Goal: Task Accomplishment & Management: Manage account settings

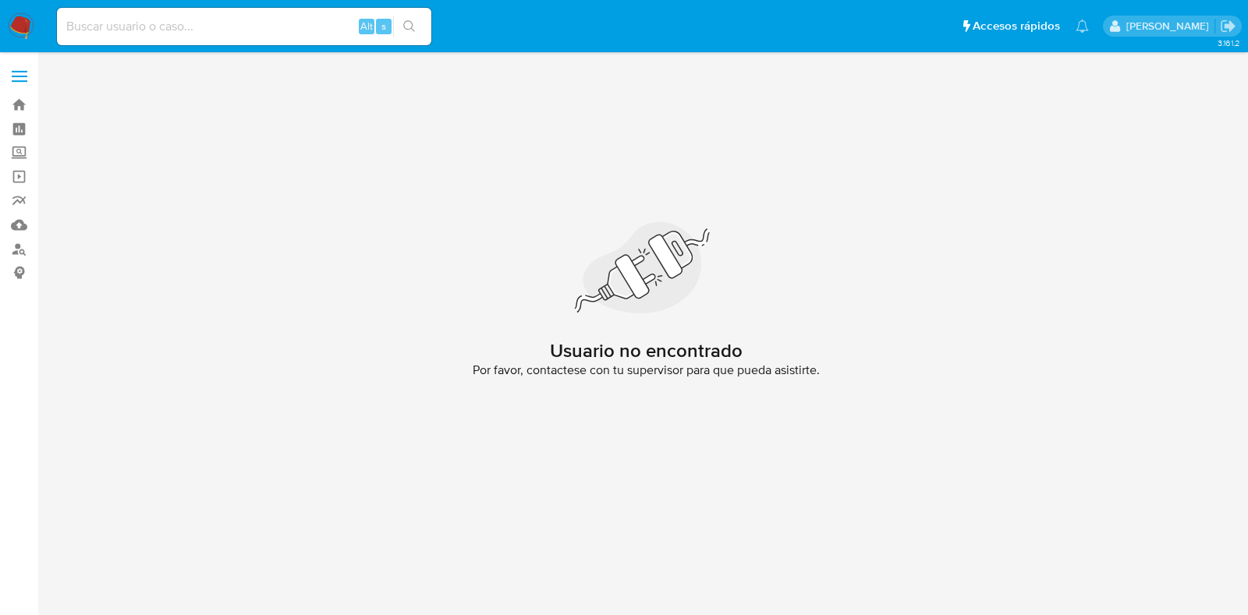
click at [28, 23] on img at bounding box center [21, 26] width 27 height 27
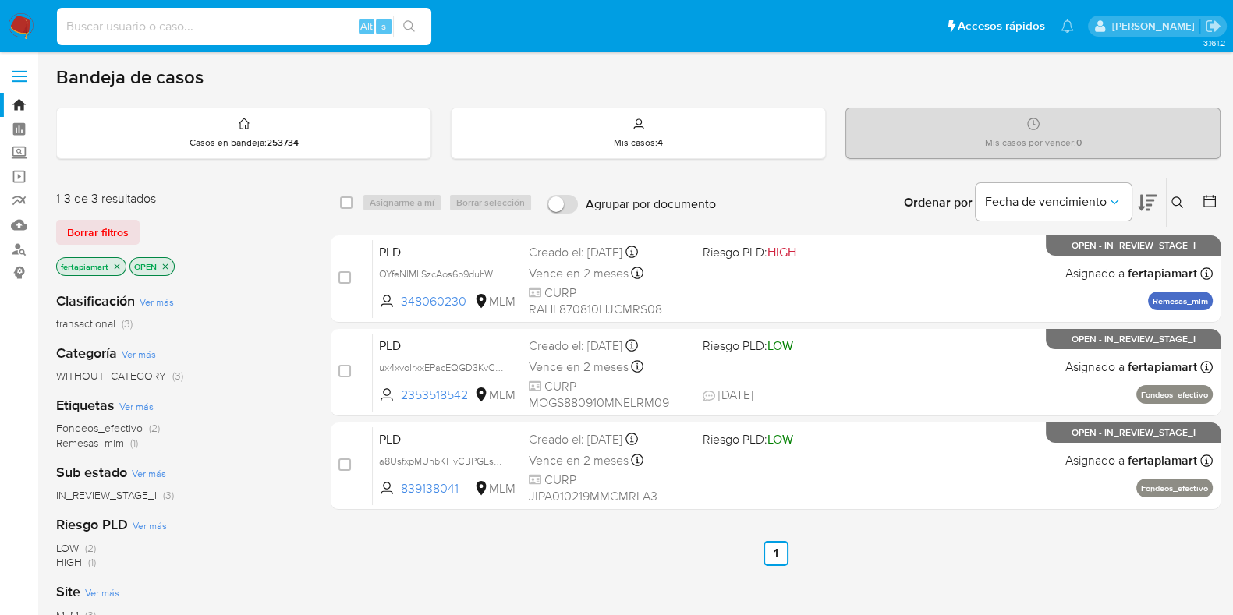
click at [101, 33] on input at bounding box center [244, 26] width 374 height 20
paste input "2458708009"
type input "2458708009"
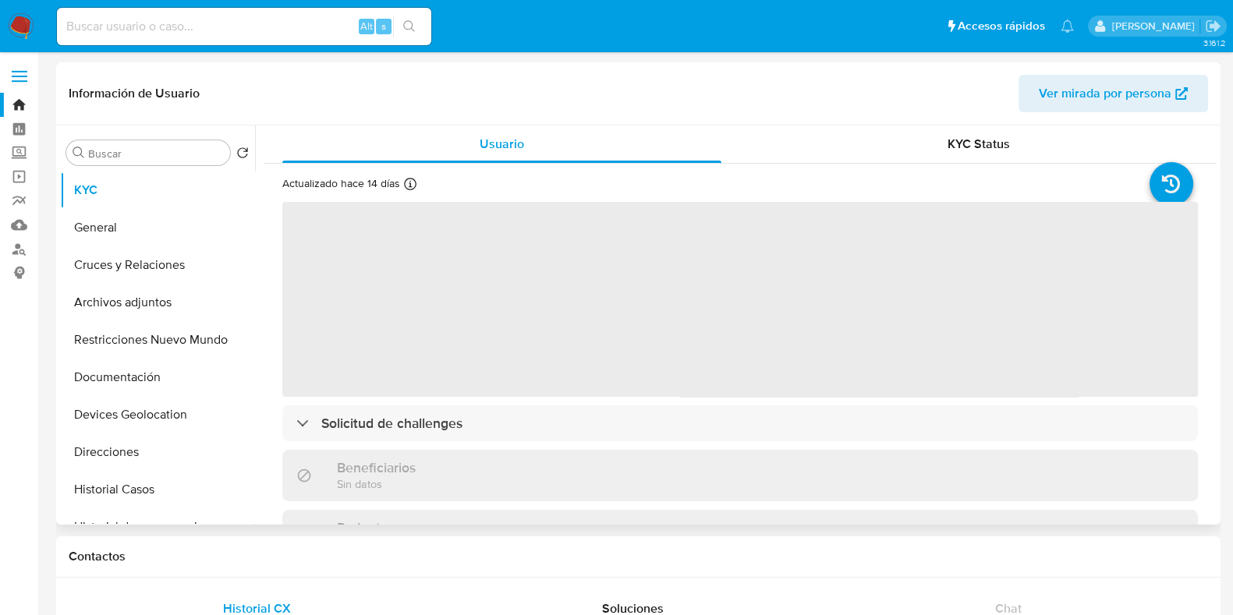
select select "10"
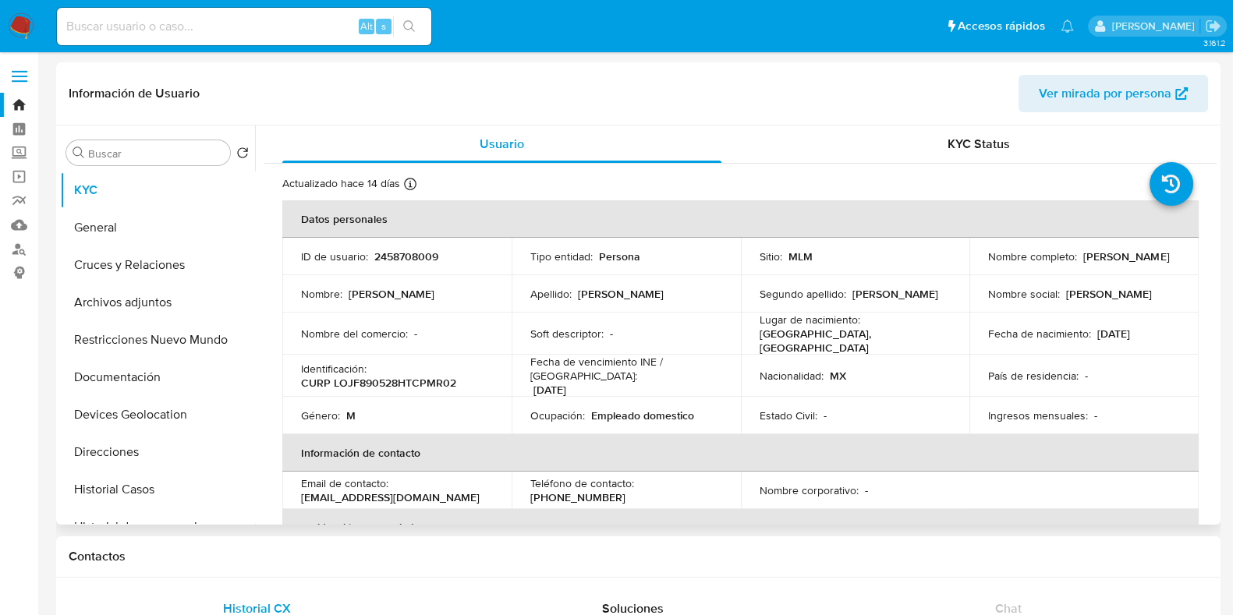
drag, startPoint x: 1150, startPoint y: 263, endPoint x: 982, endPoint y: 265, distance: 168.5
click at [982, 265] on td "Nombre completo : Francisco Antonio Lopez Jimenez" at bounding box center [1083, 256] width 229 height 37
click at [413, 376] on p "CURP LOJF890528HTCPMR02" at bounding box center [378, 383] width 155 height 14
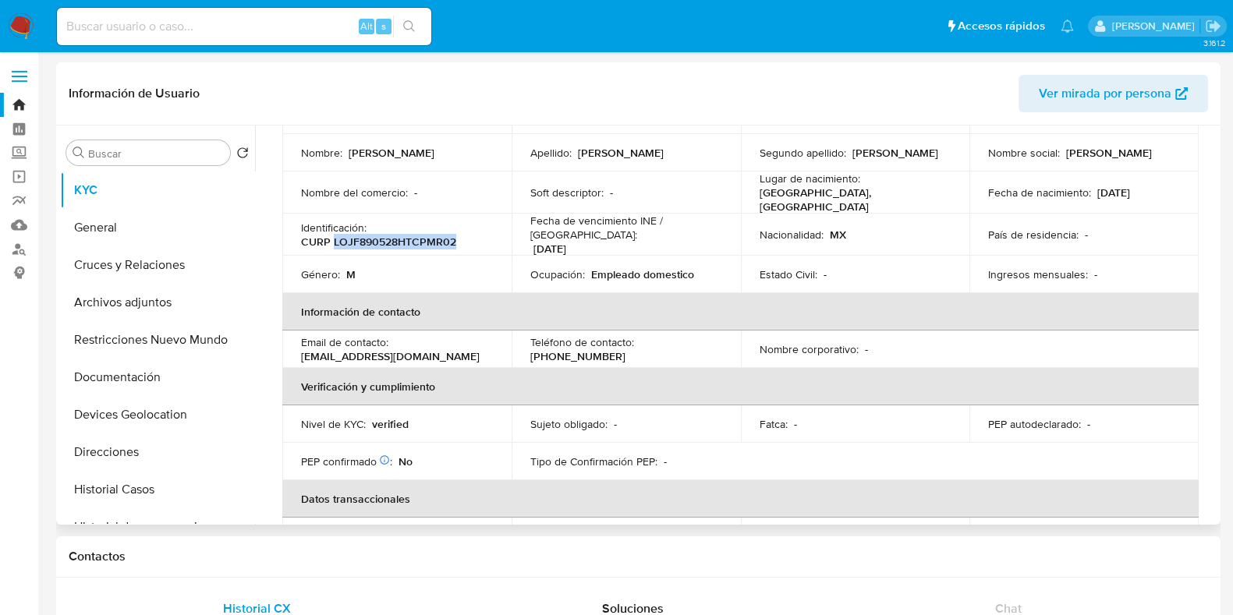
scroll to position [155, 0]
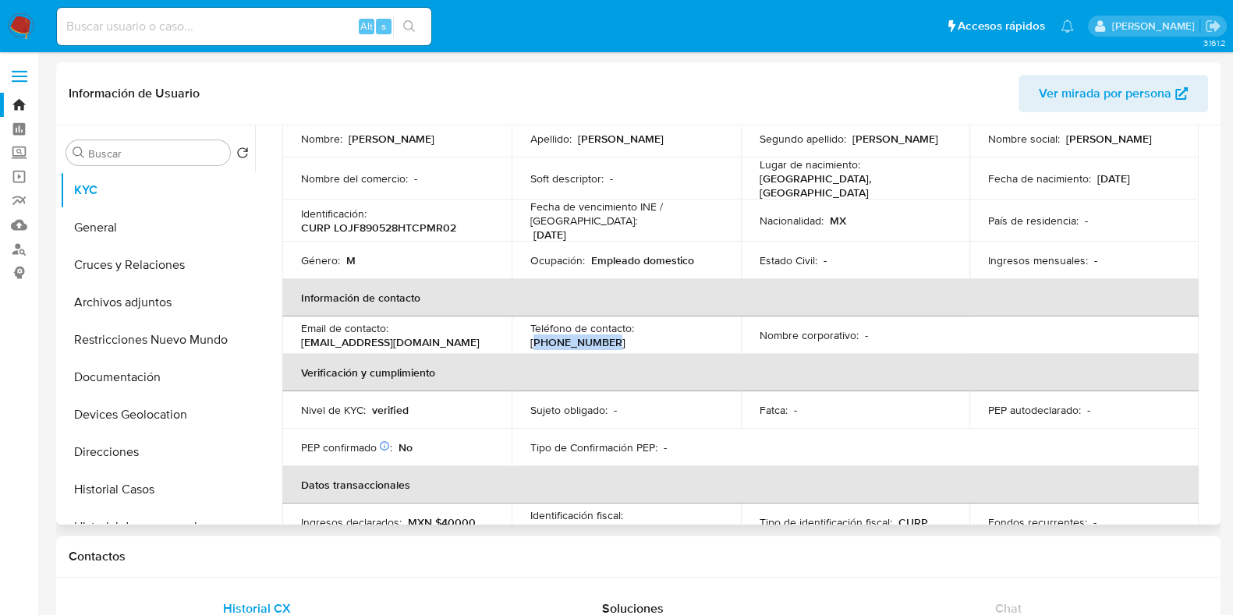
drag, startPoint x: 711, startPoint y: 324, endPoint x: 639, endPoint y: 321, distance: 71.8
click at [639, 321] on div "Teléfono de contacto : (999) 3841604" at bounding box center [626, 335] width 192 height 28
click at [398, 335] on p "[EMAIL_ADDRESS][DOMAIN_NAME]" at bounding box center [390, 342] width 179 height 14
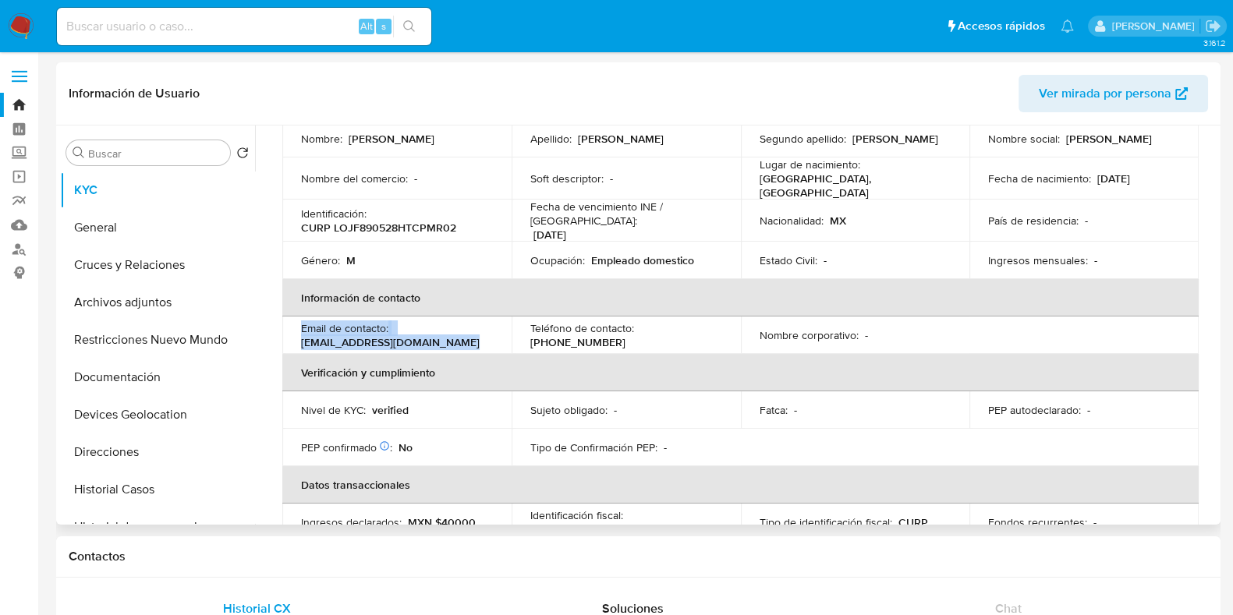
click at [398, 335] on p "[EMAIL_ADDRESS][DOMAIN_NAME]" at bounding box center [390, 342] width 179 height 14
click at [417, 334] on div "Email de contacto : fl6253669@gmail.com" at bounding box center [397, 335] width 192 height 28
drag, startPoint x: 412, startPoint y: 334, endPoint x: 300, endPoint y: 335, distance: 111.5
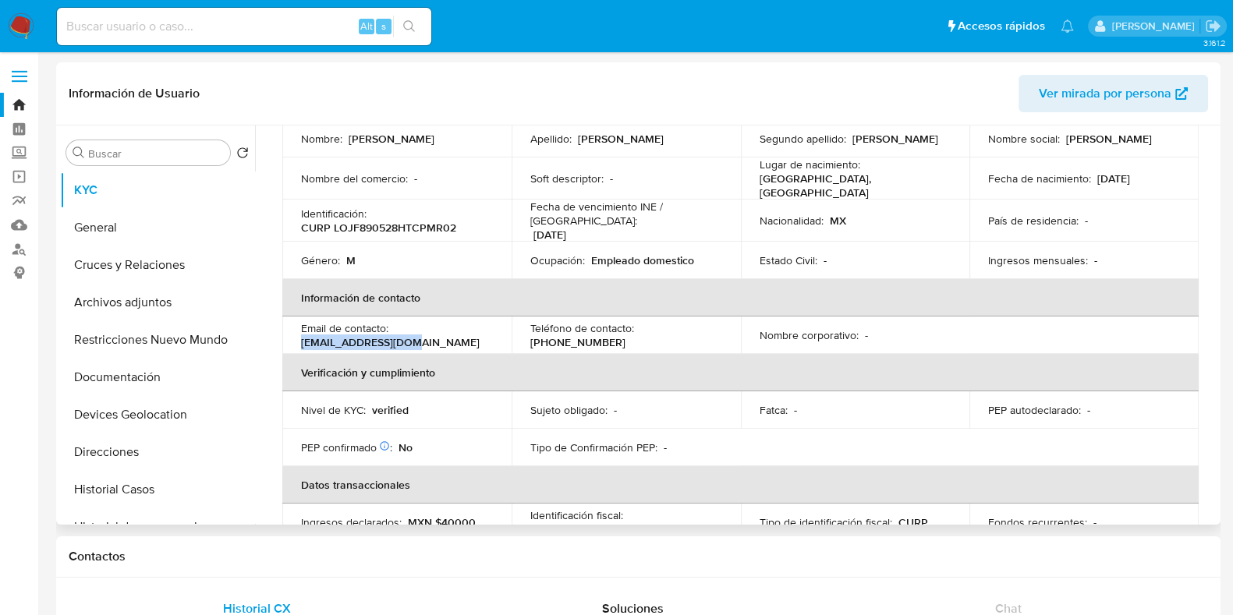
click at [301, 335] on div "Email de contacto : fl6253669@gmail.com" at bounding box center [397, 335] width 192 height 28
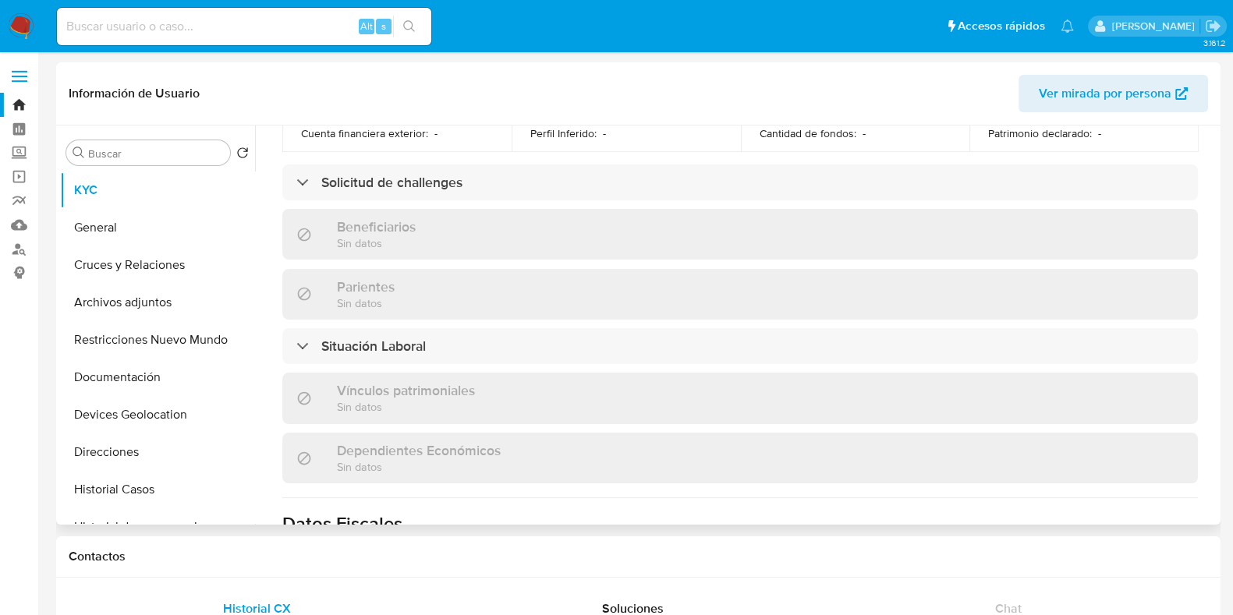
scroll to position [619, 0]
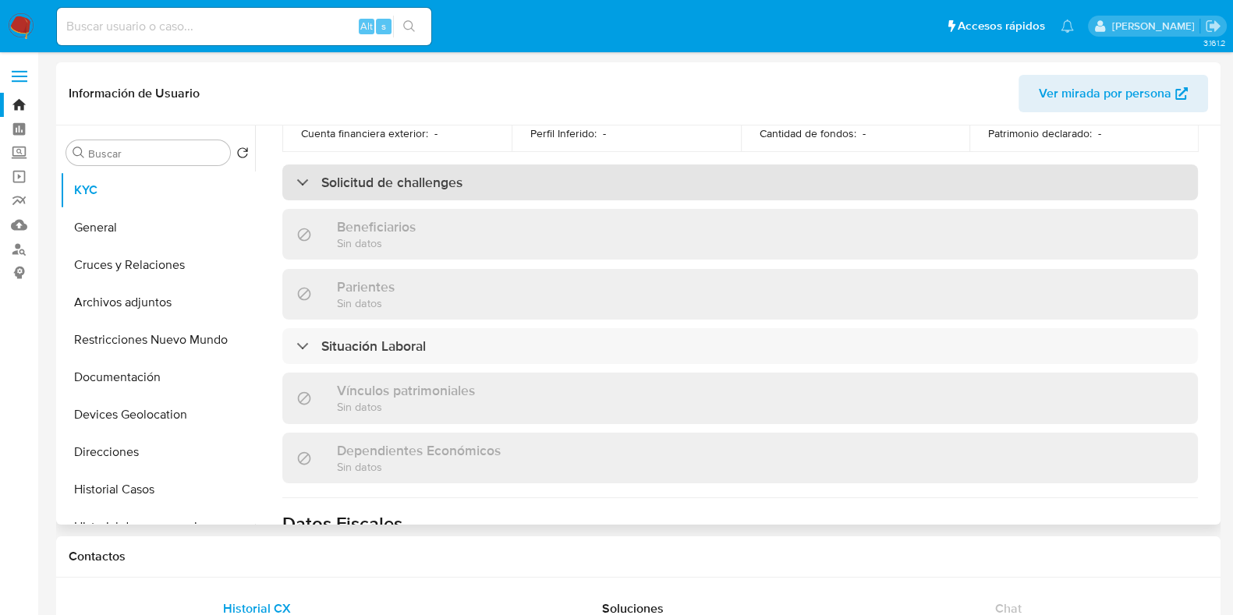
click at [448, 179] on h3 "Solicitud de challenges" at bounding box center [391, 182] width 141 height 17
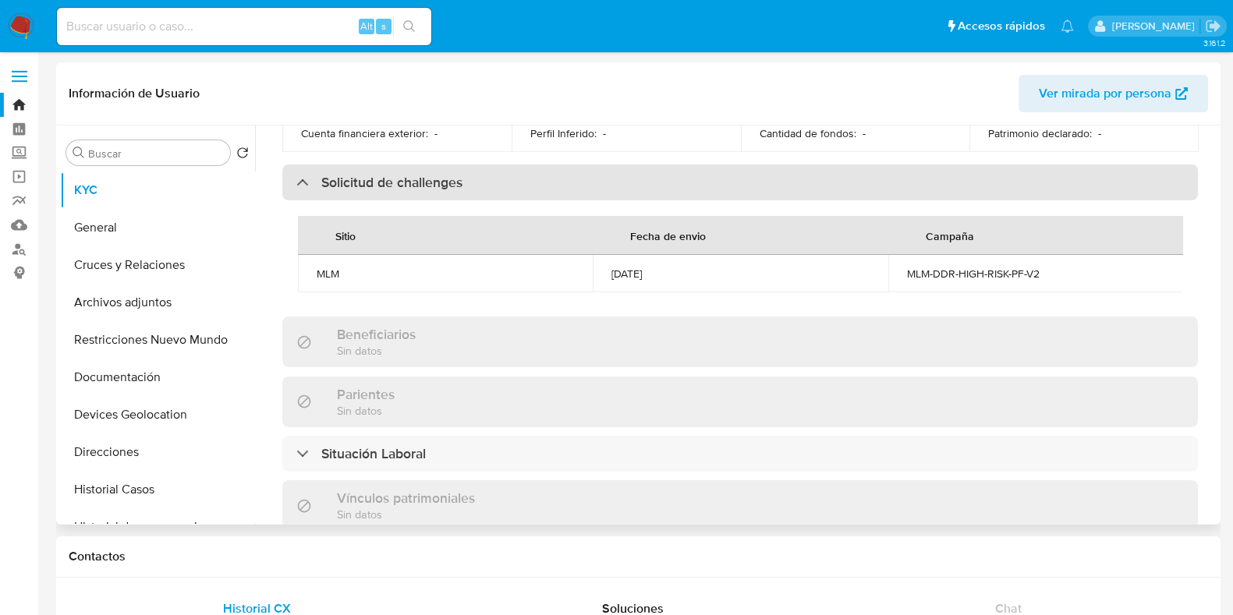
click at [331, 174] on h3 "Solicitud de challenges" at bounding box center [391, 182] width 141 height 17
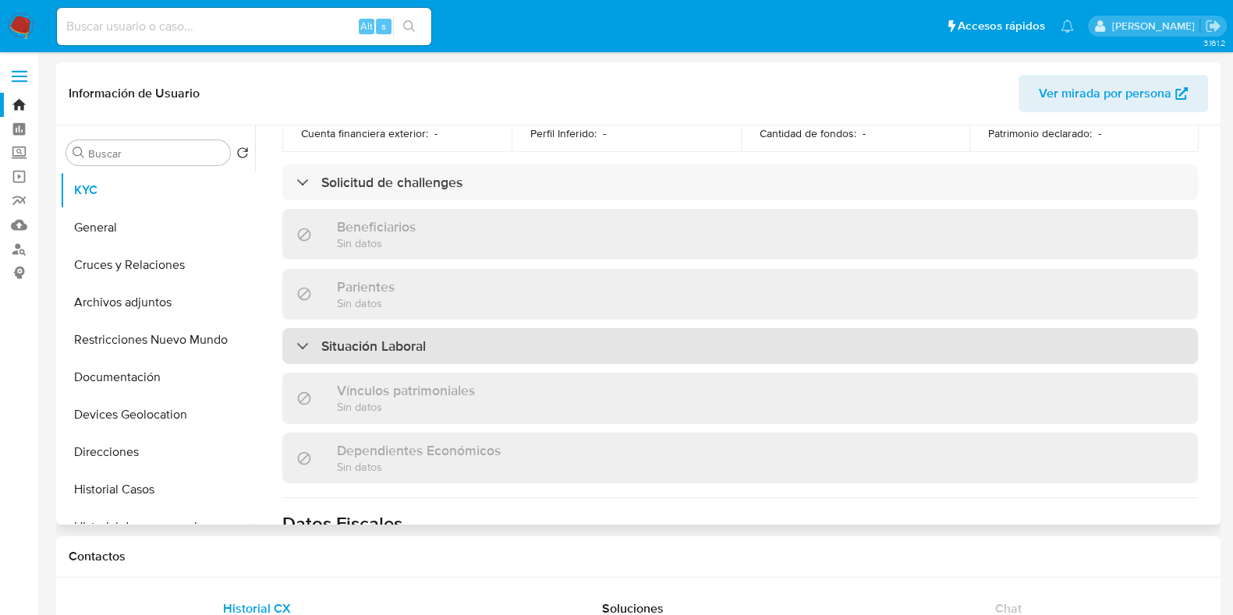
click at [378, 340] on h3 "Situación Laboral" at bounding box center [373, 346] width 104 height 17
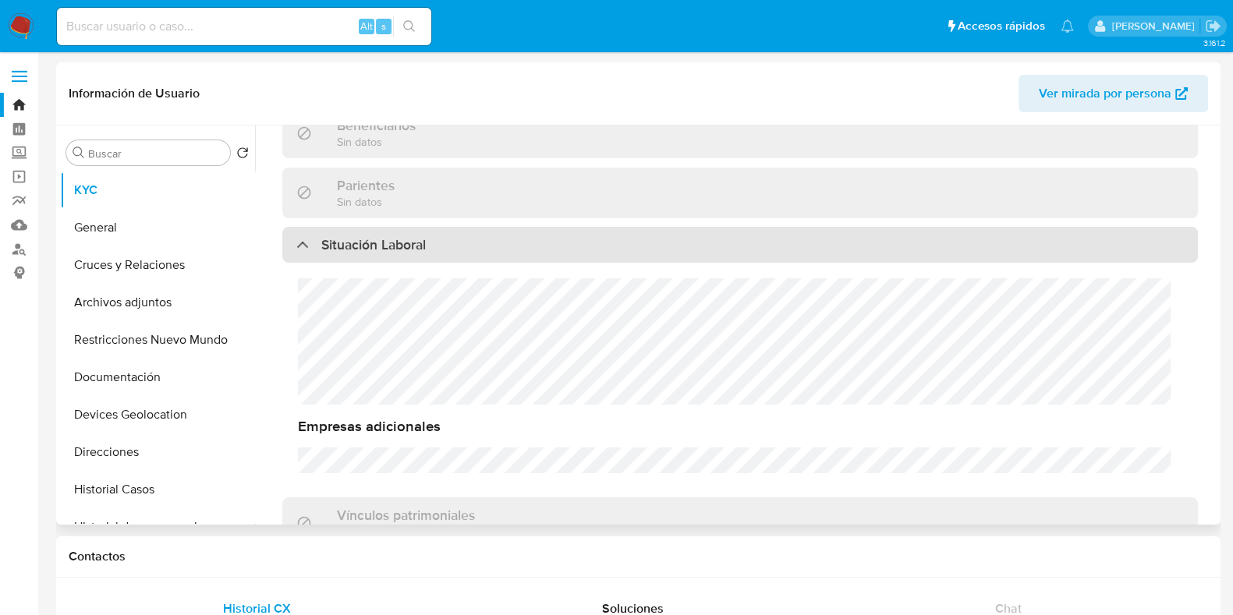
scroll to position [707, 0]
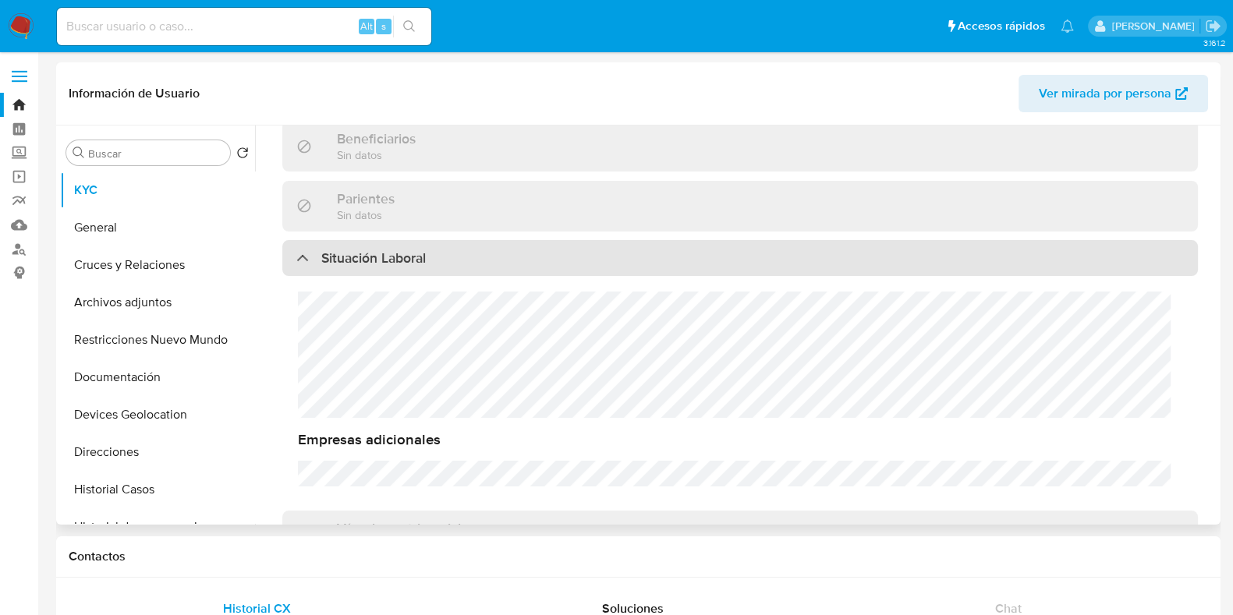
click at [344, 262] on div "Situación Laboral" at bounding box center [739, 258] width 915 height 36
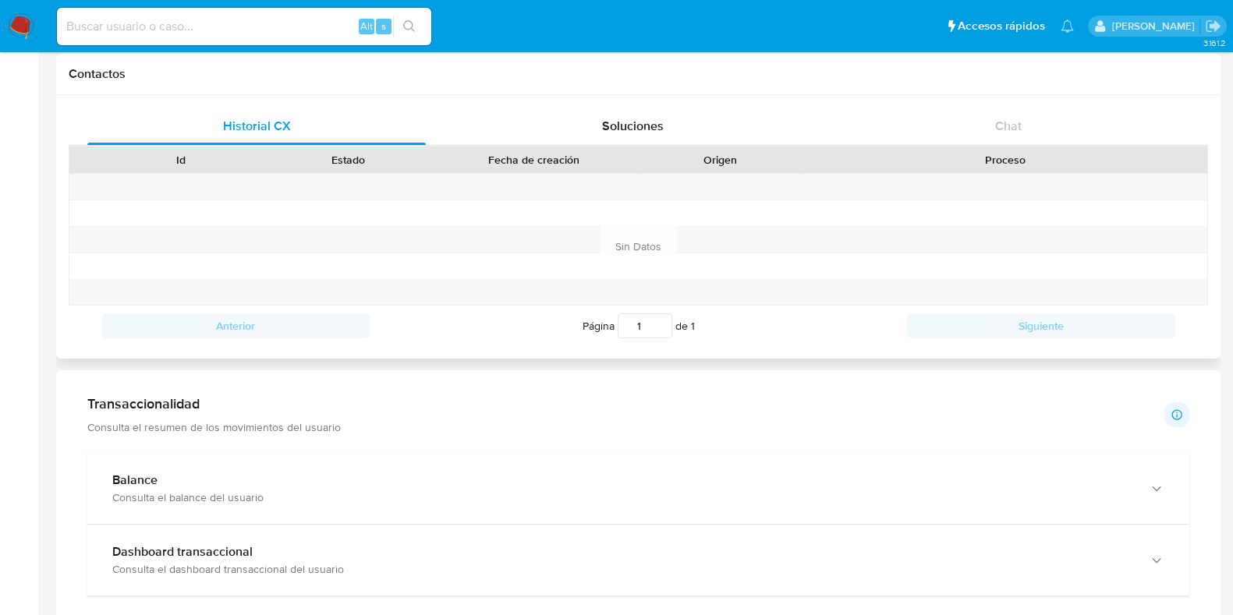
scroll to position [483, 0]
click at [635, 112] on div "Soluciones" at bounding box center [632, 125] width 338 height 37
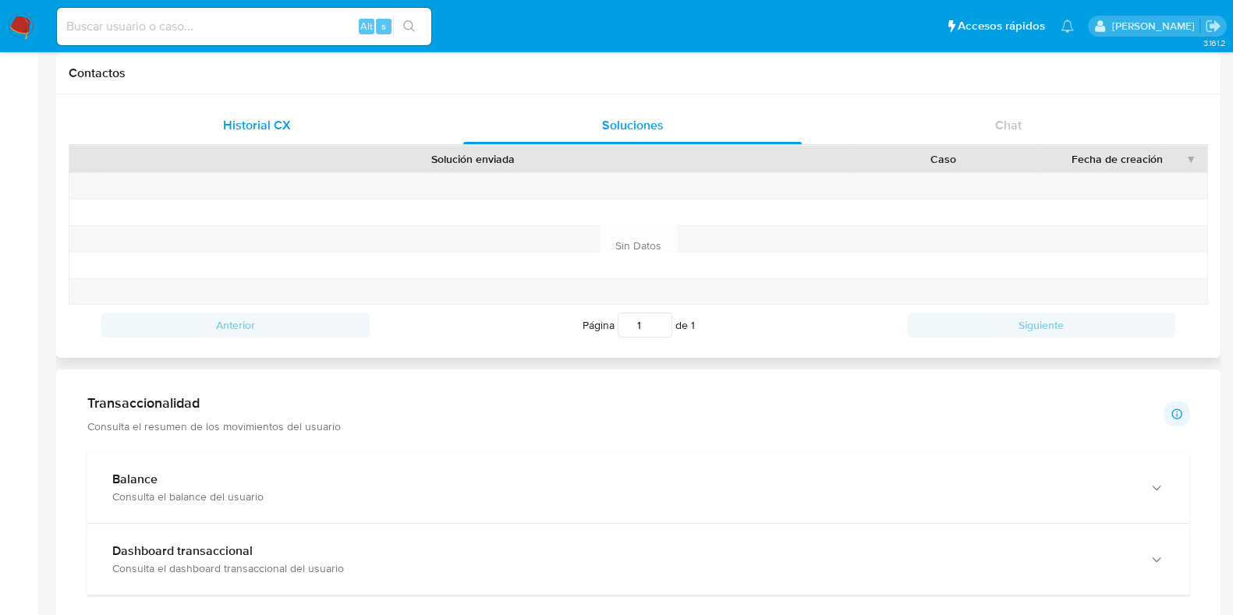
click at [267, 125] on span "Historial CX" at bounding box center [257, 125] width 68 height 18
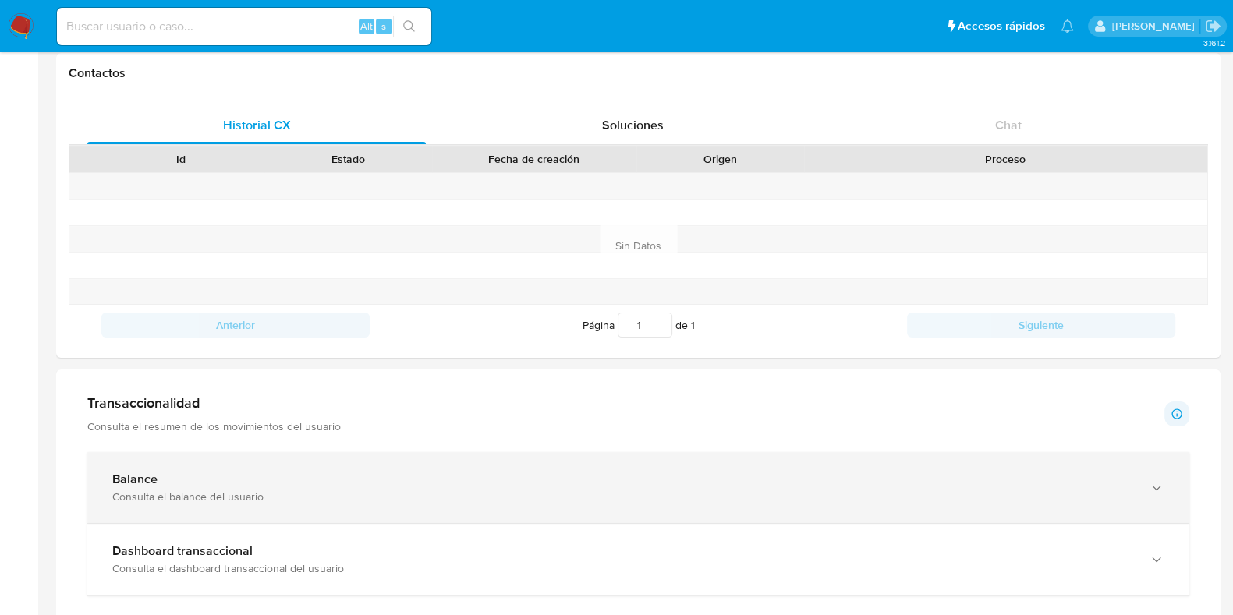
click at [362, 490] on div "Consulta el balance del usuario" at bounding box center [622, 497] width 1021 height 14
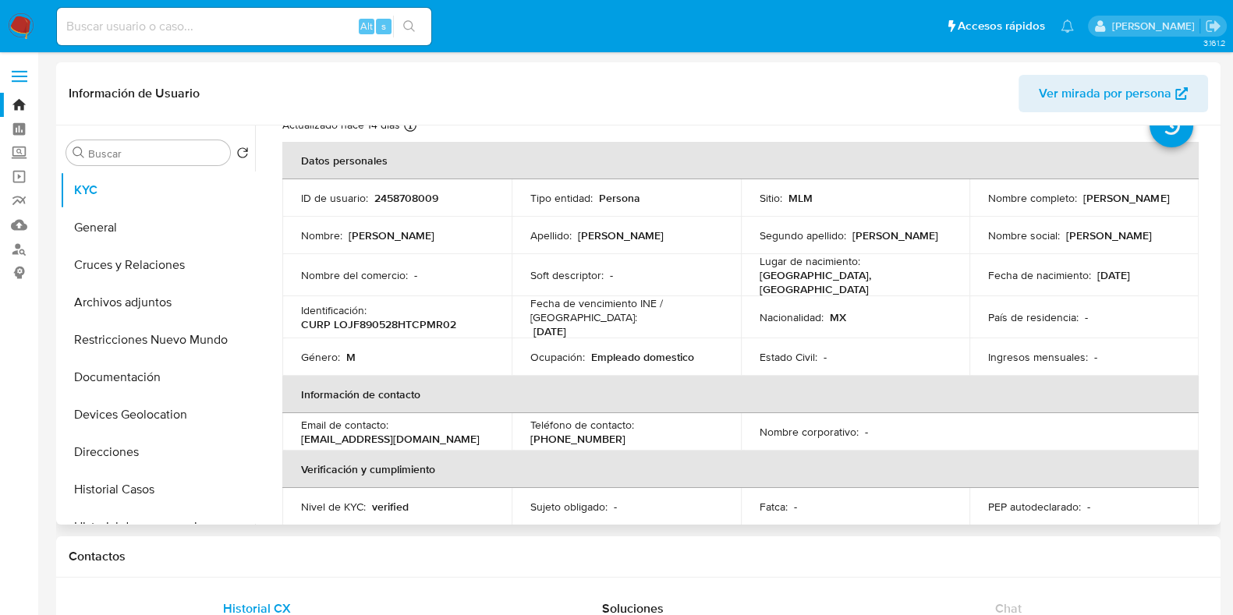
scroll to position [0, 0]
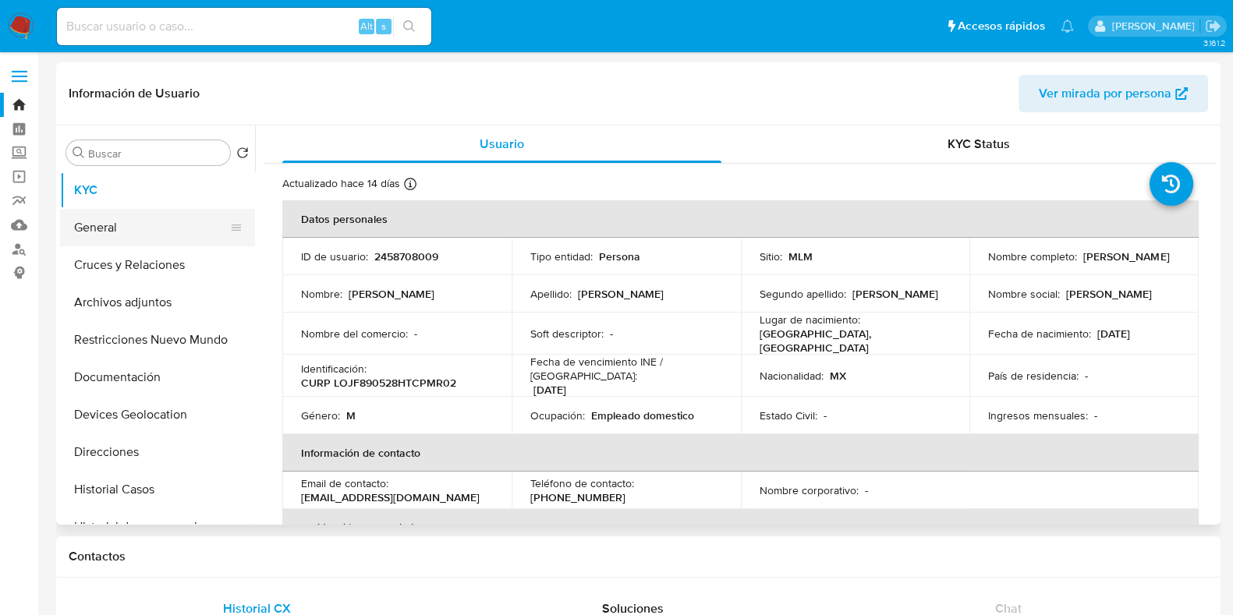
click at [143, 233] on button "General" at bounding box center [151, 227] width 182 height 37
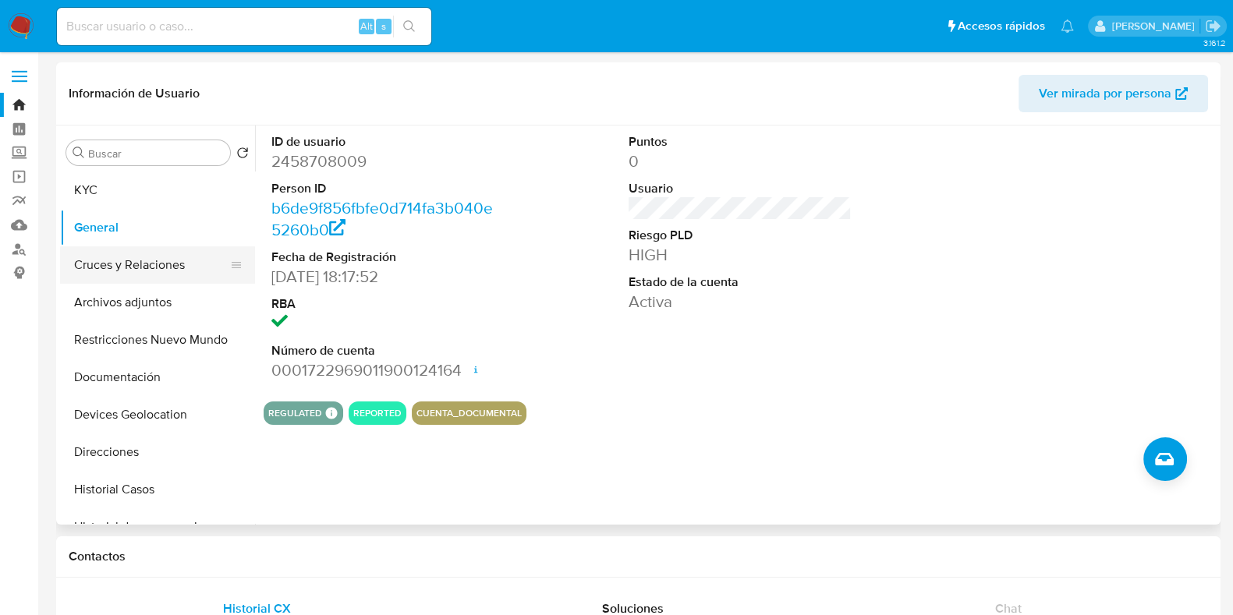
click at [179, 280] on button "Cruces y Relaciones" at bounding box center [151, 264] width 182 height 37
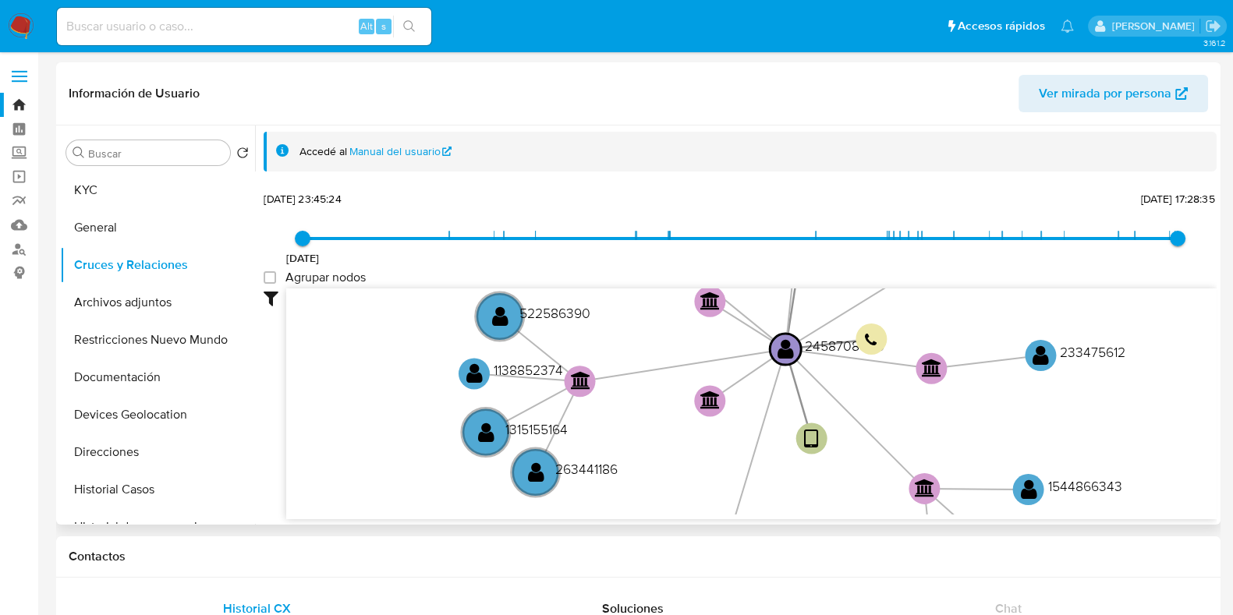
drag, startPoint x: 476, startPoint y: 372, endPoint x: 374, endPoint y: 282, distance: 136.5
click at [374, 282] on div "Agrupar nodos" at bounding box center [740, 279] width 953 height 19
click at [303, 243] on span "30/9/2024, 23:45:24" at bounding box center [303, 239] width 16 height 16
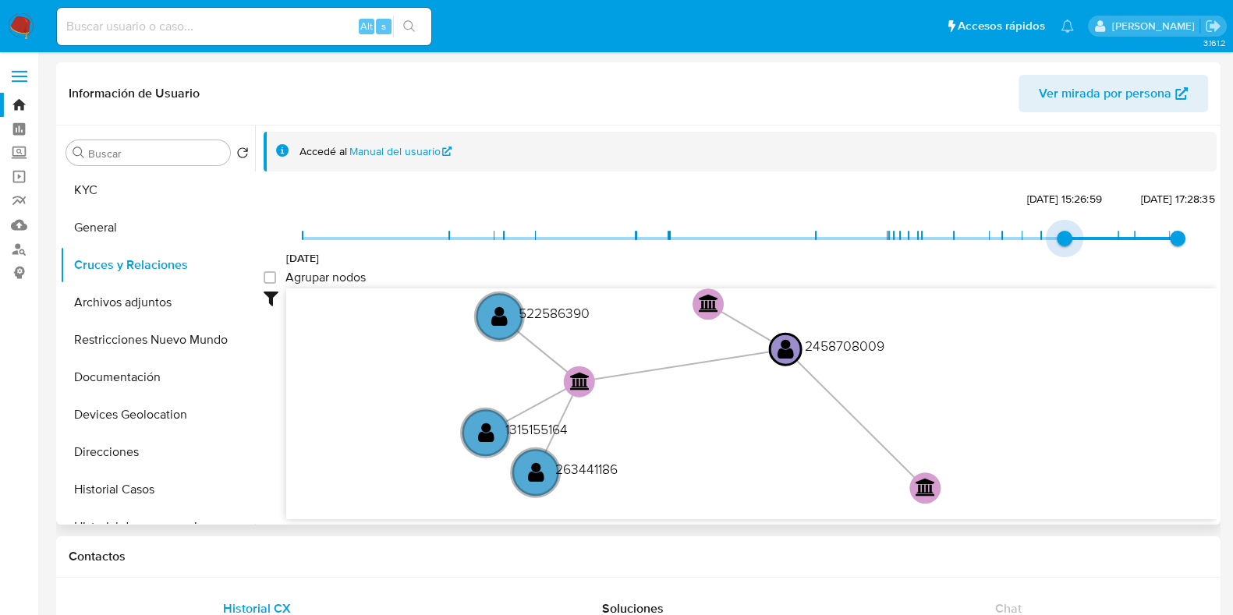
type input "1756426621000"
drag, startPoint x: 303, startPoint y: 243, endPoint x: 1089, endPoint y: 239, distance: 785.3
click at [1089, 239] on span "30/9/2024 28/8/2025, 18:17:01 21/9/2025, 17:28:35" at bounding box center [740, 238] width 875 height 23
type input "1758218948000"
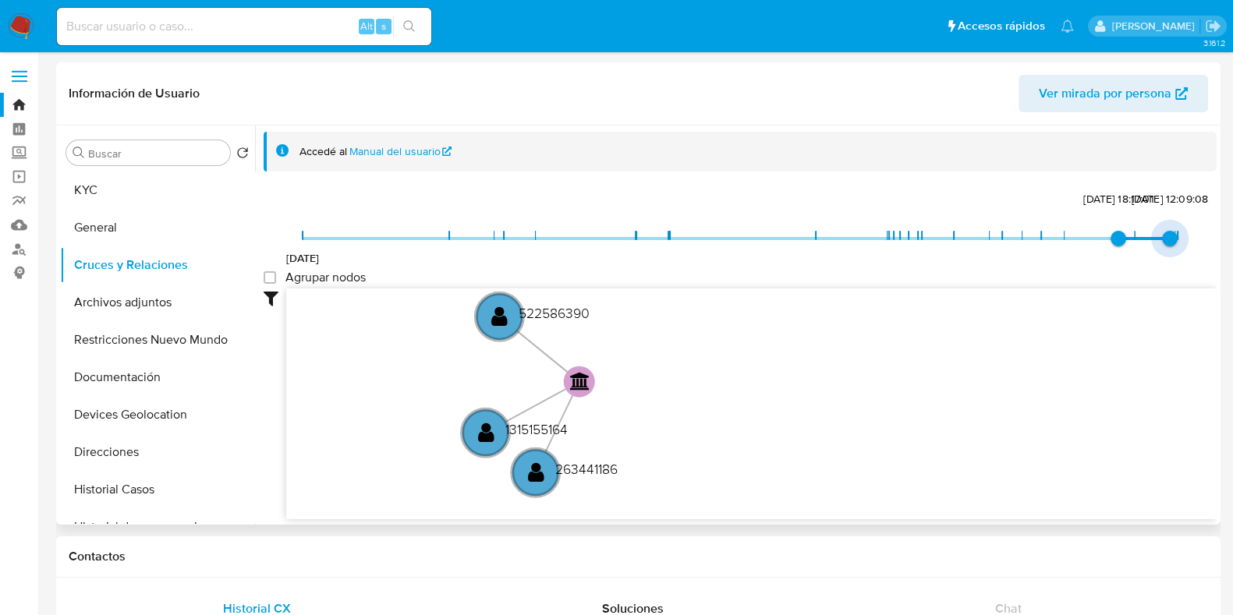
click at [1166, 232] on span "18/9/2025, 12:09:08" at bounding box center [1170, 239] width 16 height 16
type input "1754515619000"
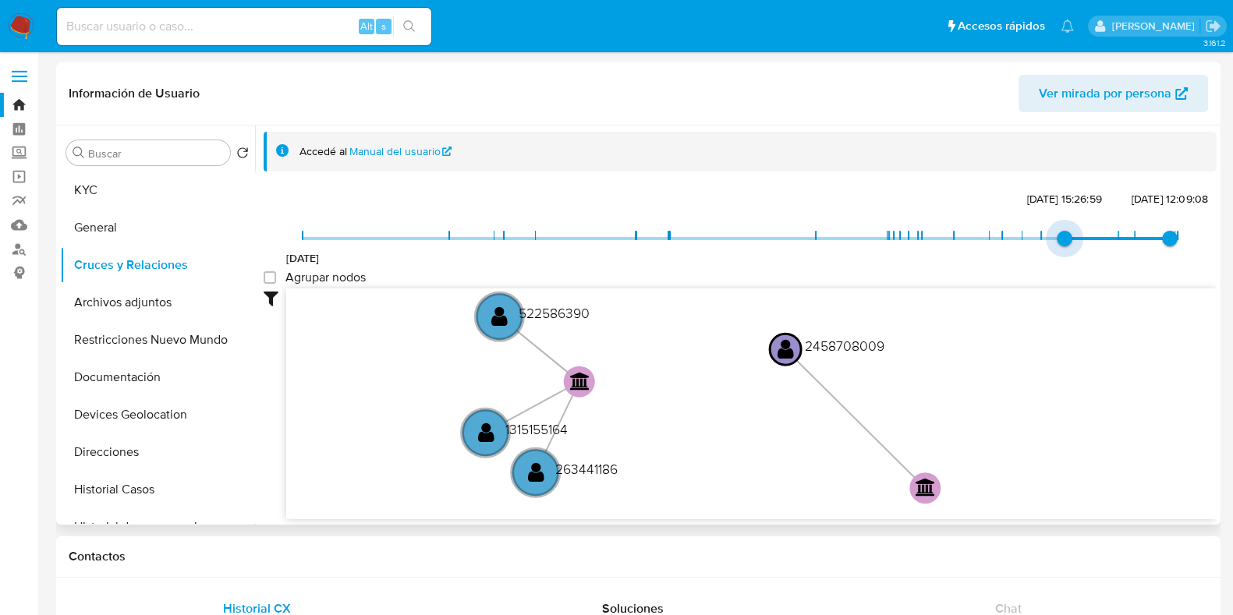
drag, startPoint x: 1114, startPoint y: 230, endPoint x: 1049, endPoint y: 232, distance: 64.7
click at [1057, 232] on span "6/8/2025, 15:26:59" at bounding box center [1065, 239] width 16 height 16
type input "1758497315000"
drag, startPoint x: 1165, startPoint y: 239, endPoint x: 1195, endPoint y: 239, distance: 30.4
click at [1195, 239] on div "30/9/2024 6/8/2025, 15:26:59 21/9/2025, 17:28:35 Agrupar nodos Filtros Confianz…" at bounding box center [740, 382] width 953 height 388
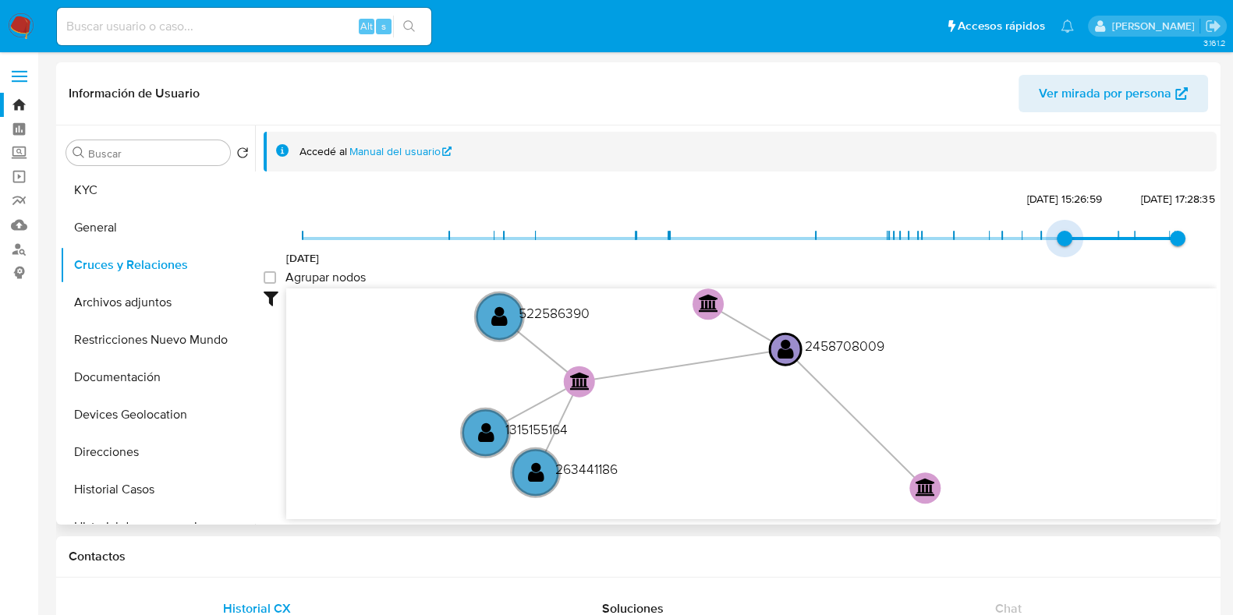
type input "1756426621000"
drag, startPoint x: 1061, startPoint y: 238, endPoint x: 1096, endPoint y: 232, distance: 34.7
click at [1096, 232] on span "30/9/2024 28/8/2025, 18:17:01 21/9/2025, 17:28:35" at bounding box center [740, 238] width 875 height 23
type input "1758218948000"
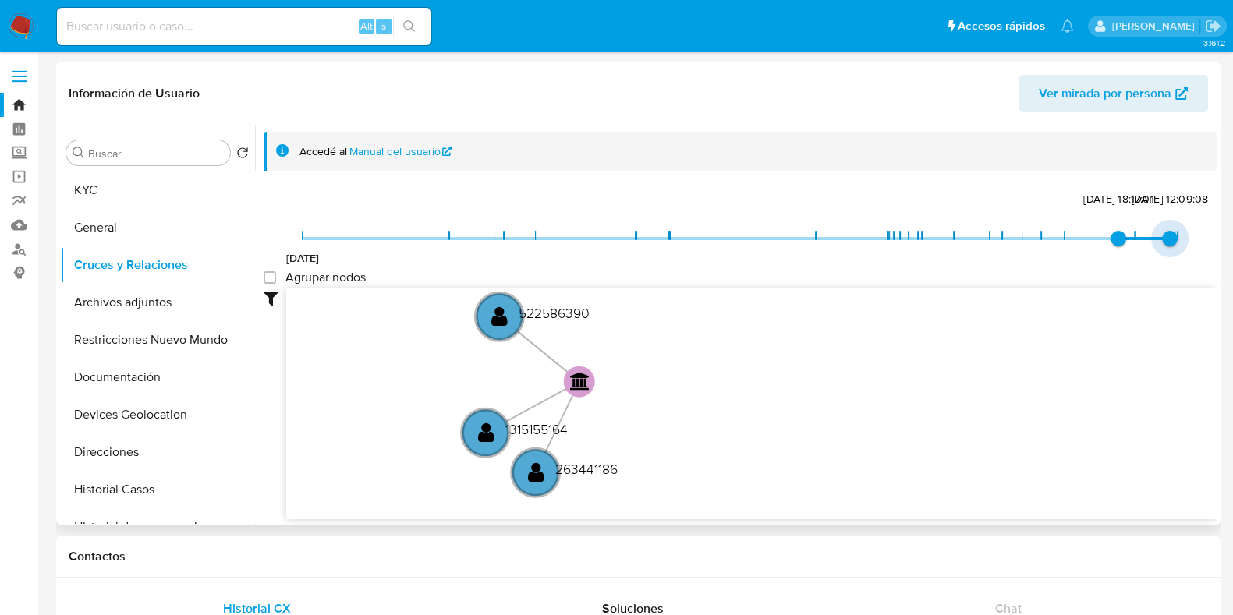
drag, startPoint x: 1181, startPoint y: 238, endPoint x: 1162, endPoint y: 240, distance: 19.6
click at [1162, 240] on span "18/9/2025, 12:09:08" at bounding box center [1170, 239] width 16 height 16
type input "1754515619000"
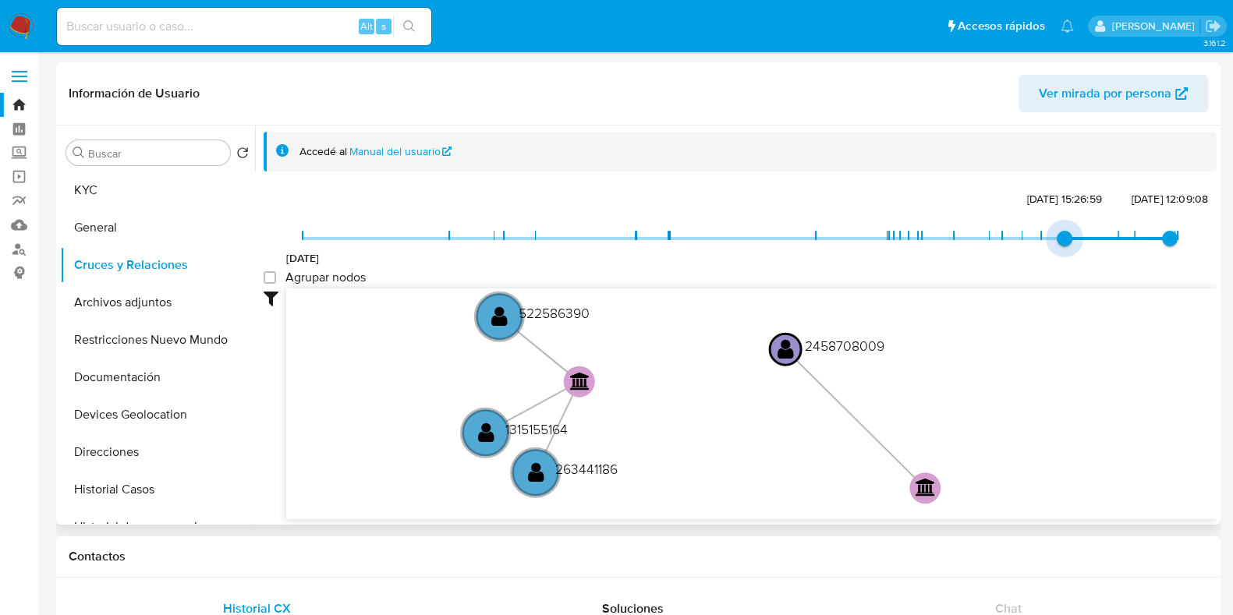
drag, startPoint x: 1114, startPoint y: 239, endPoint x: 1061, endPoint y: 237, distance: 53.1
click at [1061, 237] on span "6/8/2025, 15:26:59" at bounding box center [1065, 239] width 16 height 16
type input "1757002814000"
drag, startPoint x: 1156, startPoint y: 243, endPoint x: 1134, endPoint y: 243, distance: 22.6
click at [1134, 243] on span "4/9/2025, 10:20:14" at bounding box center [1135, 239] width 16 height 16
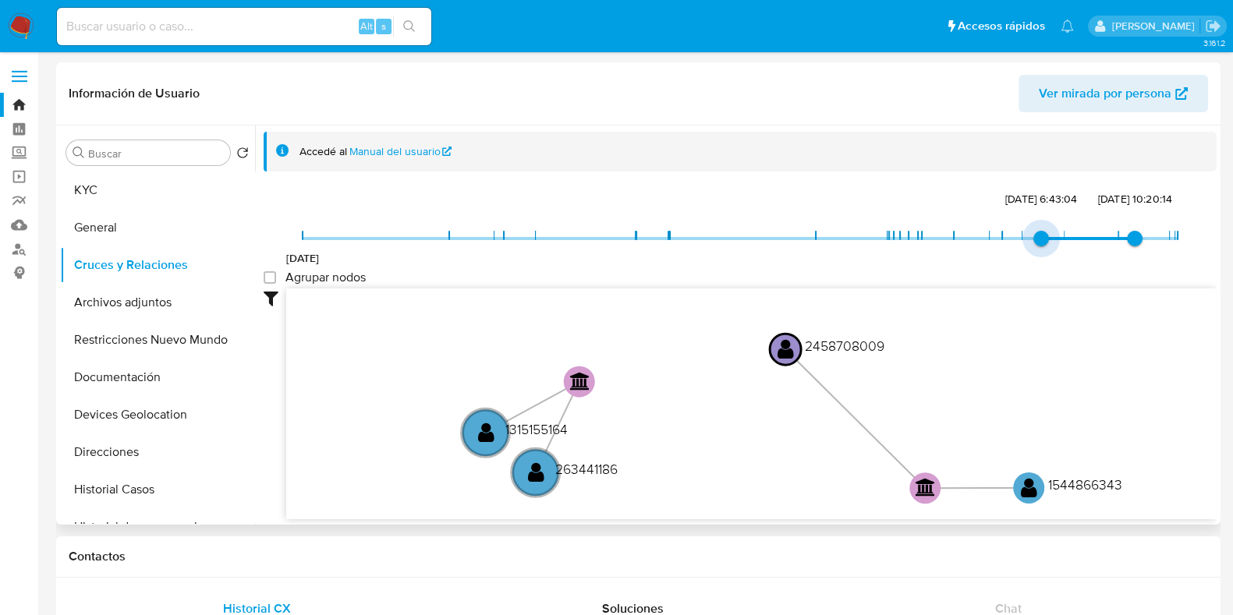
type input "1754515619000"
click at [1079, 240] on span "30/9/2024 6/8/2025, 15:26:59 4/9/2025, 10:20:14" at bounding box center [740, 238] width 875 height 23
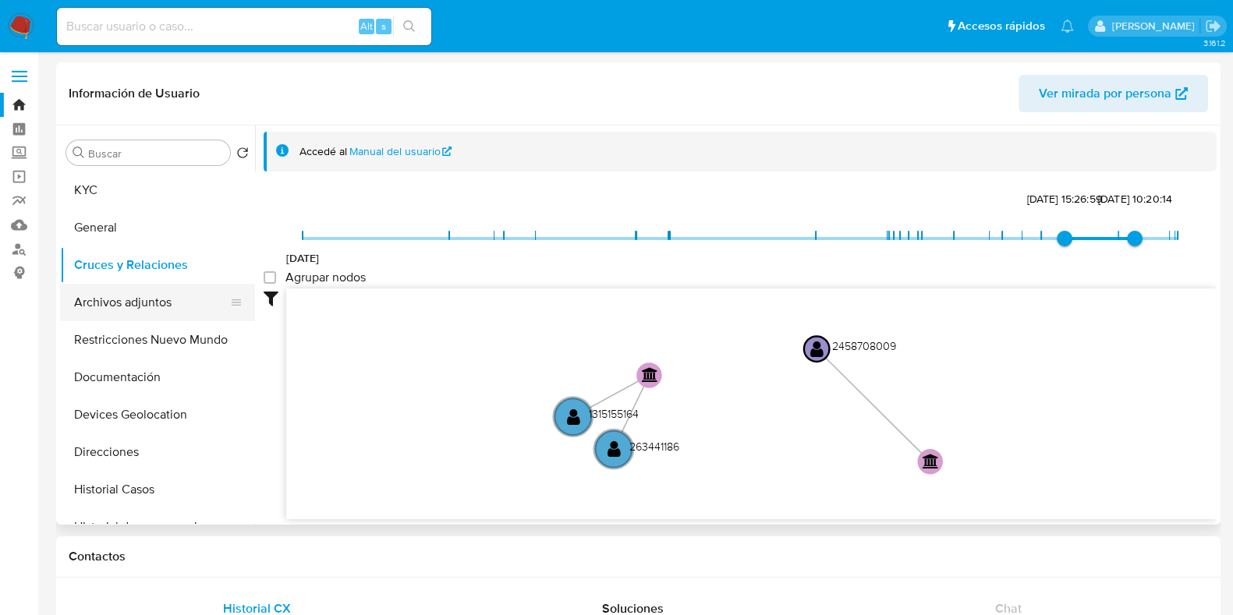
click at [116, 294] on button "Archivos adjuntos" at bounding box center [151, 302] width 182 height 37
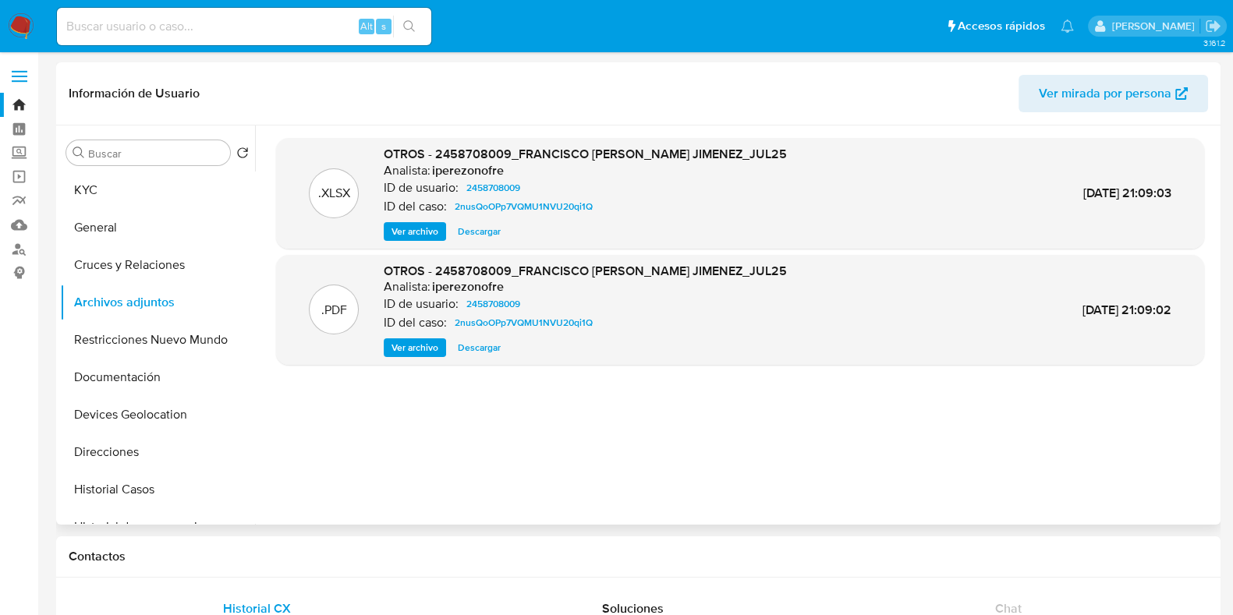
click at [486, 352] on span "Descargar" at bounding box center [479, 348] width 43 height 16
click at [154, 339] on button "Restricciones Nuevo Mundo" at bounding box center [151, 339] width 182 height 37
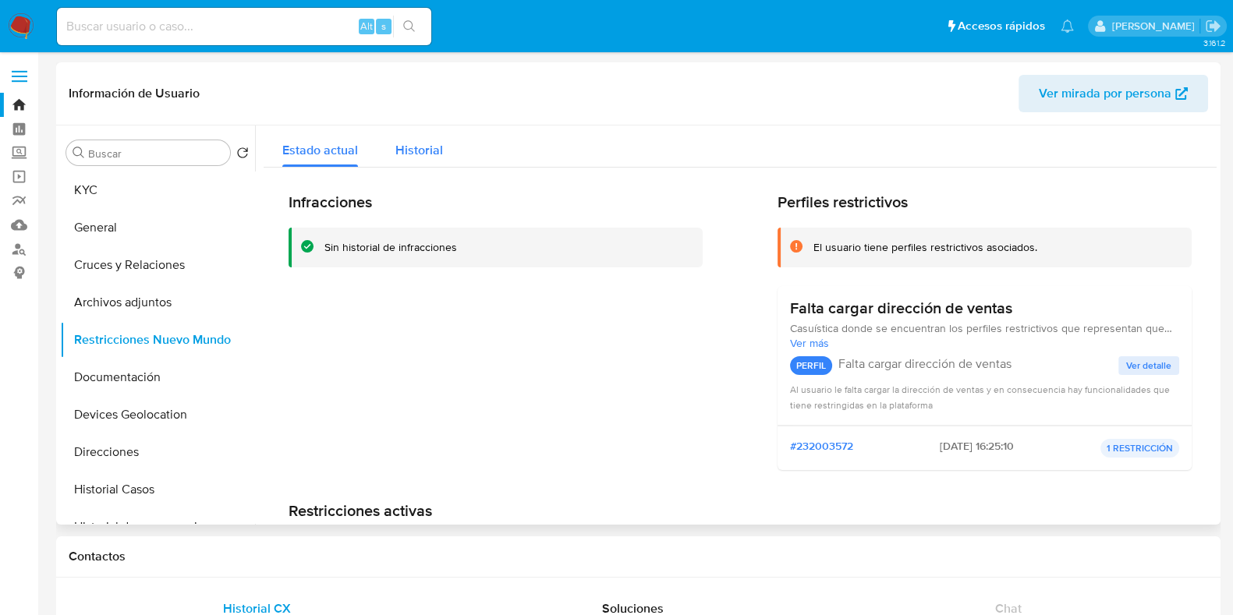
click at [391, 159] on button "Historial" at bounding box center [419, 146] width 85 height 41
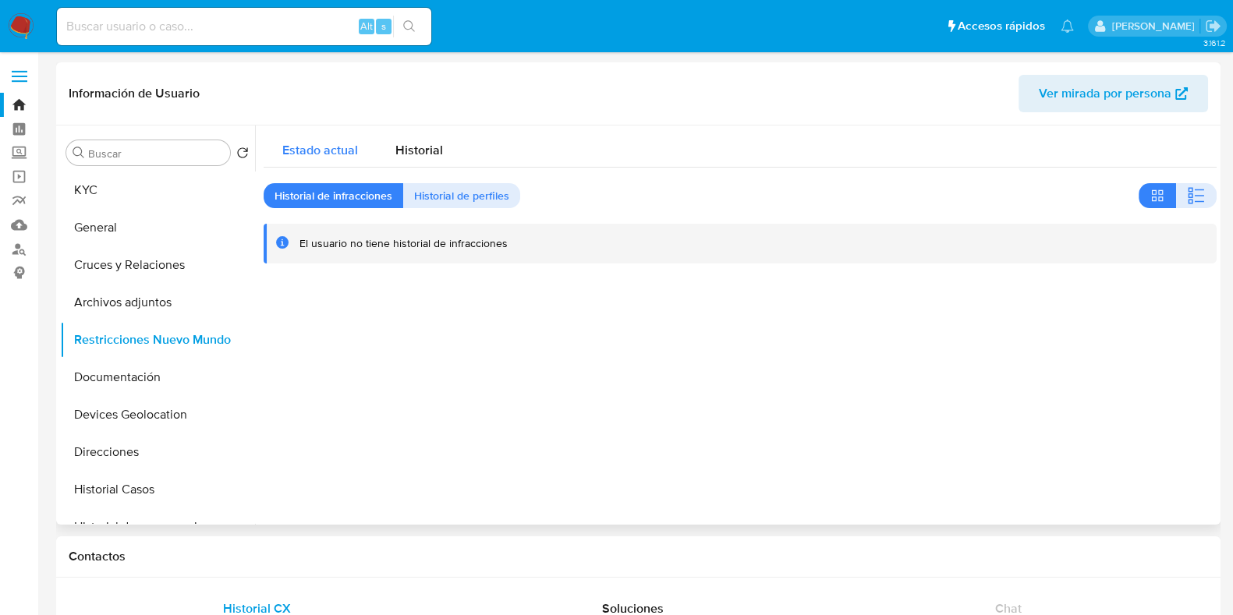
click at [316, 156] on span "Estado actual" at bounding box center [320, 150] width 76 height 18
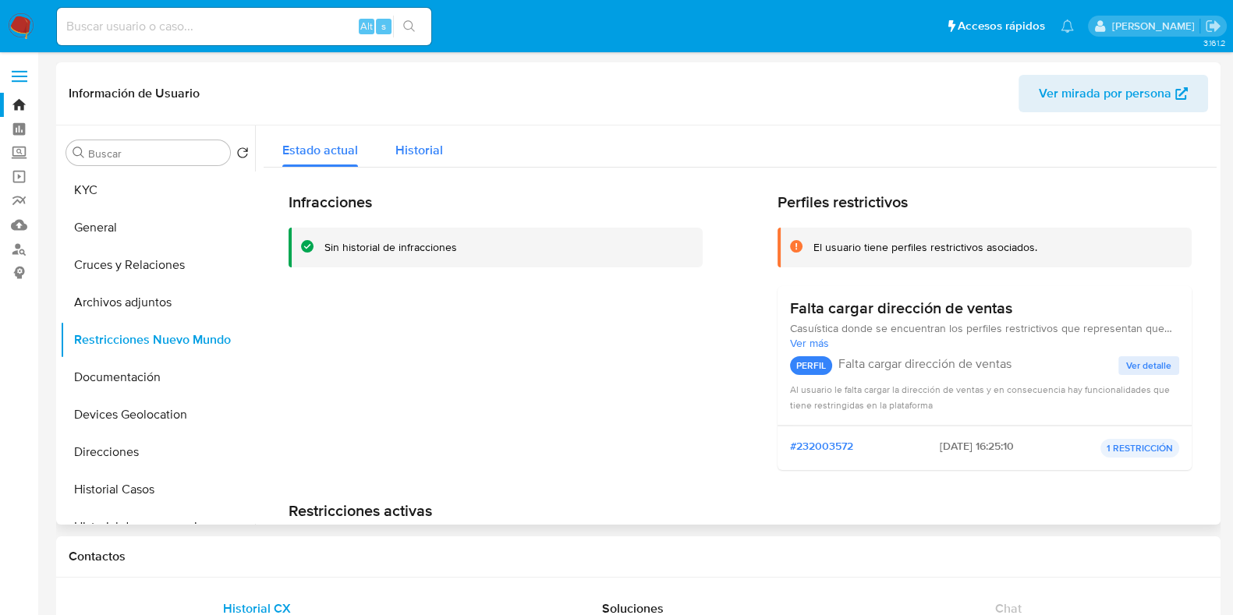
click at [405, 157] on span "Historial" at bounding box center [419, 150] width 48 height 18
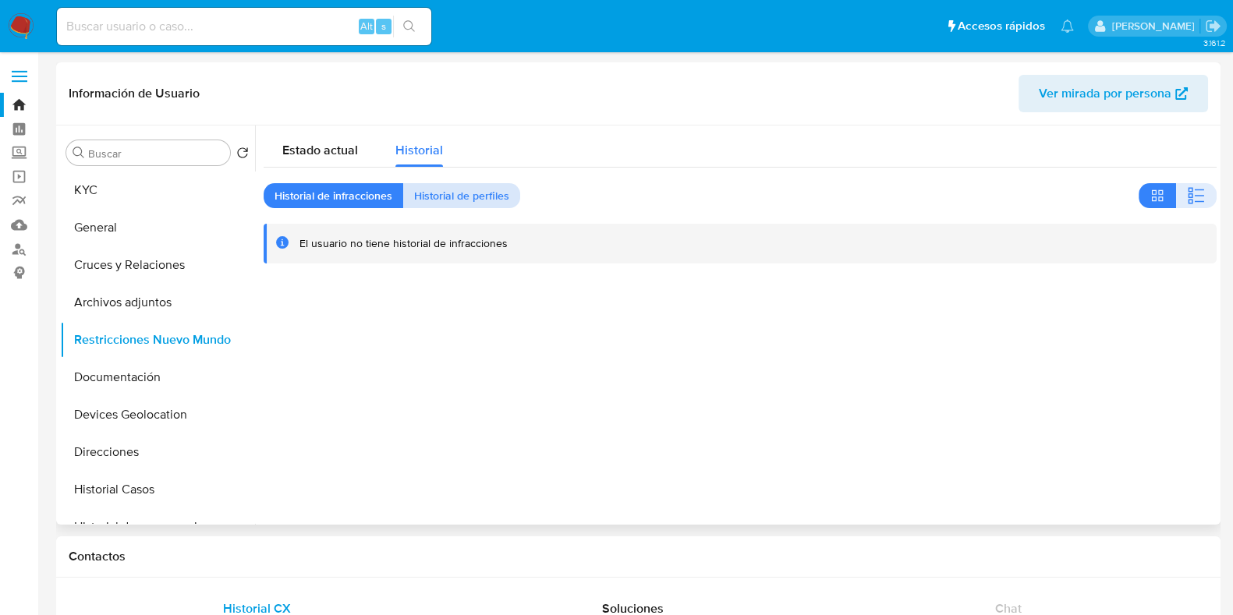
click at [423, 193] on span "Historial de perfiles" at bounding box center [461, 196] width 95 height 22
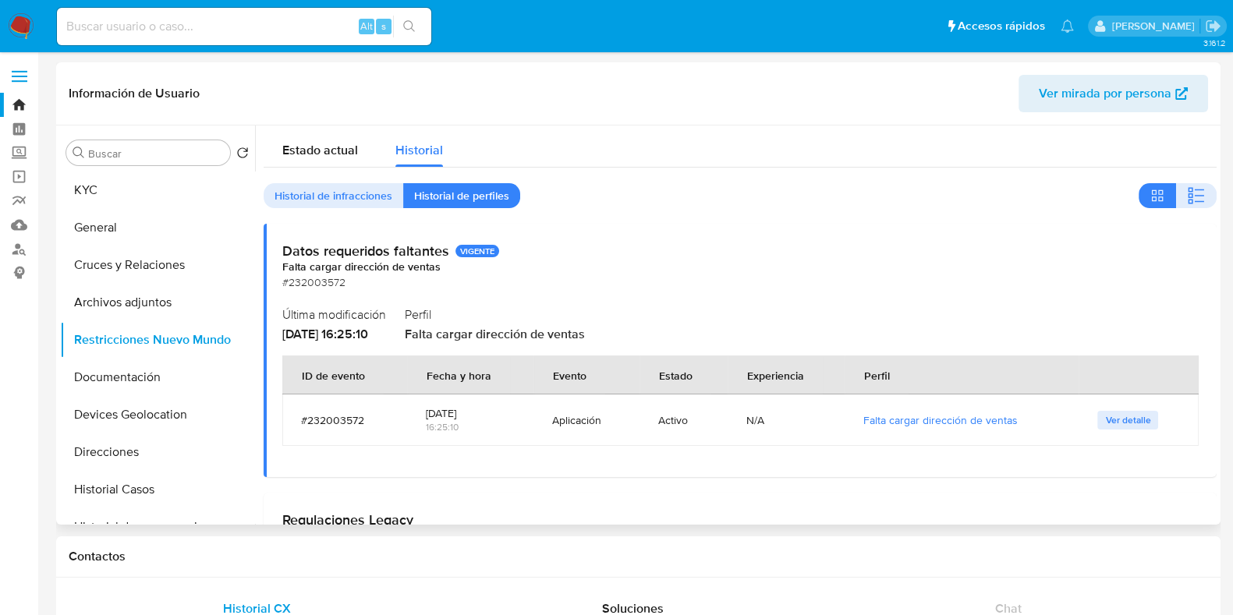
click at [349, 170] on div "Estado actual Historial Historial de infracciones Historial de perfiles Datos r…" at bounding box center [740, 462] width 953 height 672
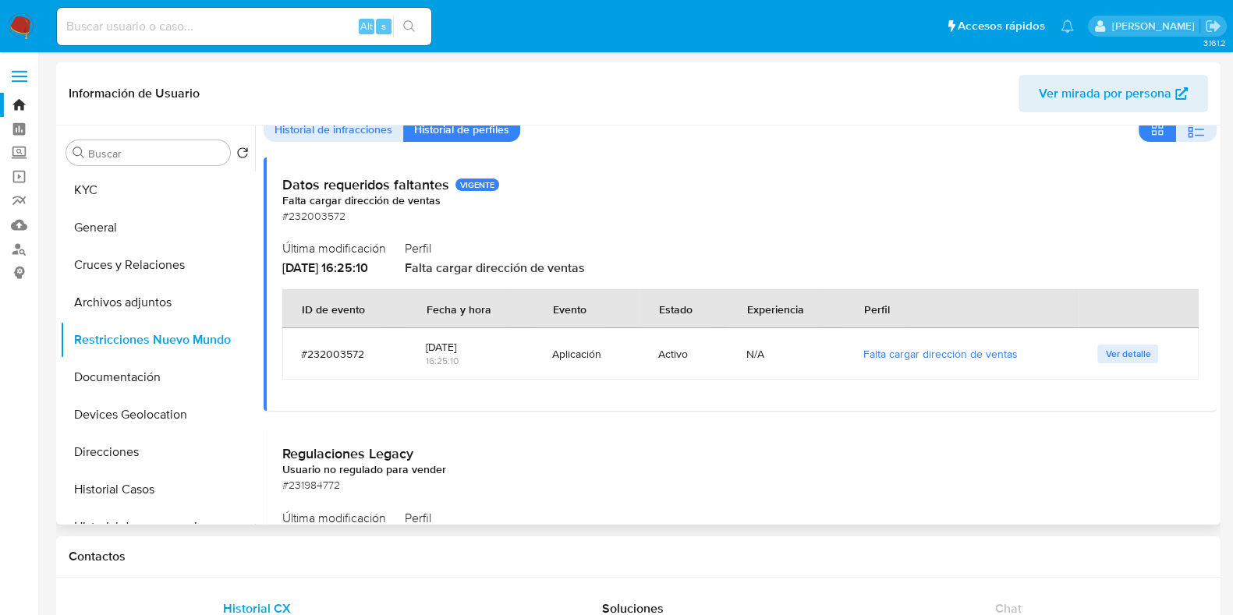
scroll to position [51, 0]
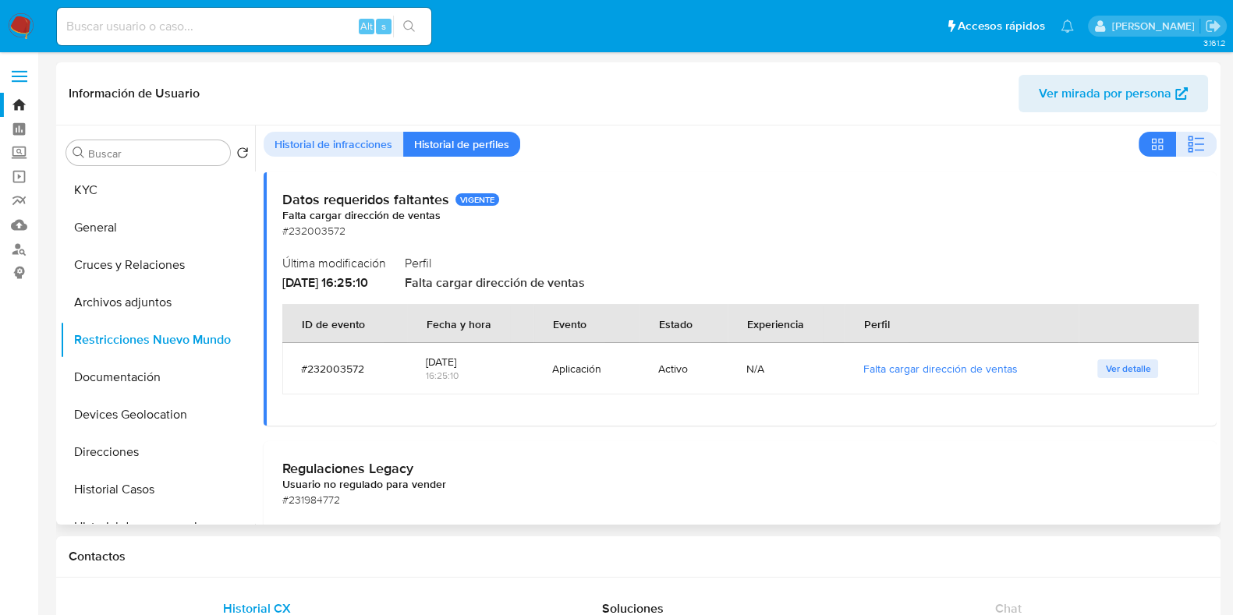
click at [326, 149] on span "Historial de infracciones" at bounding box center [333, 144] width 118 height 22
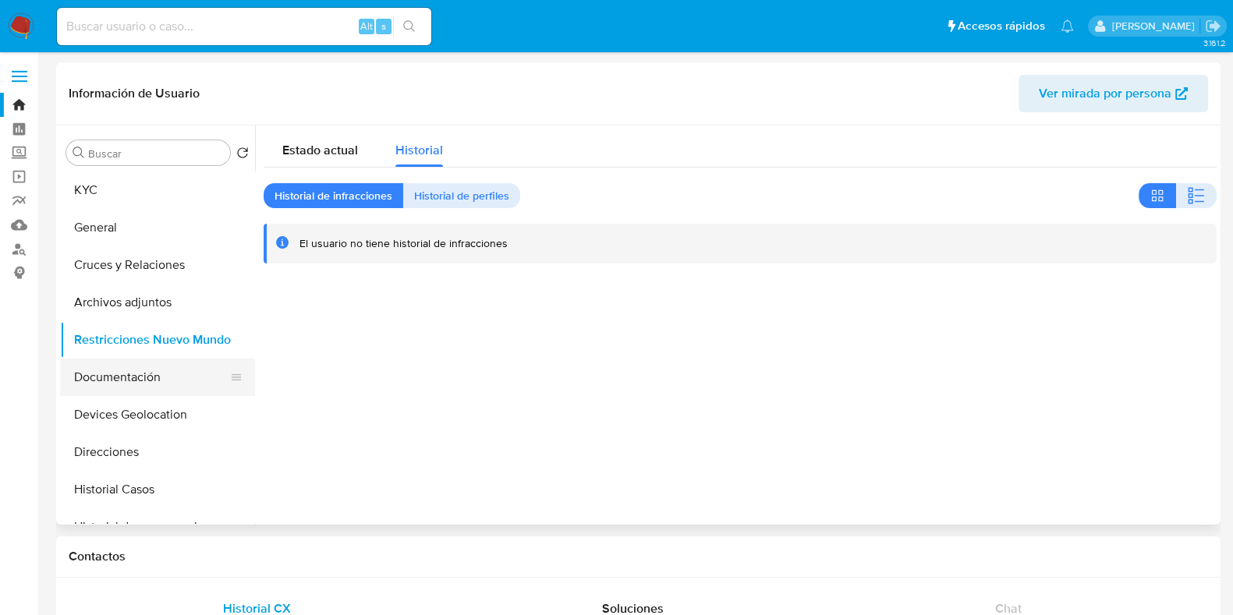
click at [169, 366] on button "Documentación" at bounding box center [151, 377] width 182 height 37
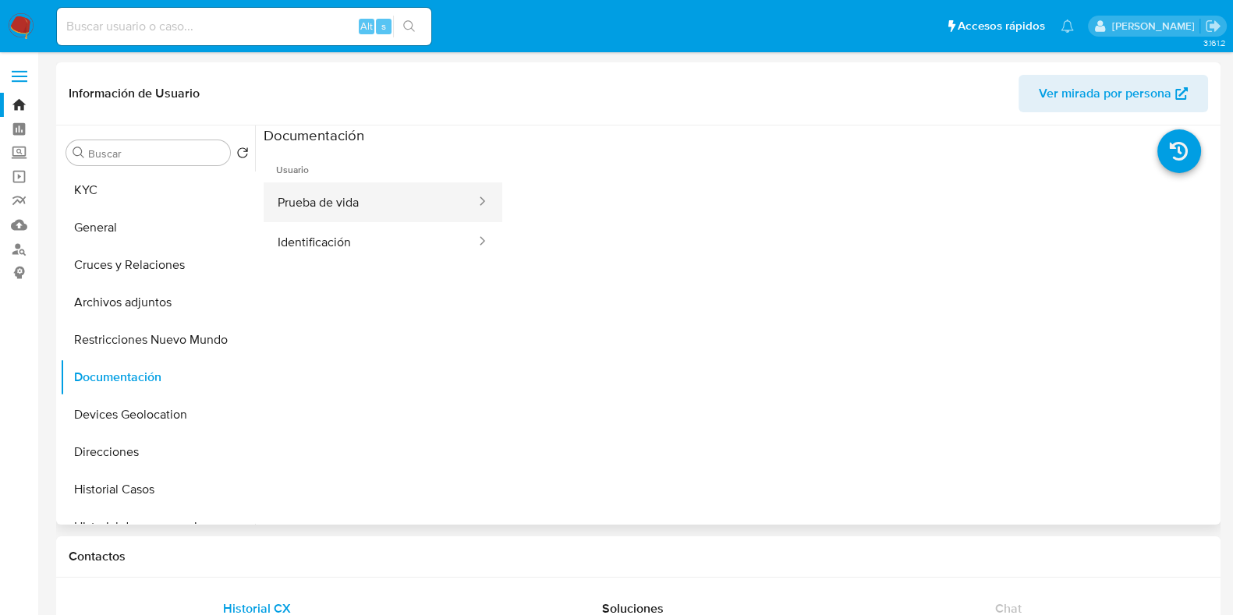
click at [355, 207] on button "Prueba de vida" at bounding box center [371, 202] width 214 height 40
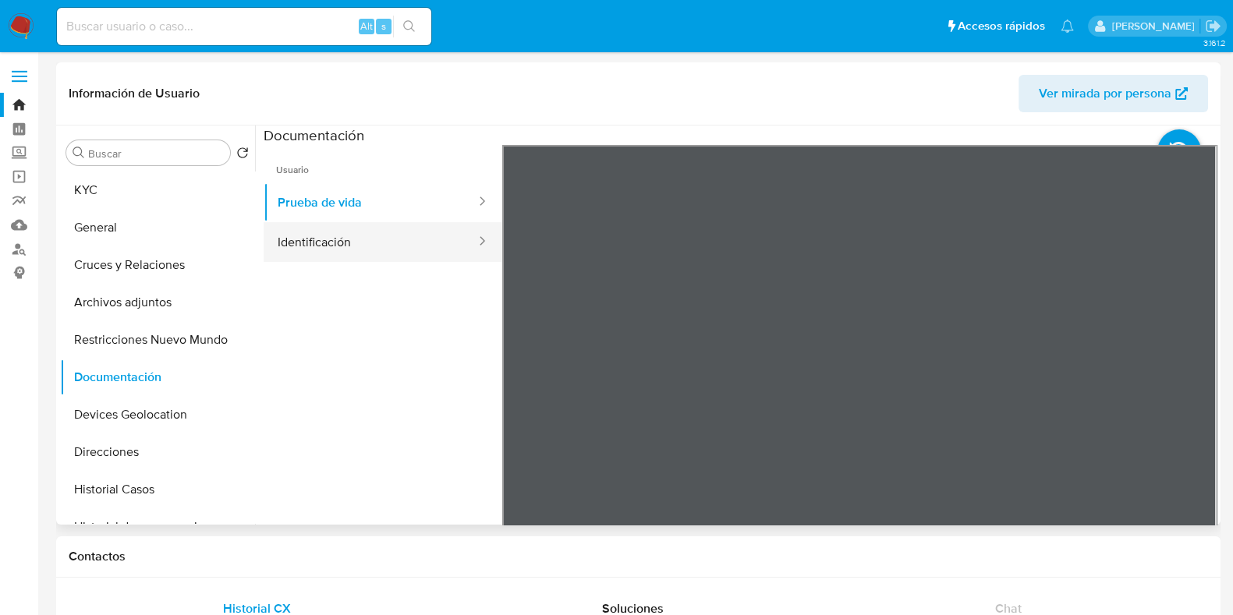
click at [379, 225] on button "Identificación" at bounding box center [371, 242] width 214 height 40
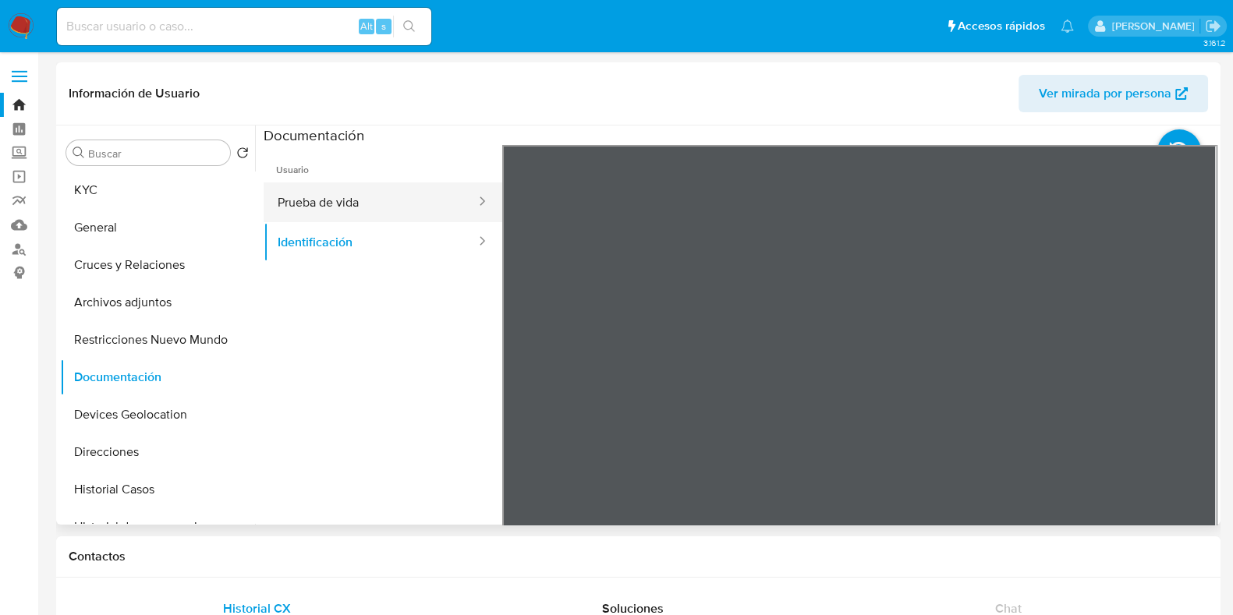
click at [333, 187] on button "Prueba de vida" at bounding box center [371, 202] width 214 height 40
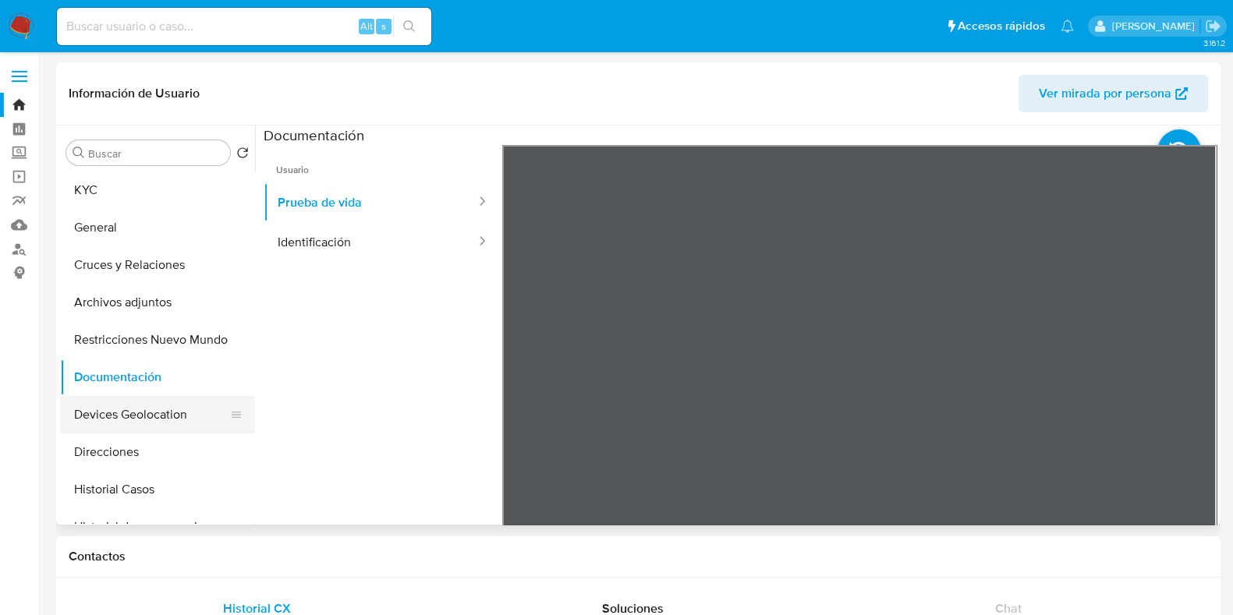
click at [135, 423] on button "Devices Geolocation" at bounding box center [151, 414] width 182 height 37
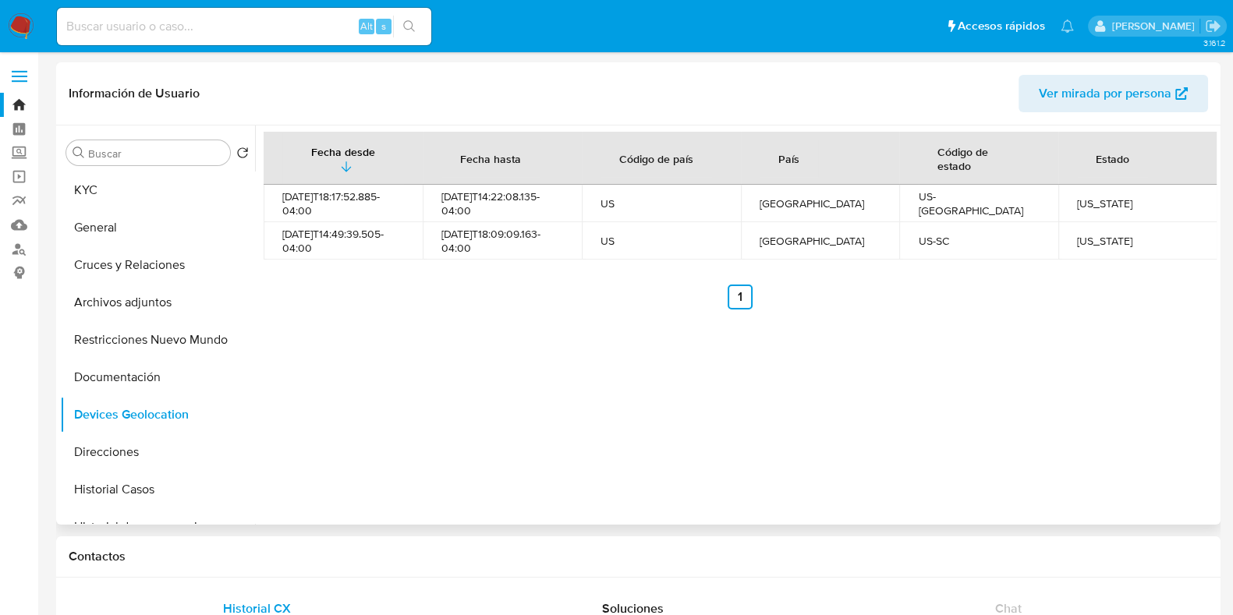
drag, startPoint x: 1146, startPoint y: 204, endPoint x: 1068, endPoint y: 200, distance: 77.3
click at [1068, 200] on td "North Carolina" at bounding box center [1137, 203] width 159 height 37
copy div "North Carolina"
drag, startPoint x: 1148, startPoint y: 243, endPoint x: 1071, endPoint y: 247, distance: 77.3
click at [1071, 247] on td "South Carolina" at bounding box center [1137, 240] width 159 height 37
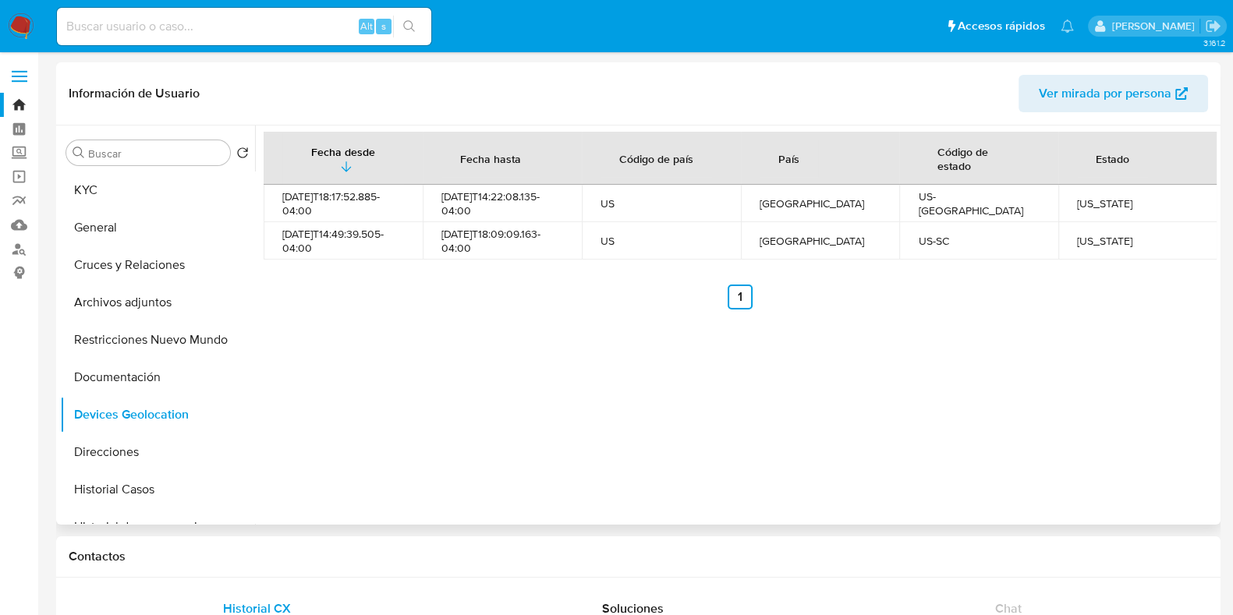
copy div "South Carolina"
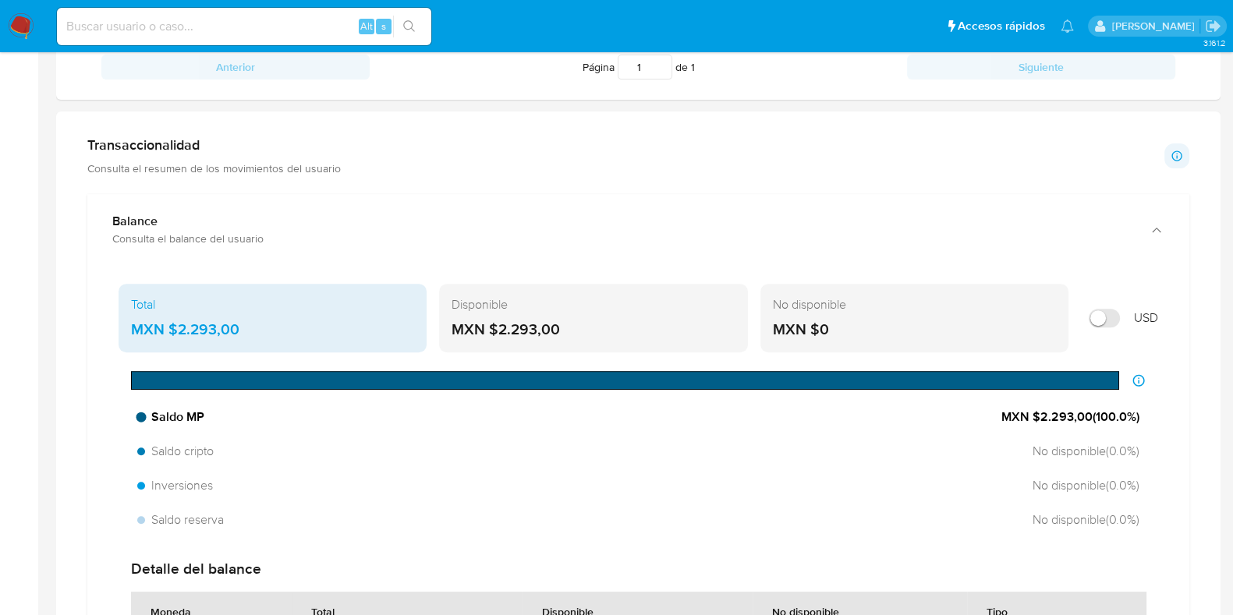
scroll to position [742, 0]
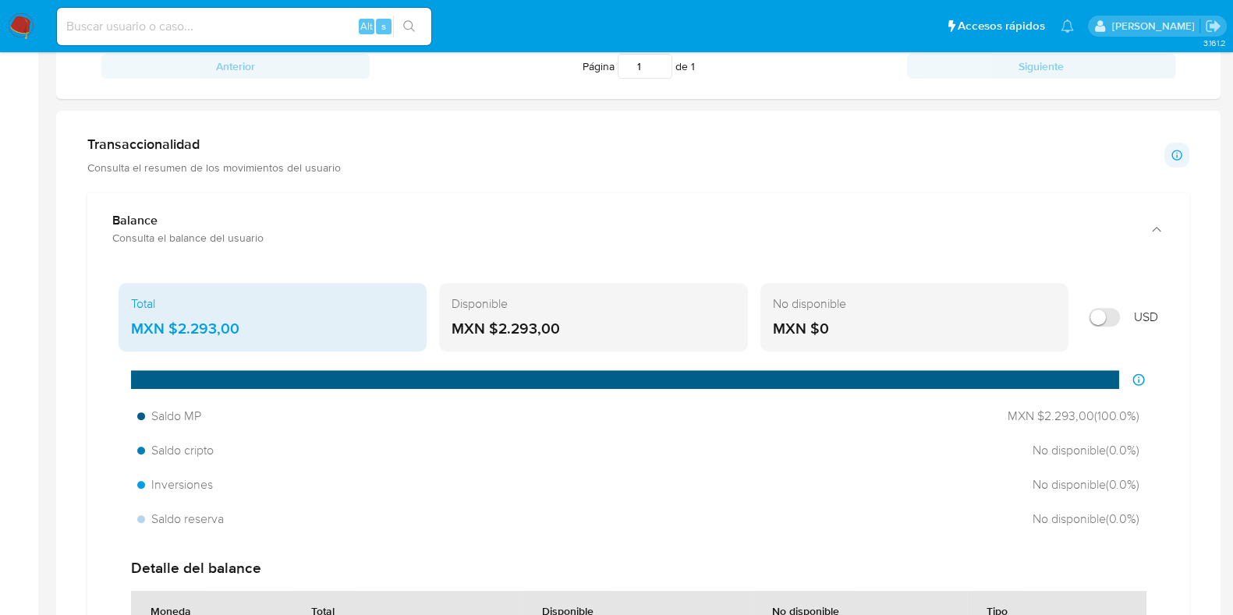
drag, startPoint x: 564, startPoint y: 325, endPoint x: 501, endPoint y: 325, distance: 62.4
click at [501, 325] on div "MXN $2.293,00" at bounding box center [593, 329] width 283 height 20
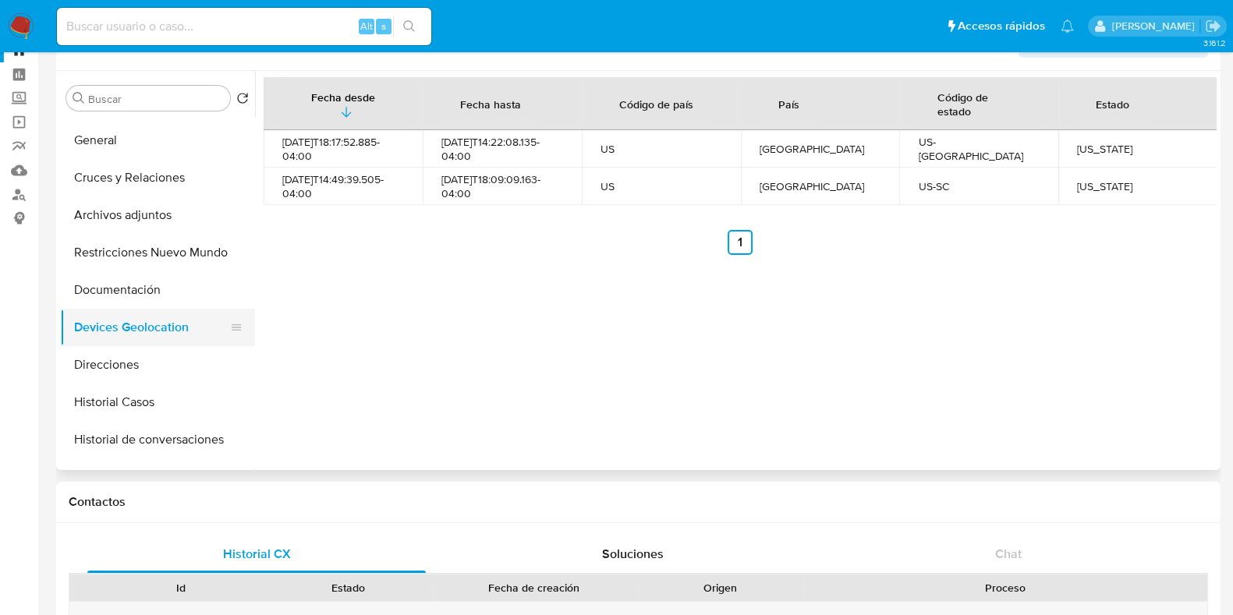
scroll to position [36, 0]
click at [153, 352] on button "Direcciones" at bounding box center [157, 361] width 195 height 37
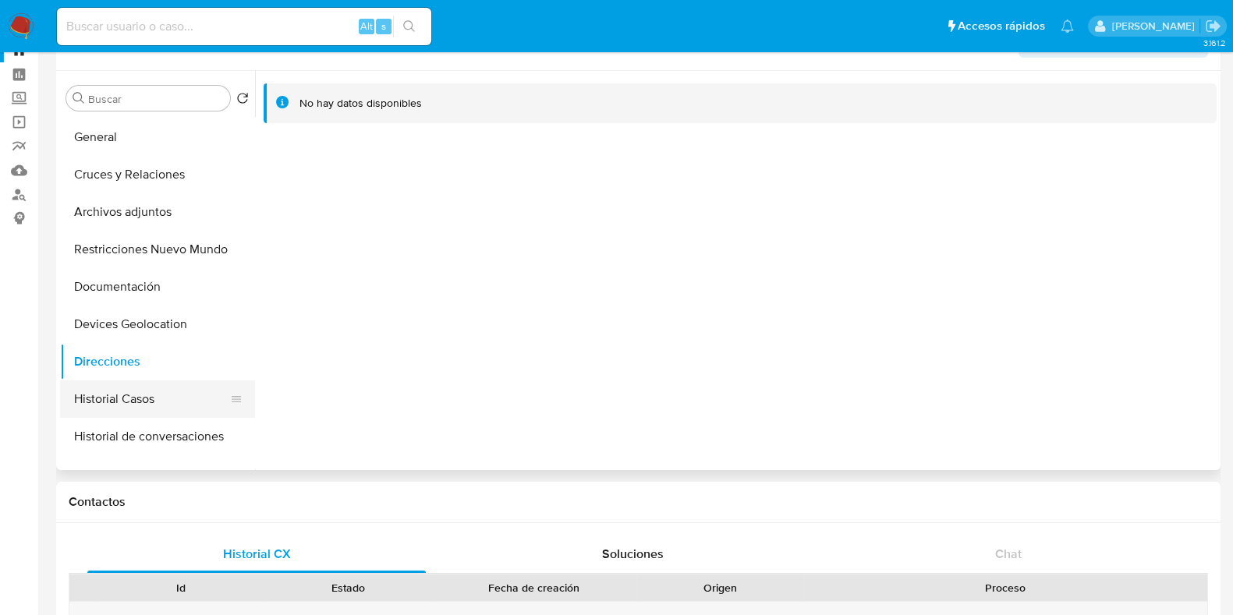
click at [145, 388] on button "Historial Casos" at bounding box center [151, 399] width 182 height 37
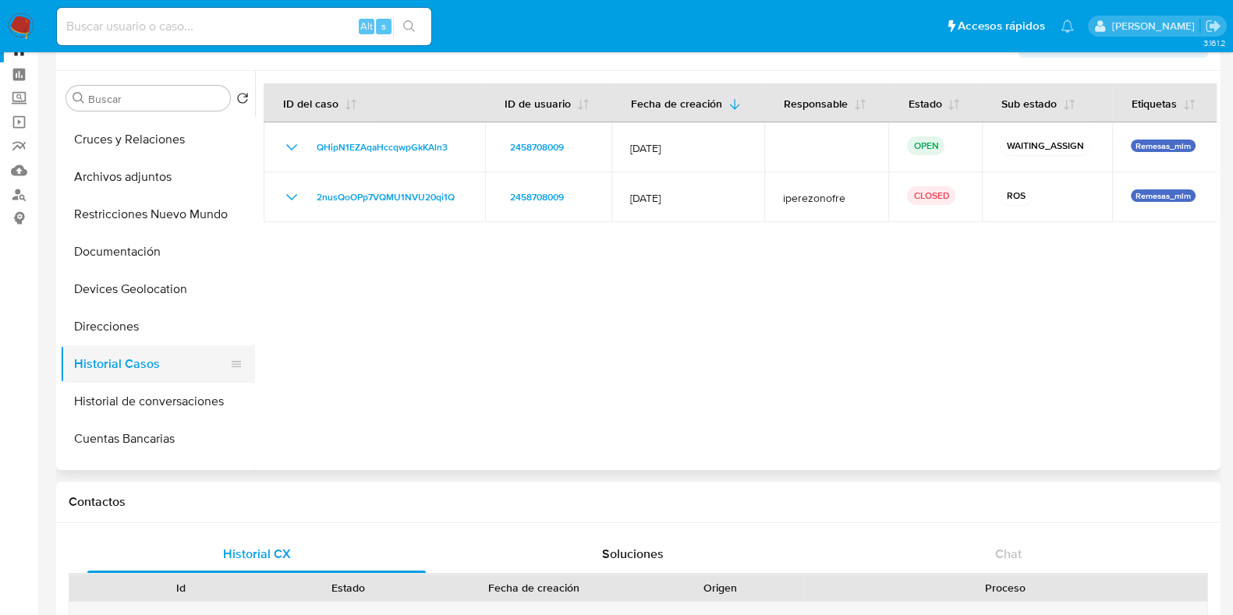
scroll to position [73, 0]
click at [159, 394] on button "Historial de conversaciones" at bounding box center [151, 399] width 182 height 37
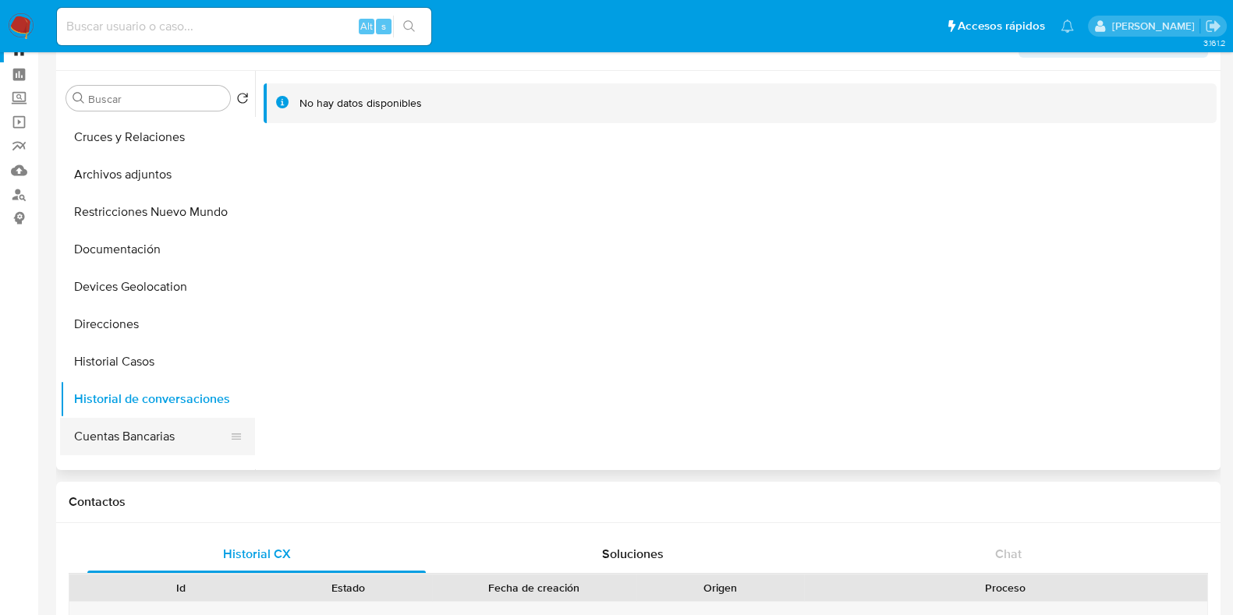
click at [143, 425] on button "Cuentas Bancarias" at bounding box center [151, 436] width 182 height 37
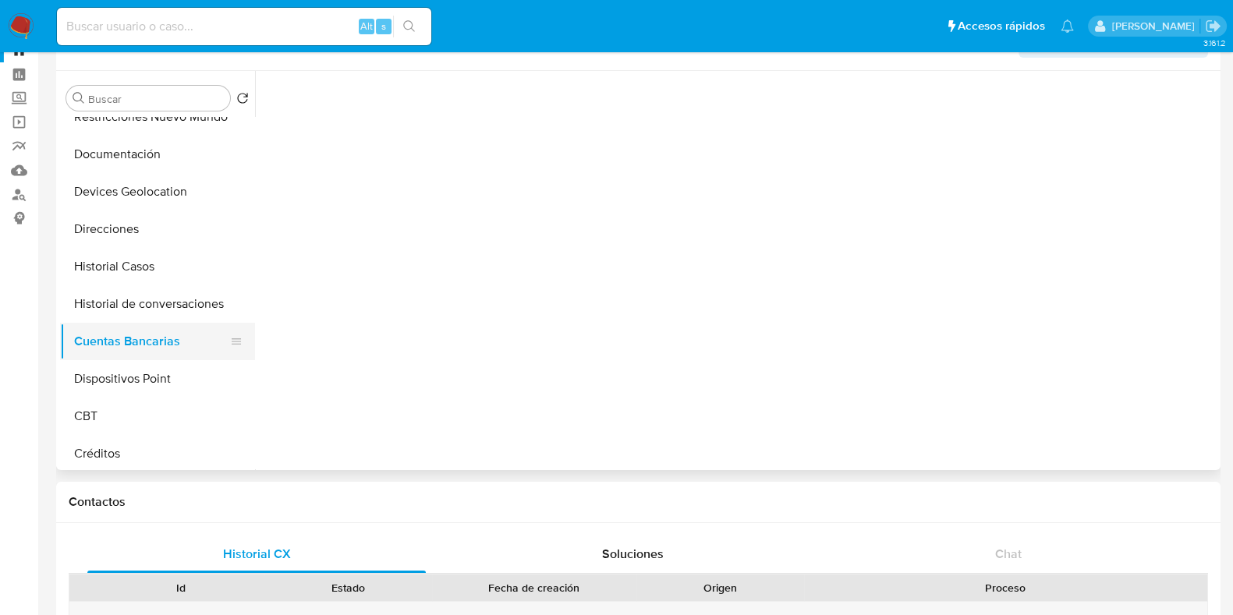
scroll to position [219, 0]
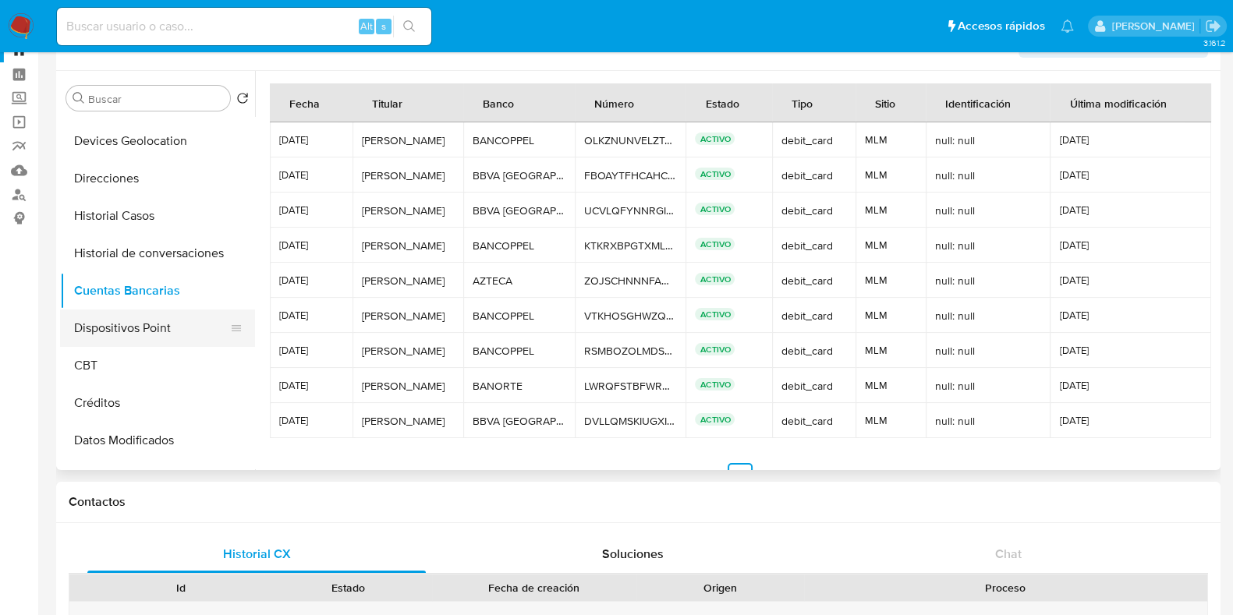
click at [134, 334] on button "Dispositivos Point" at bounding box center [151, 328] width 182 height 37
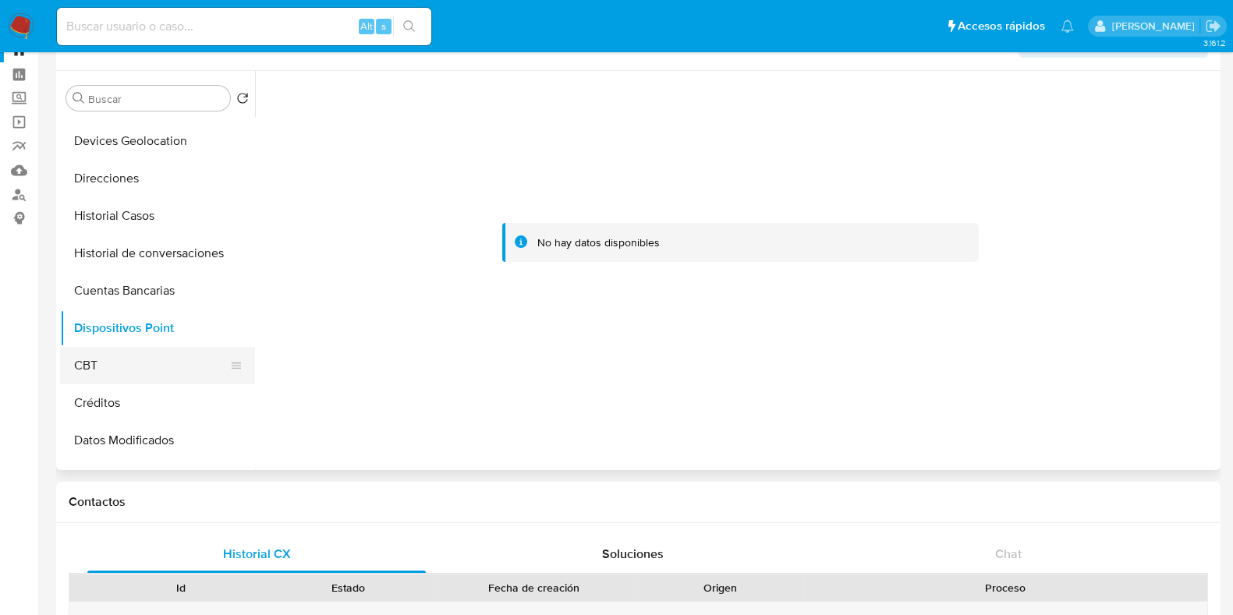
click at [125, 360] on button "CBT" at bounding box center [151, 365] width 182 height 37
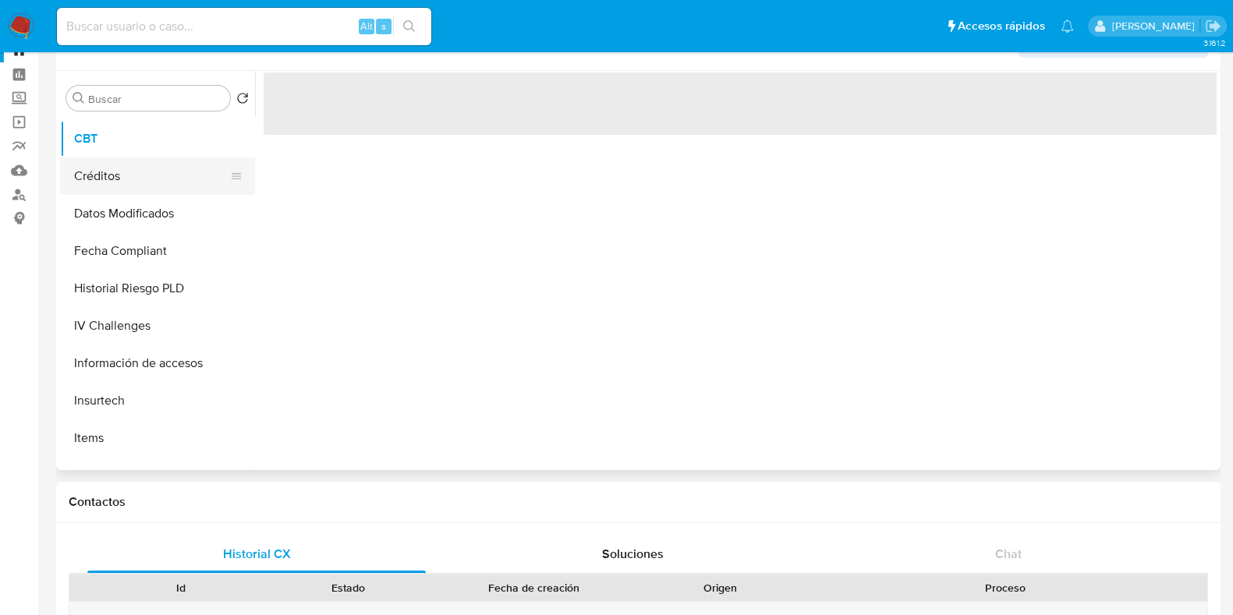
scroll to position [448, 0]
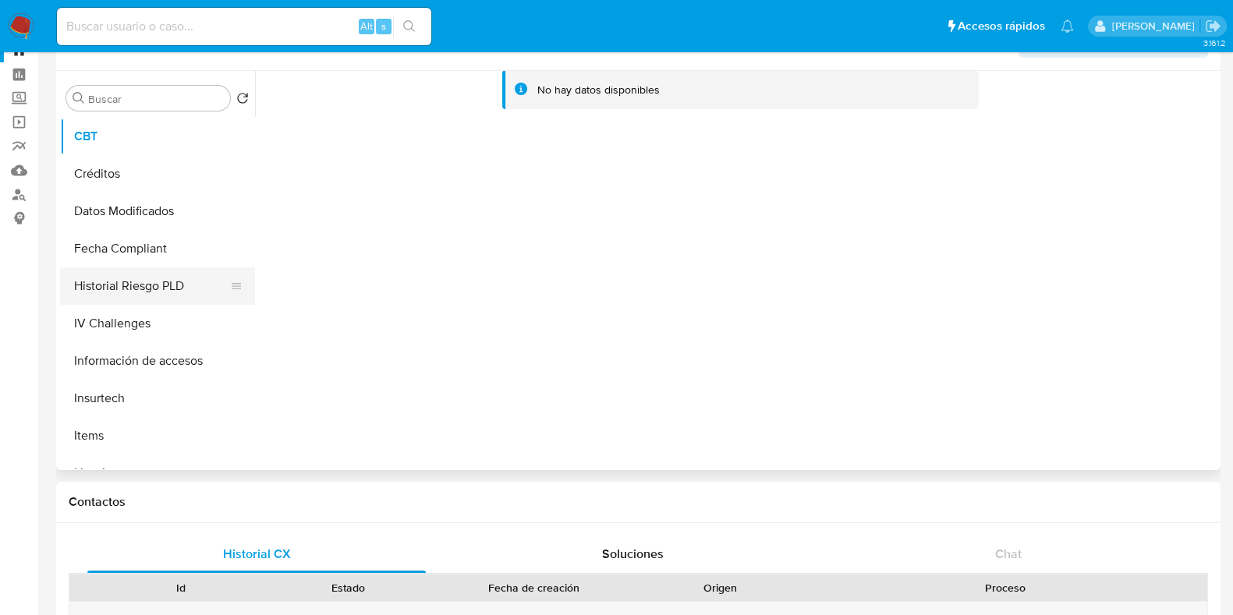
click at [127, 279] on button "Historial Riesgo PLD" at bounding box center [151, 285] width 182 height 37
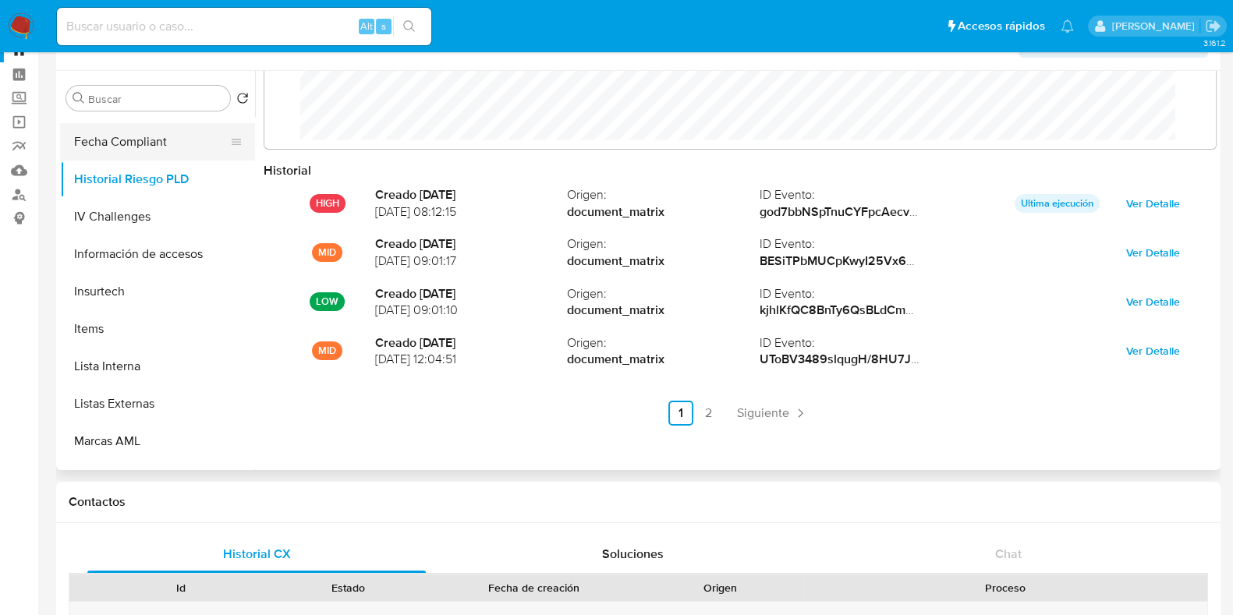
scroll to position [589, 0]
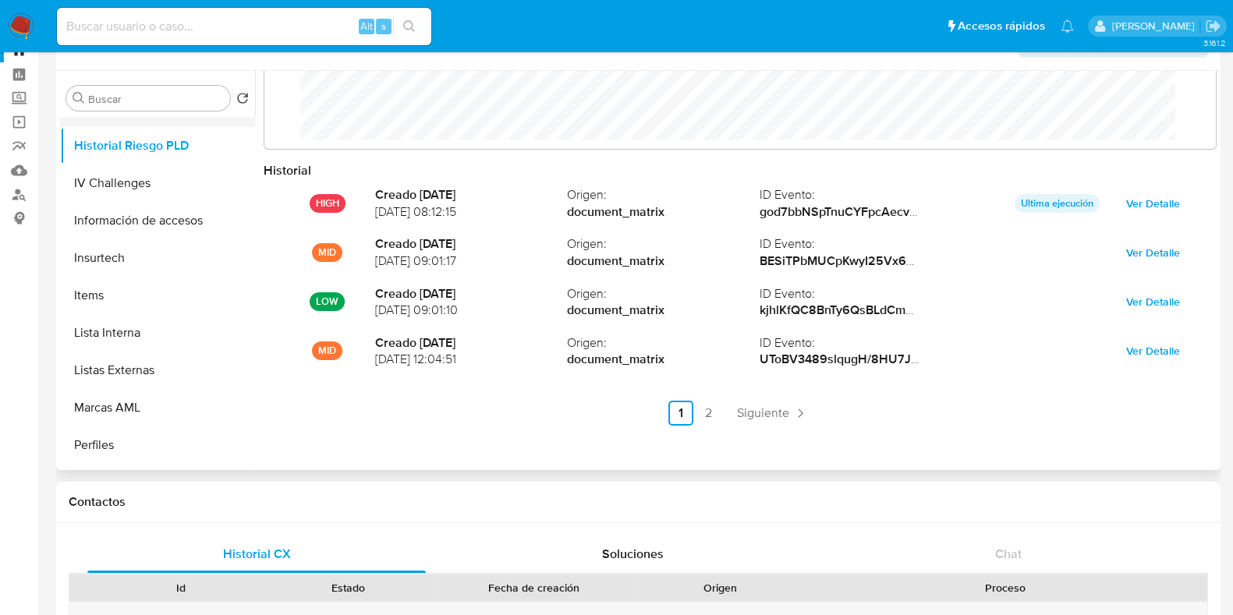
click at [126, 294] on button "Items" at bounding box center [157, 295] width 195 height 37
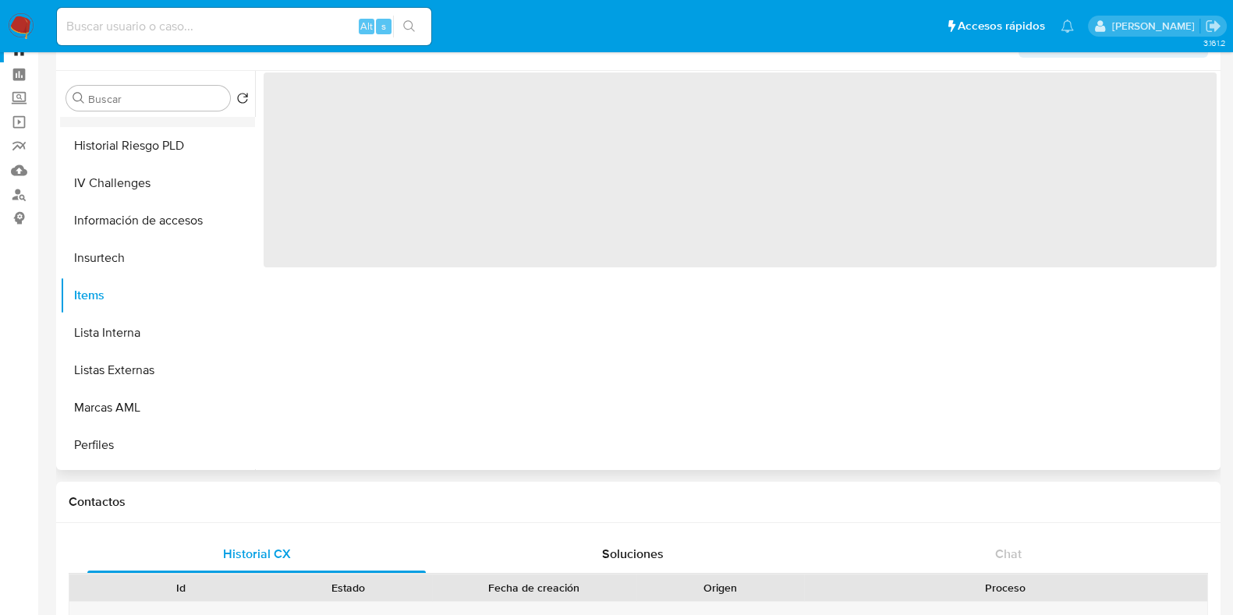
scroll to position [0, 0]
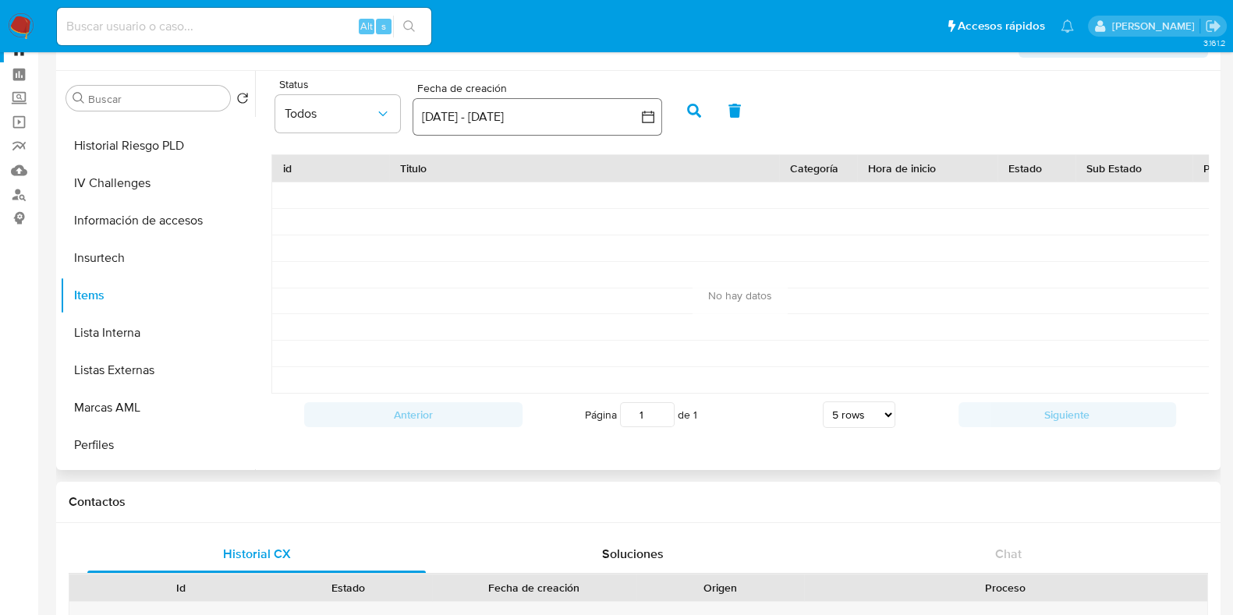
drag, startPoint x: 126, startPoint y: 294, endPoint x: 643, endPoint y: 111, distance: 548.5
click at [643, 111] on div "Buscar Volver al orden por defecto KYC General Cruces y Relaciones Archivos adj…" at bounding box center [638, 270] width 1156 height 399
click at [643, 111] on icon "button" at bounding box center [648, 117] width 16 height 16
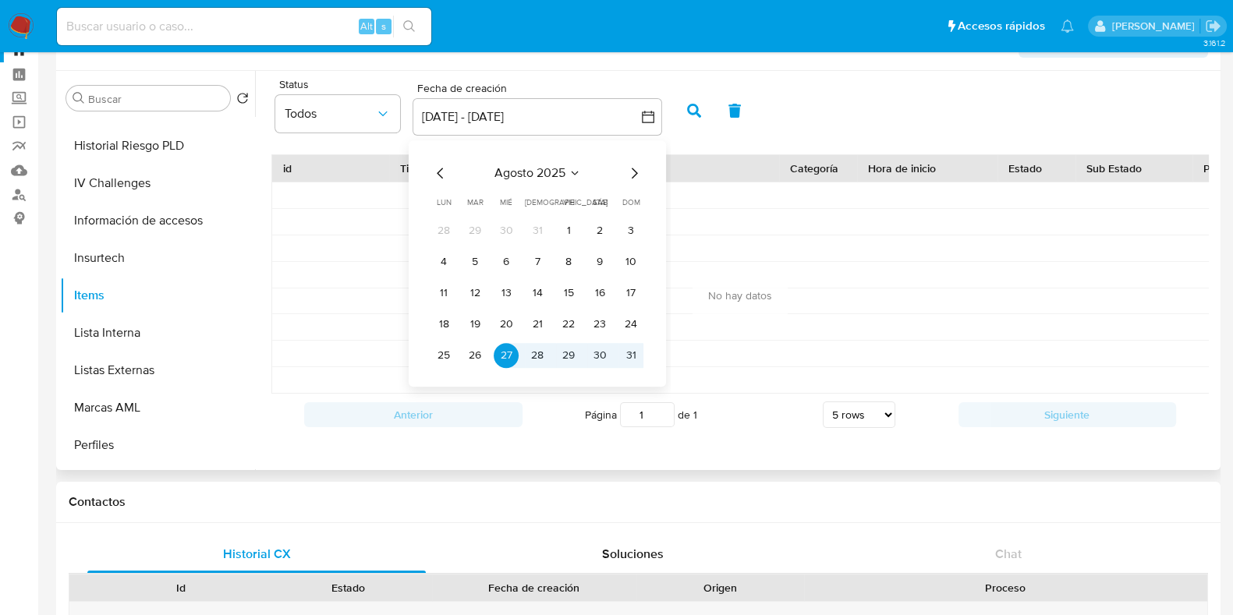
click at [433, 172] on icon "Mes anterior" at bounding box center [440, 173] width 19 height 19
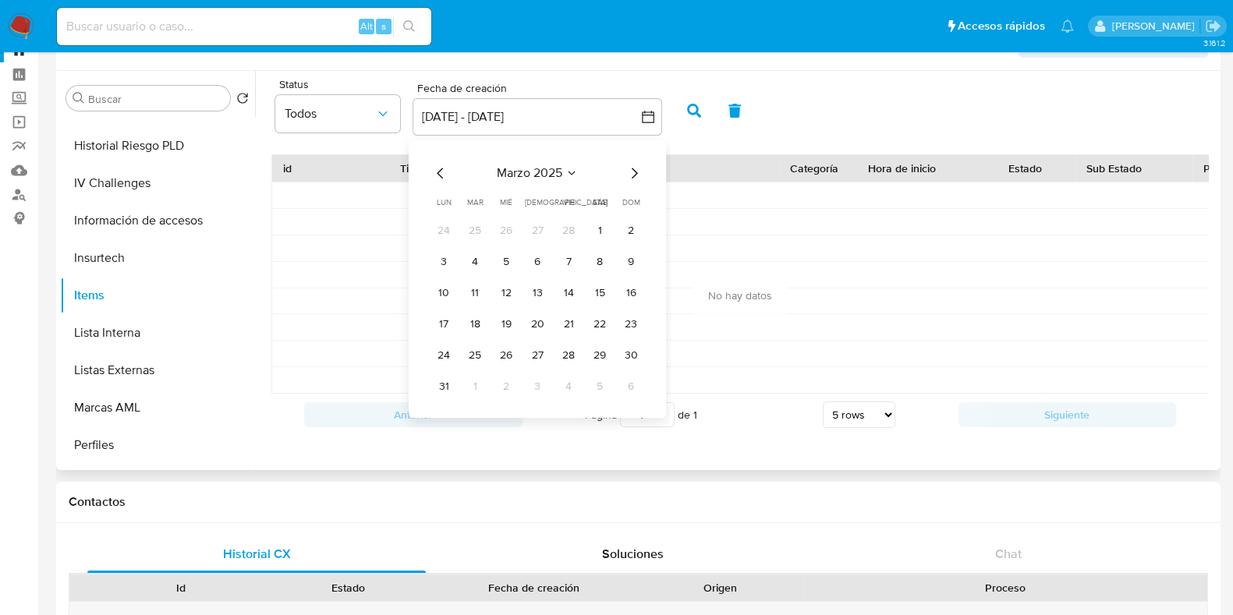
click at [433, 172] on icon "Mes anterior" at bounding box center [440, 173] width 19 height 19
click at [503, 225] on button "1" at bounding box center [506, 230] width 25 height 25
click at [636, 175] on icon "Mes siguiente" at bounding box center [634, 173] width 19 height 19
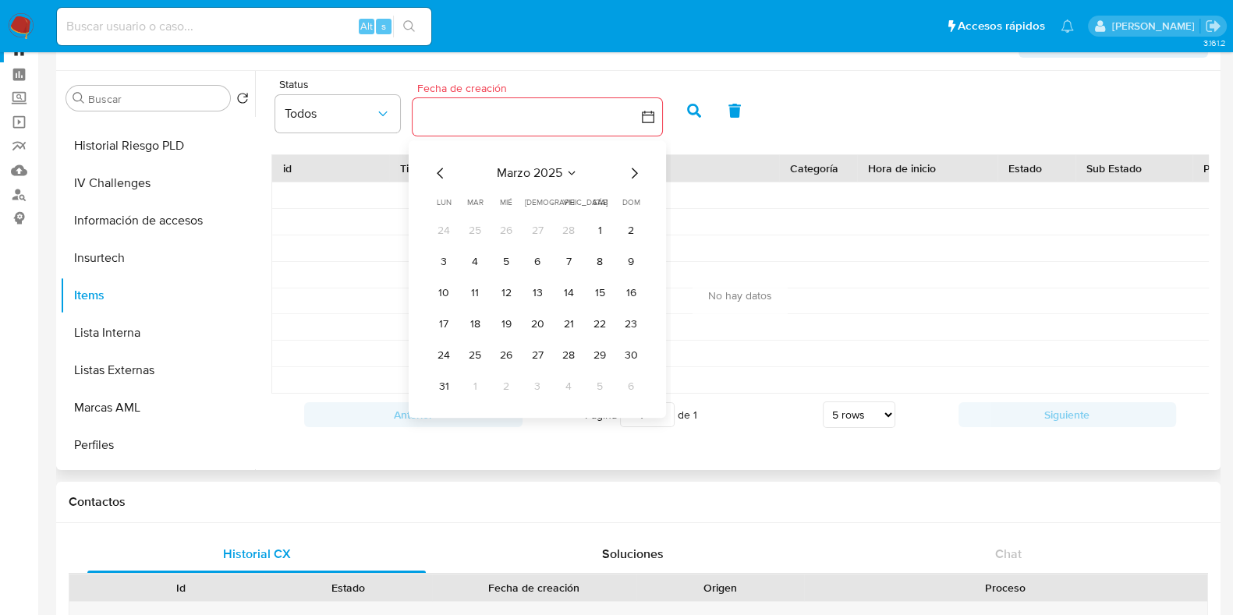
click at [636, 175] on icon "Mes siguiente" at bounding box center [634, 173] width 19 height 19
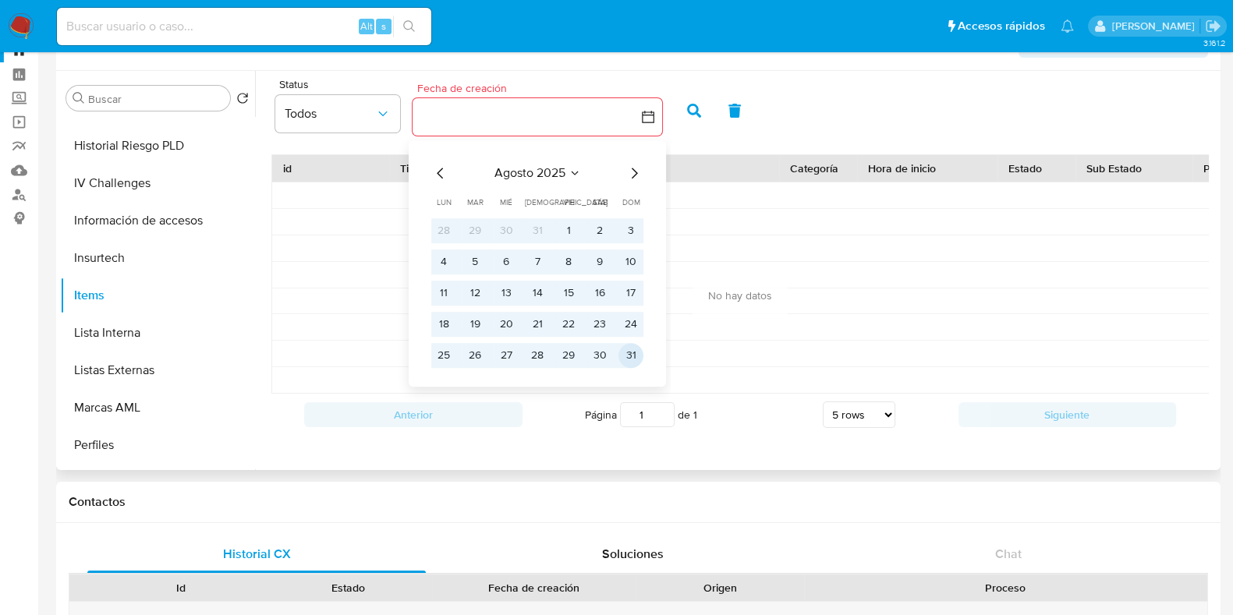
click at [620, 345] on button "31" at bounding box center [630, 355] width 25 height 25
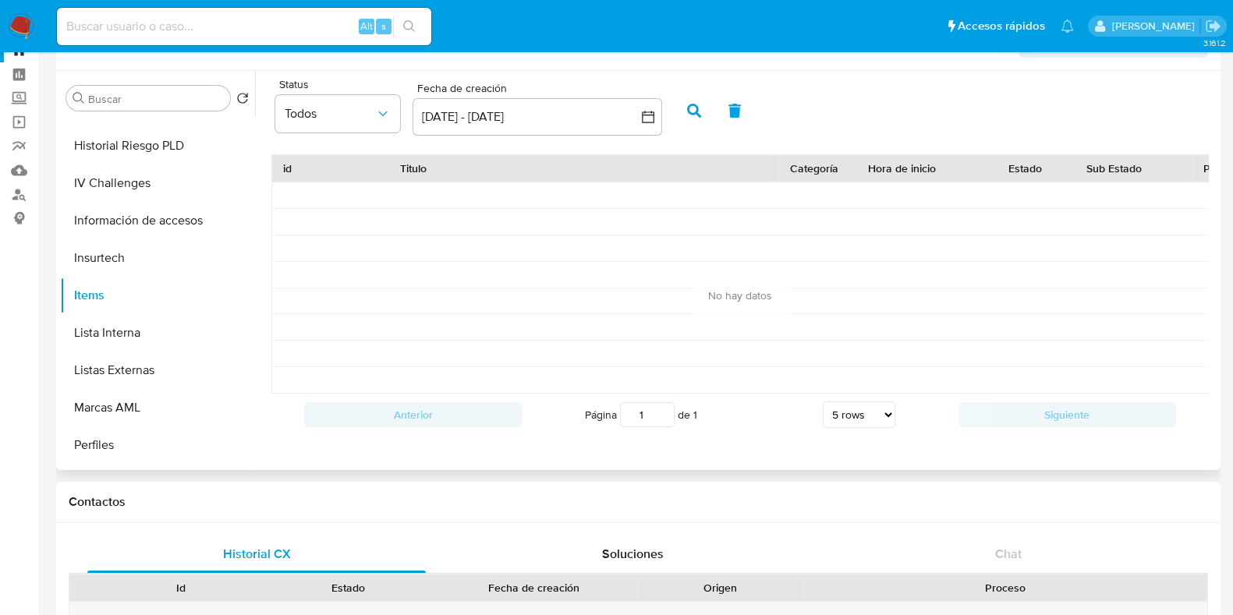
click at [620, 345] on div at bounding box center [584, 354] width 390 height 26
click at [688, 114] on icon "button" at bounding box center [694, 111] width 14 height 14
click at [151, 335] on button "Lista Interna" at bounding box center [151, 332] width 182 height 37
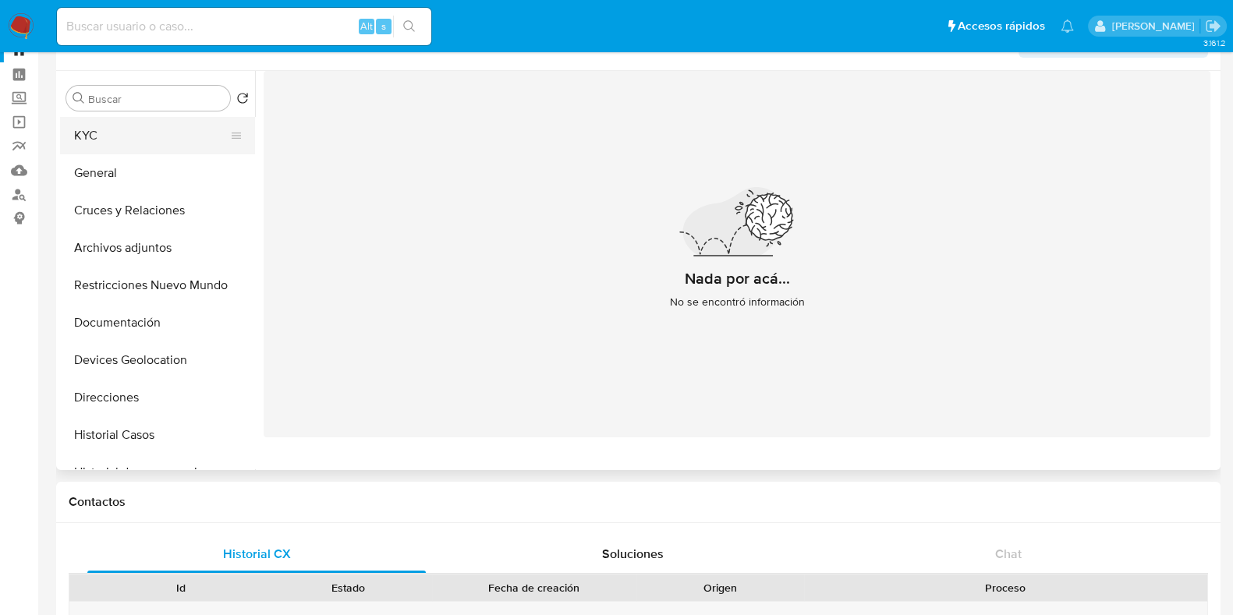
click at [104, 142] on button "KYC" at bounding box center [151, 135] width 182 height 37
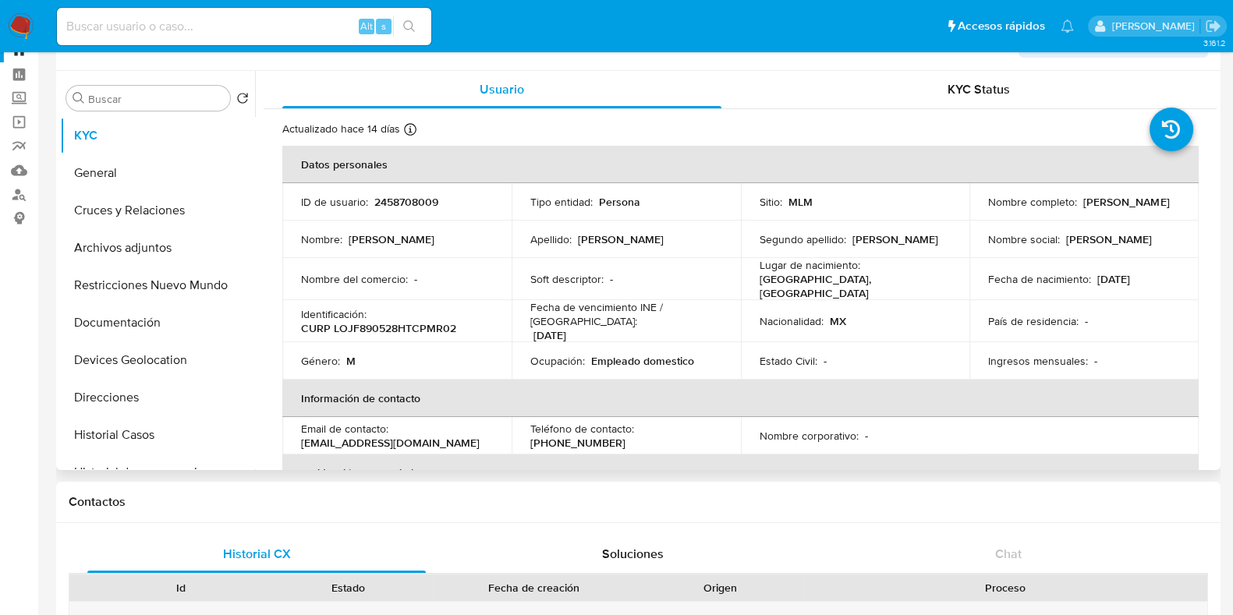
click at [398, 213] on td "ID de usuario : 2458708009" at bounding box center [396, 201] width 229 height 37
click at [398, 205] on p "2458708009" at bounding box center [406, 202] width 64 height 14
copy p "2458708009"
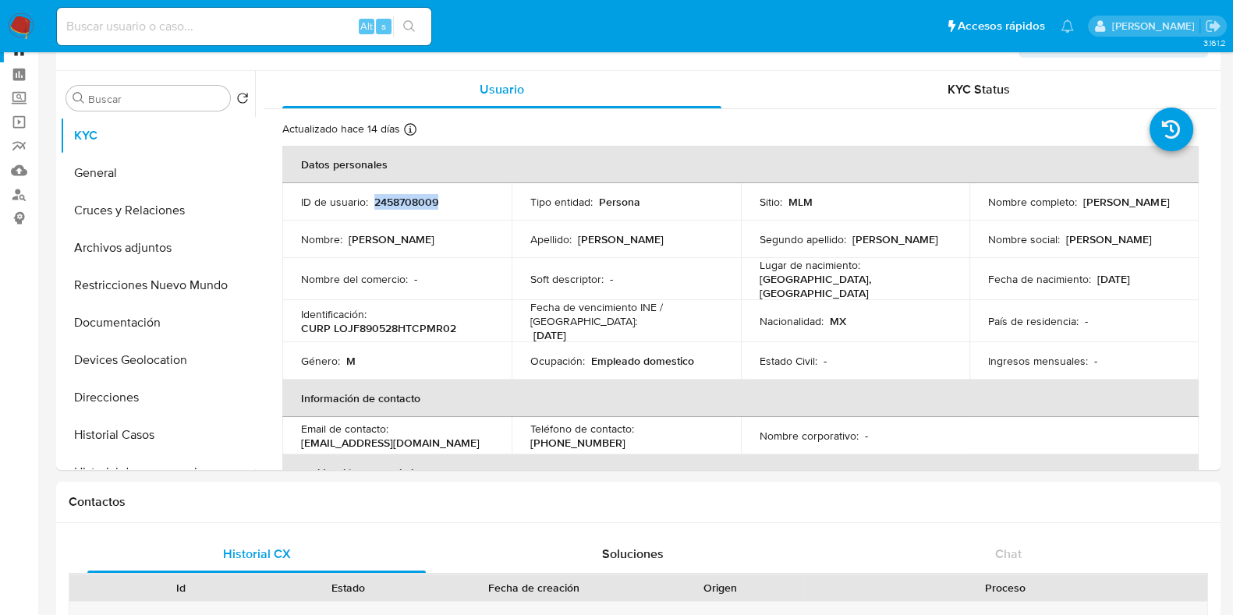
click at [23, 30] on img at bounding box center [21, 26] width 27 height 27
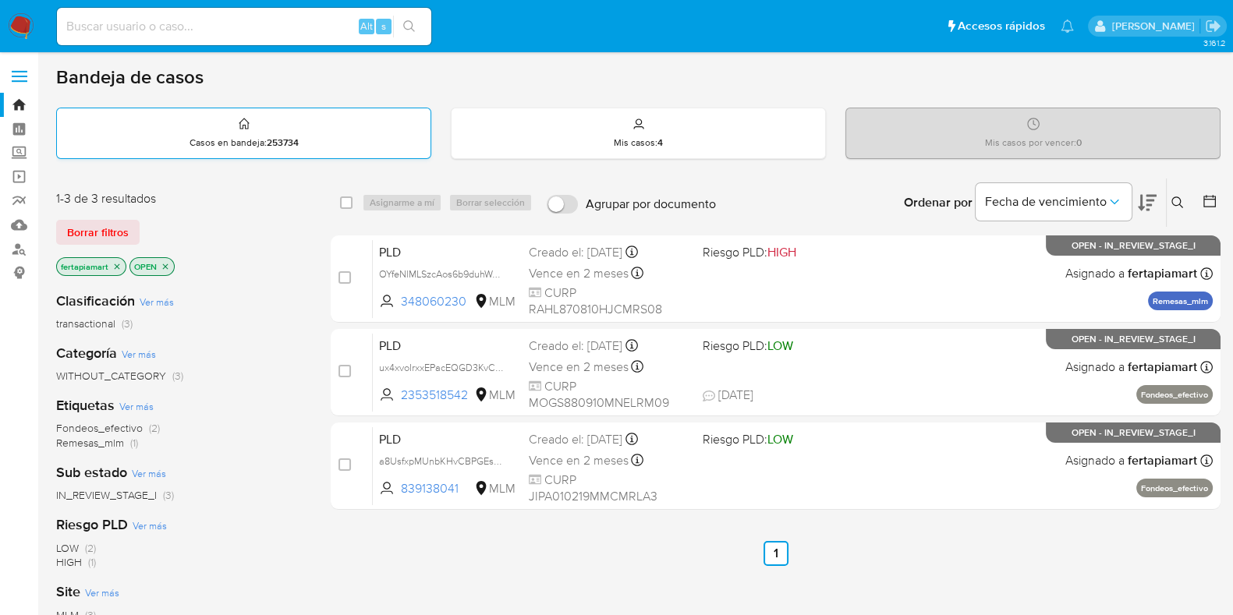
click at [154, 121] on div "Casos en bandeja : 253734" at bounding box center [244, 133] width 374 height 50
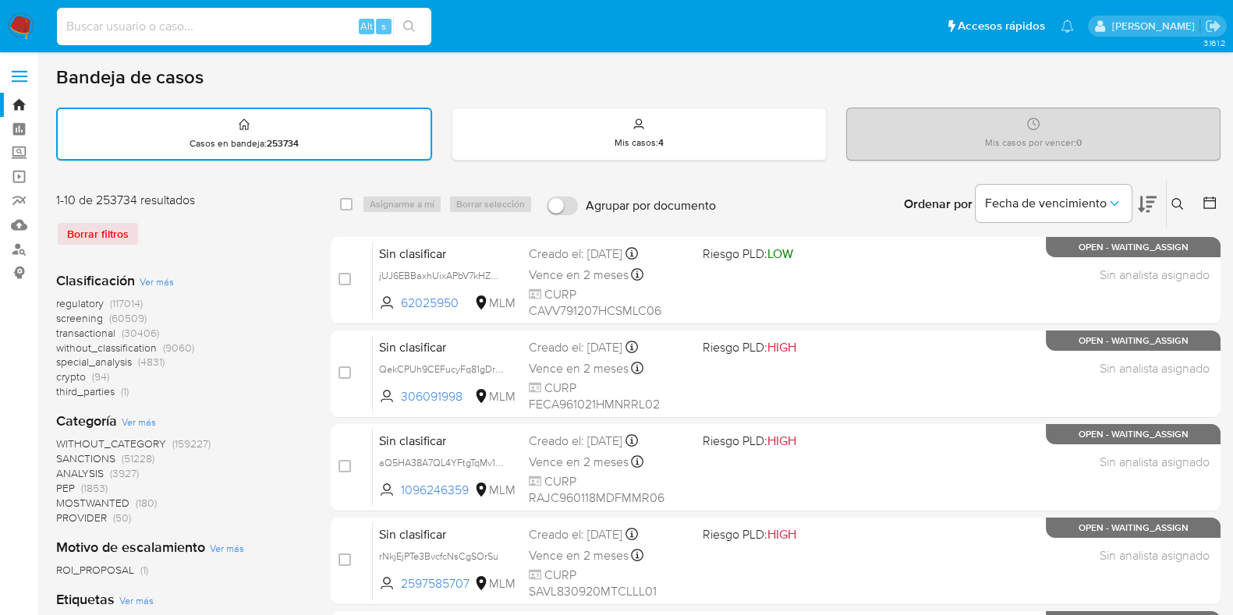
click at [180, 29] on input at bounding box center [244, 26] width 374 height 20
paste input "2458708009"
type input "2458708009"
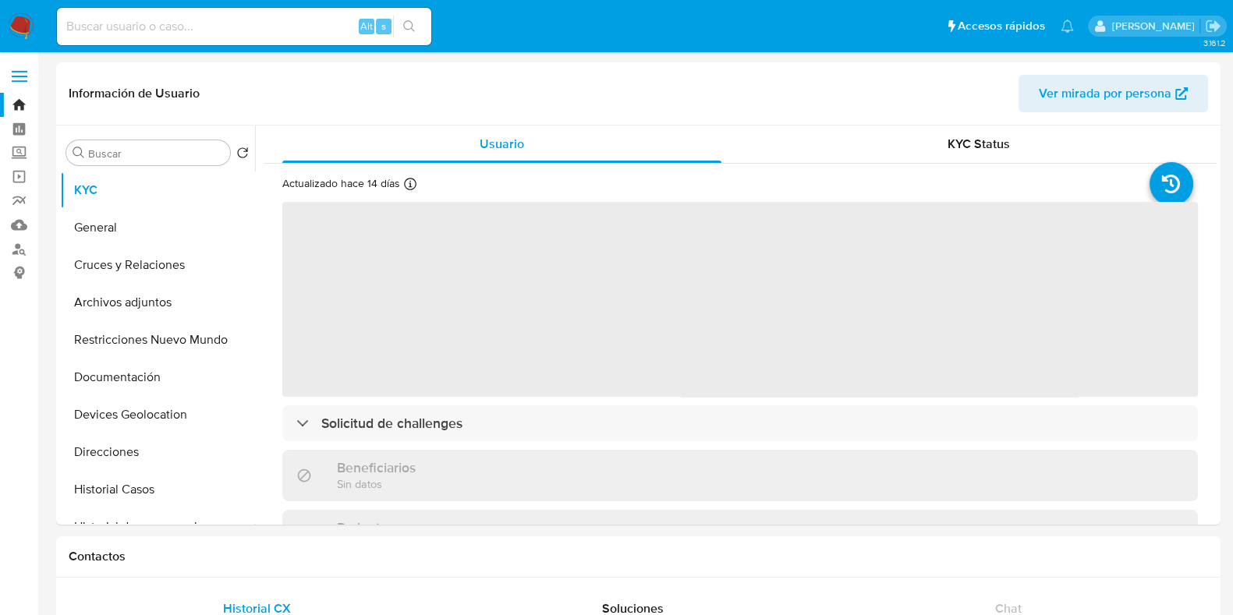
select select "10"
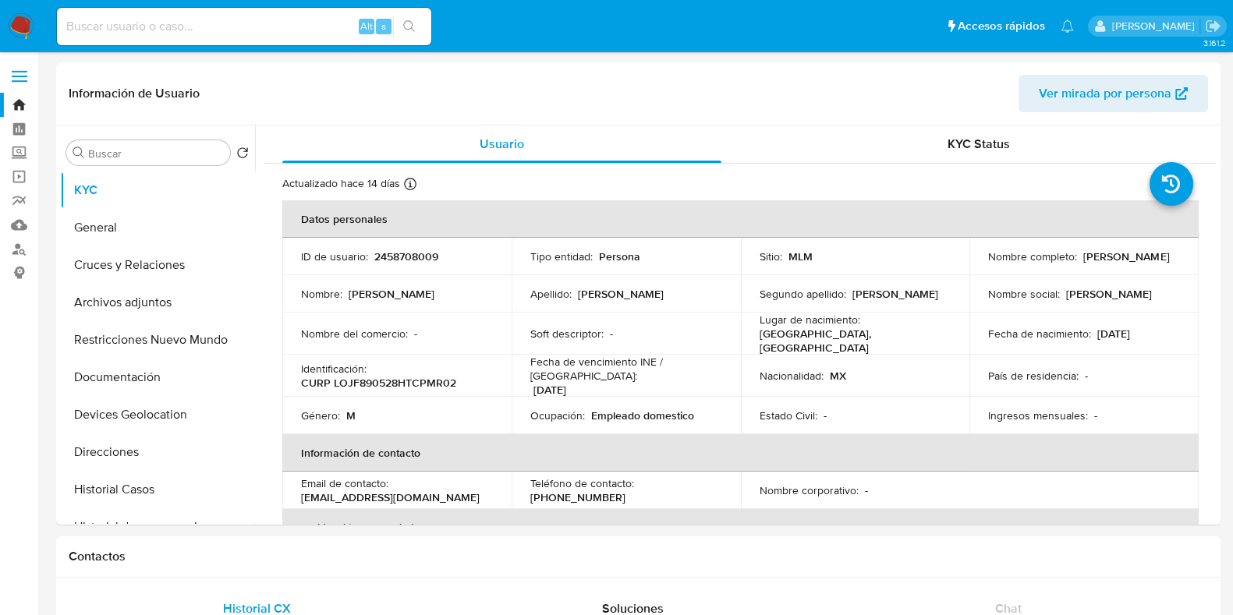
click at [23, 16] on img at bounding box center [21, 26] width 27 height 27
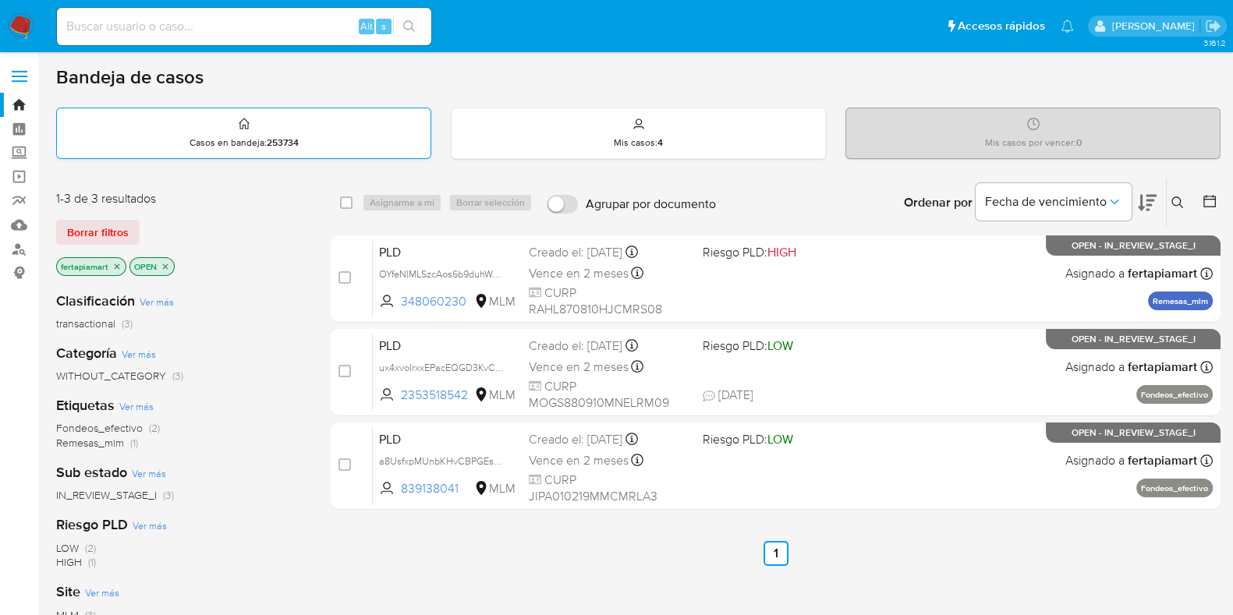
click at [167, 134] on div "Casos en bandeja : 253734" at bounding box center [244, 133] width 374 height 50
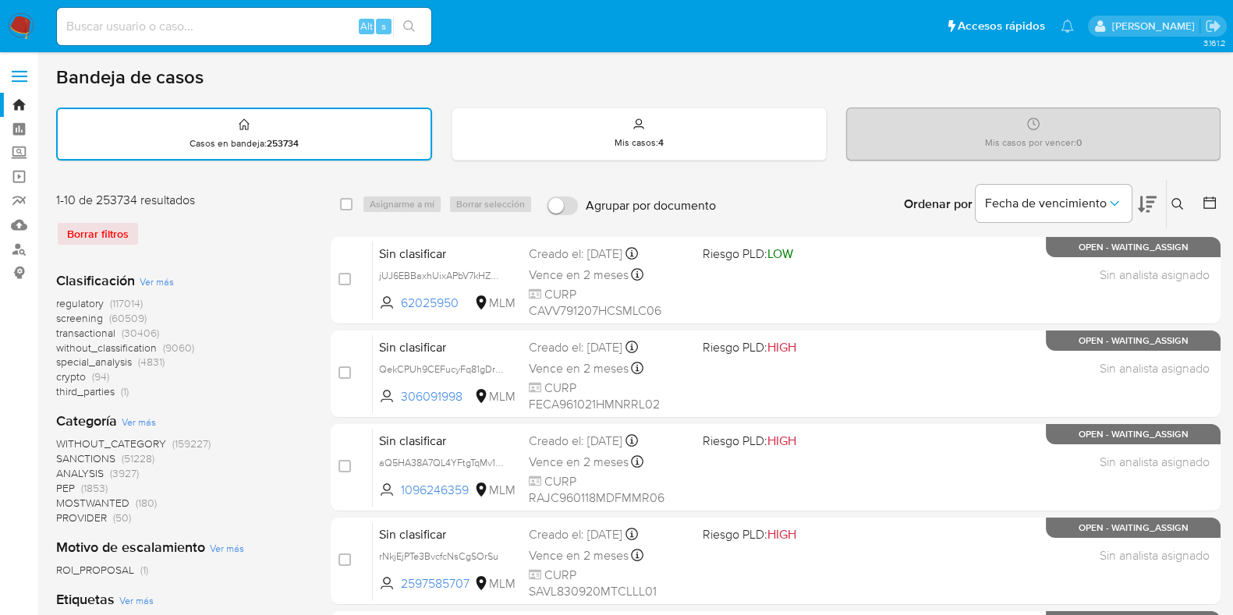
click at [1181, 198] on icon at bounding box center [1177, 204] width 12 height 12
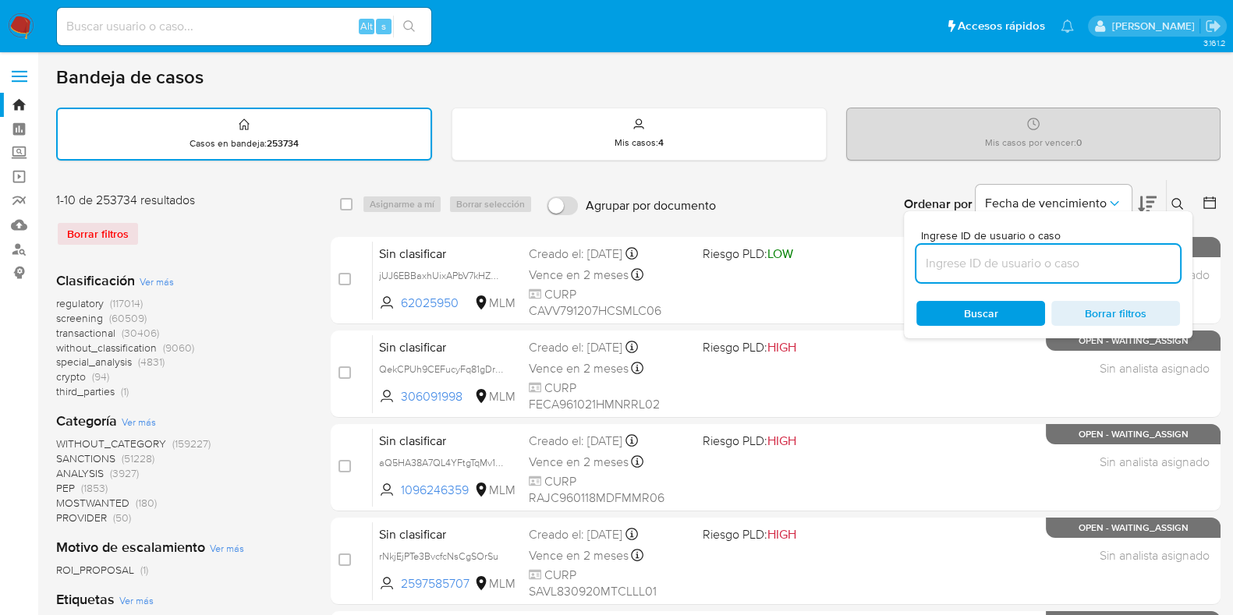
click at [1025, 258] on input at bounding box center [1048, 263] width 264 height 20
type input "2458708009"
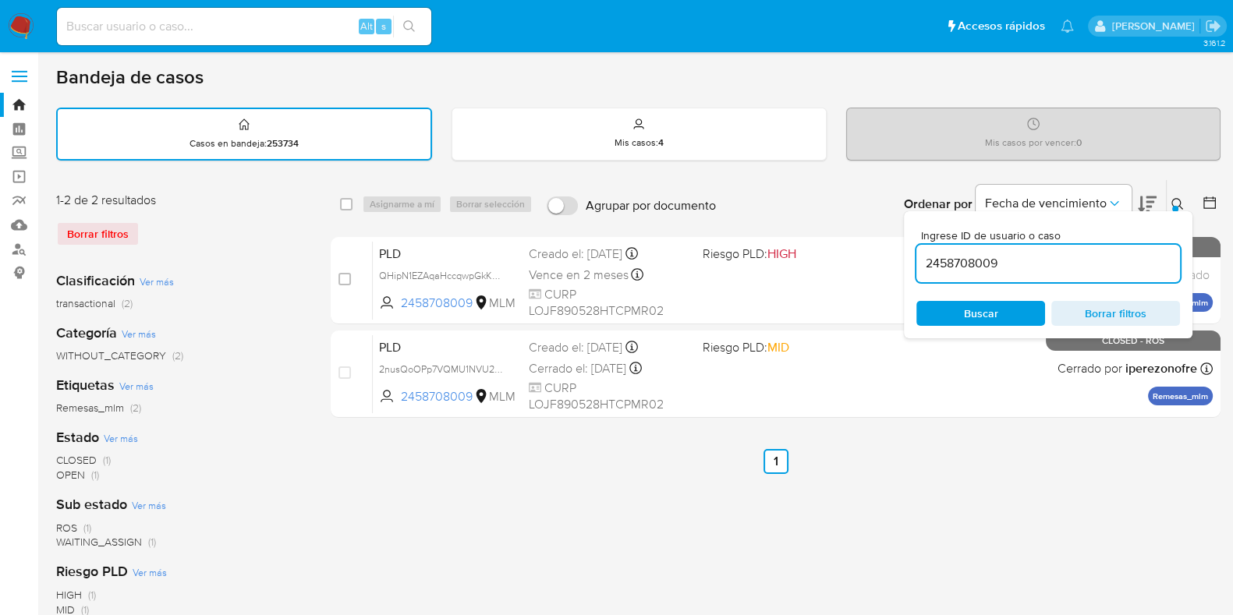
click at [312, 313] on div "1-2 de 2 resultados Borrar filtros Clasificación Ver más transactional (2) Cate…" at bounding box center [638, 521] width 1164 height 685
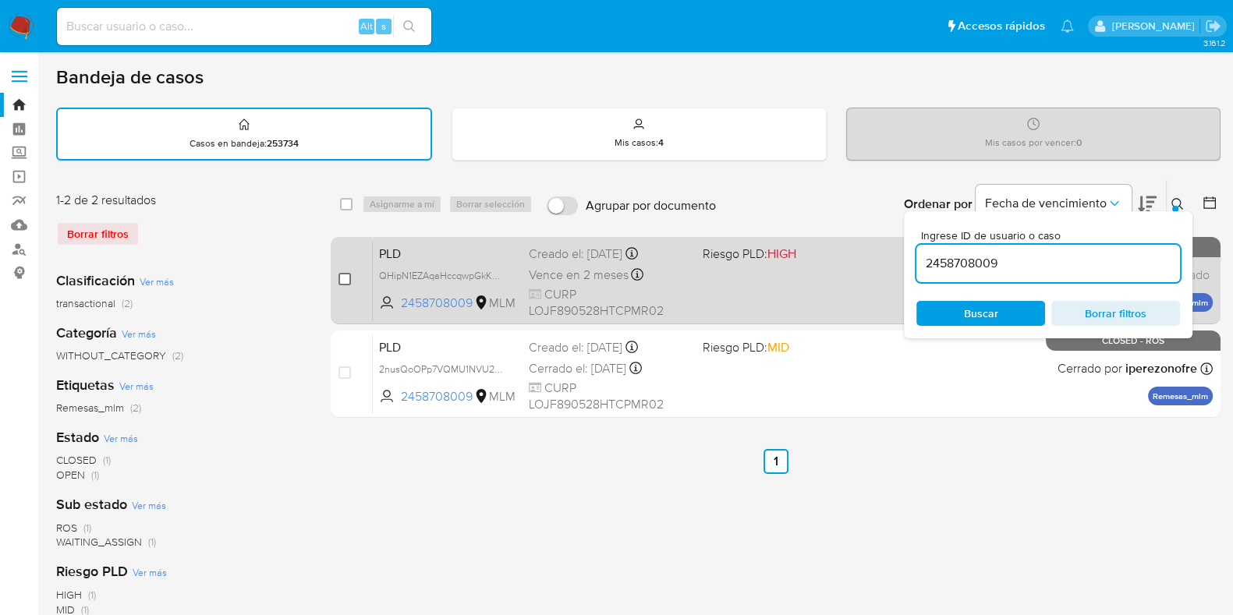
click at [342, 275] on input "checkbox" at bounding box center [344, 279] width 12 height 12
checkbox input "true"
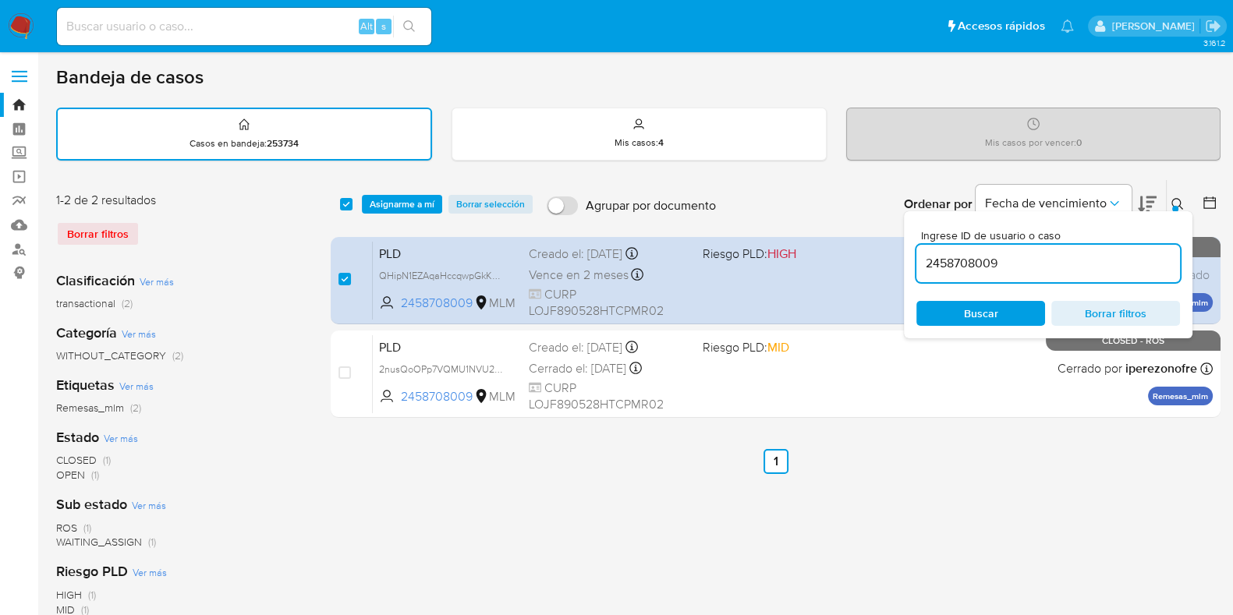
click at [1175, 202] on icon at bounding box center [1177, 204] width 12 height 12
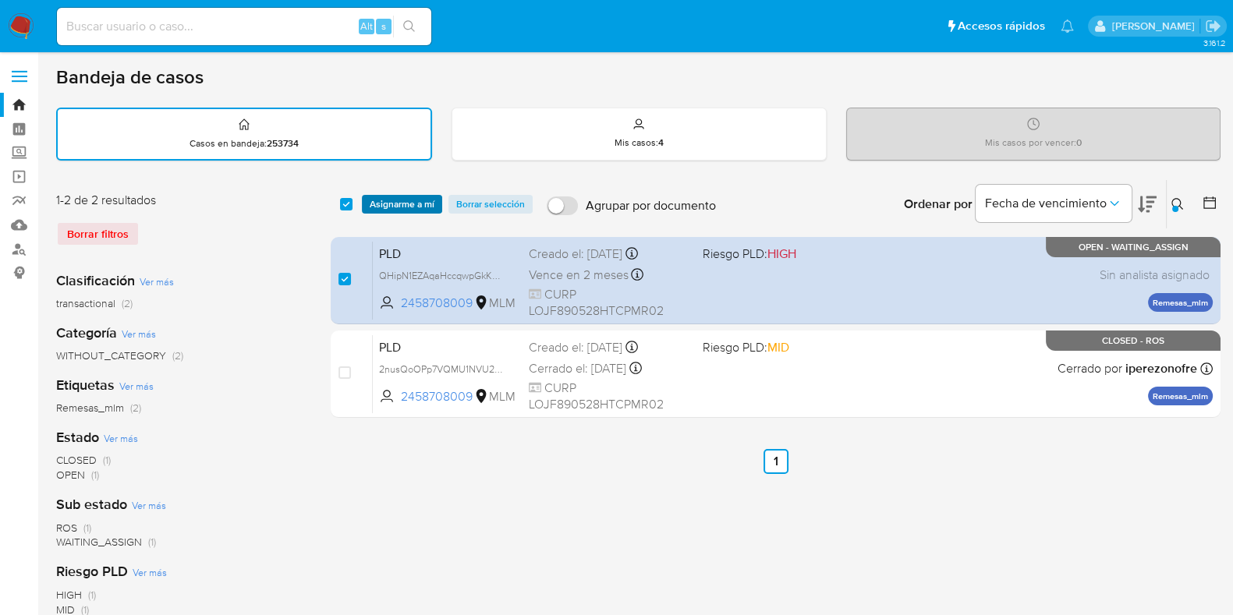
click at [415, 204] on span "Asignarme a mí" at bounding box center [402, 205] width 65 height 16
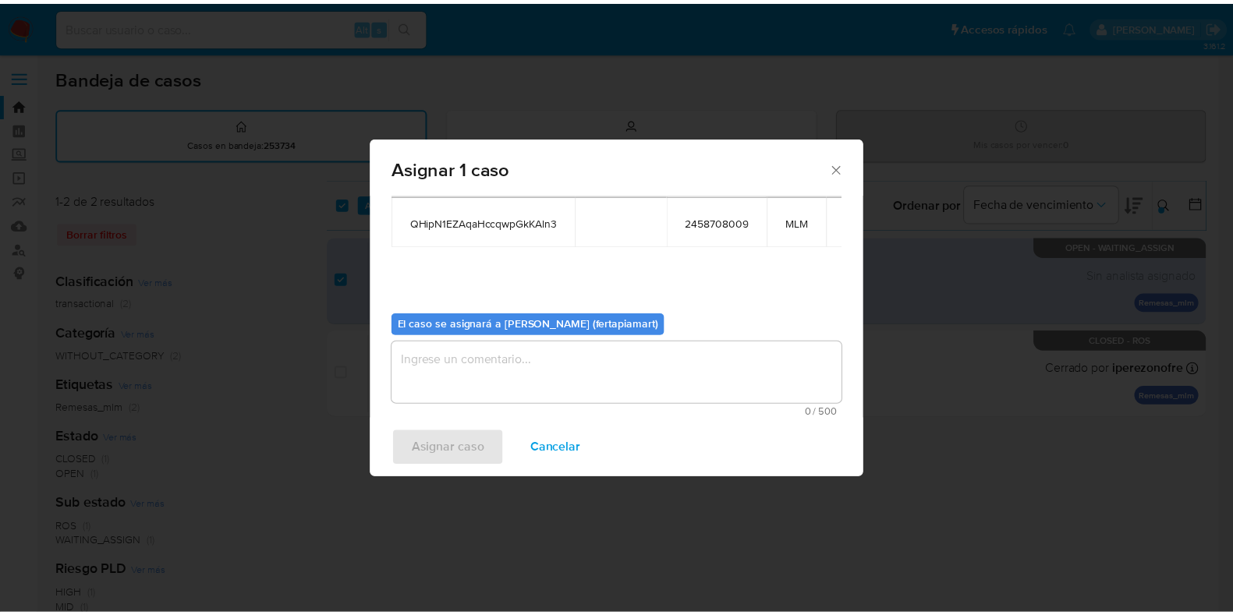
scroll to position [79, 0]
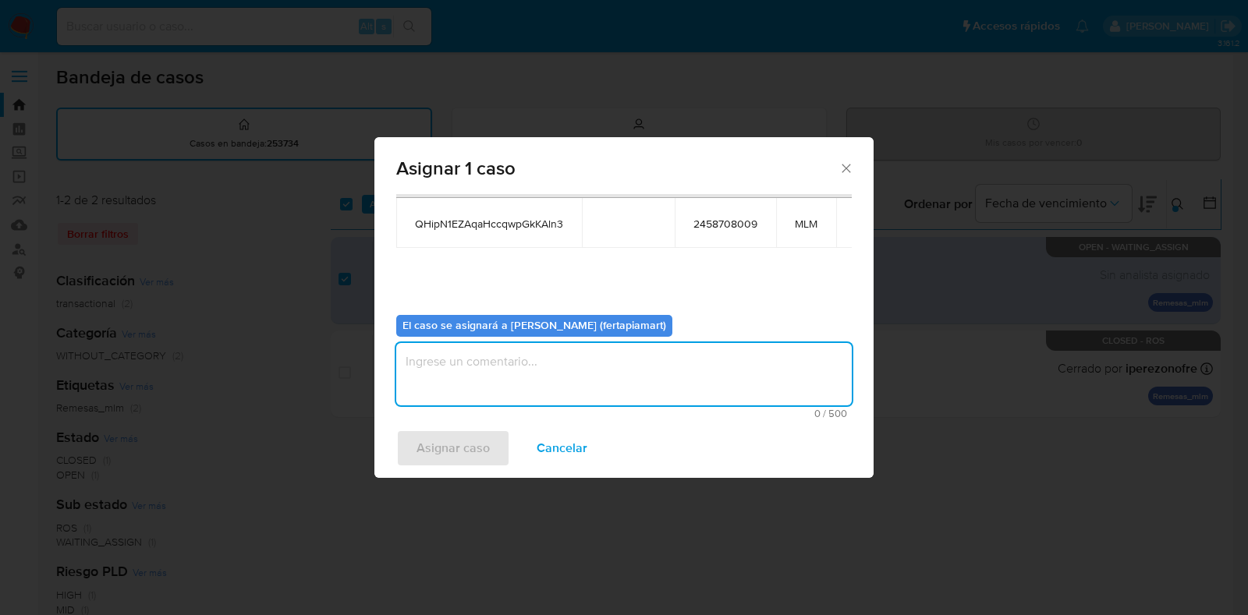
click at [530, 368] on textarea "assign-modal" at bounding box center [623, 374] width 455 height 62
type textarea "FDTM"
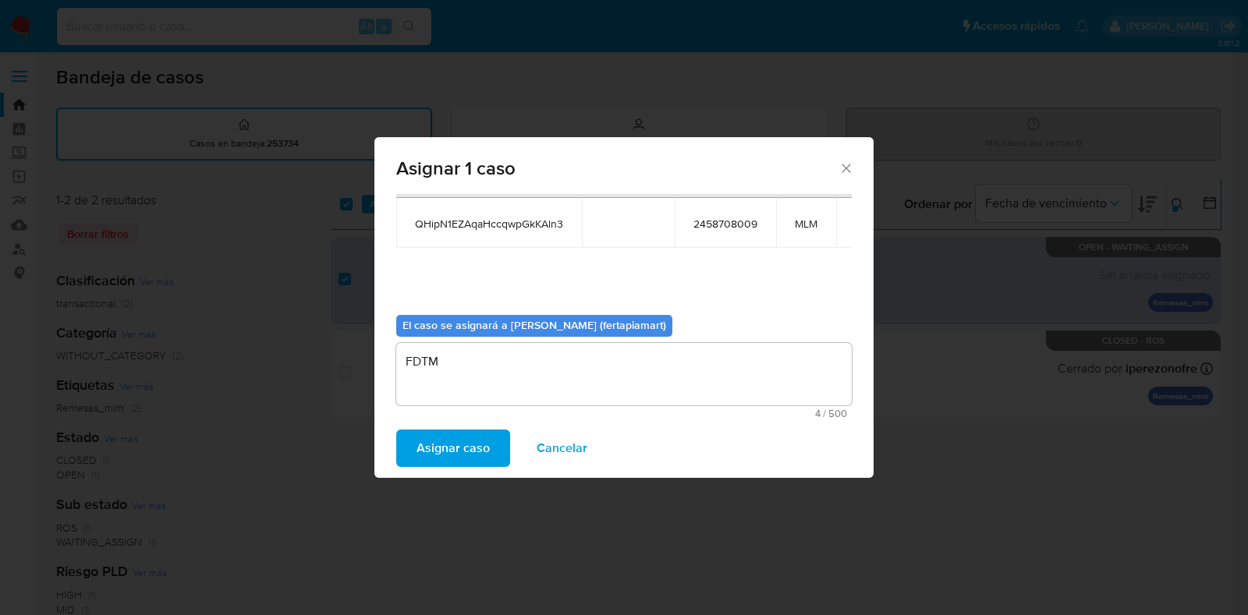
click at [459, 434] on span "Asignar caso" at bounding box center [452, 448] width 73 height 34
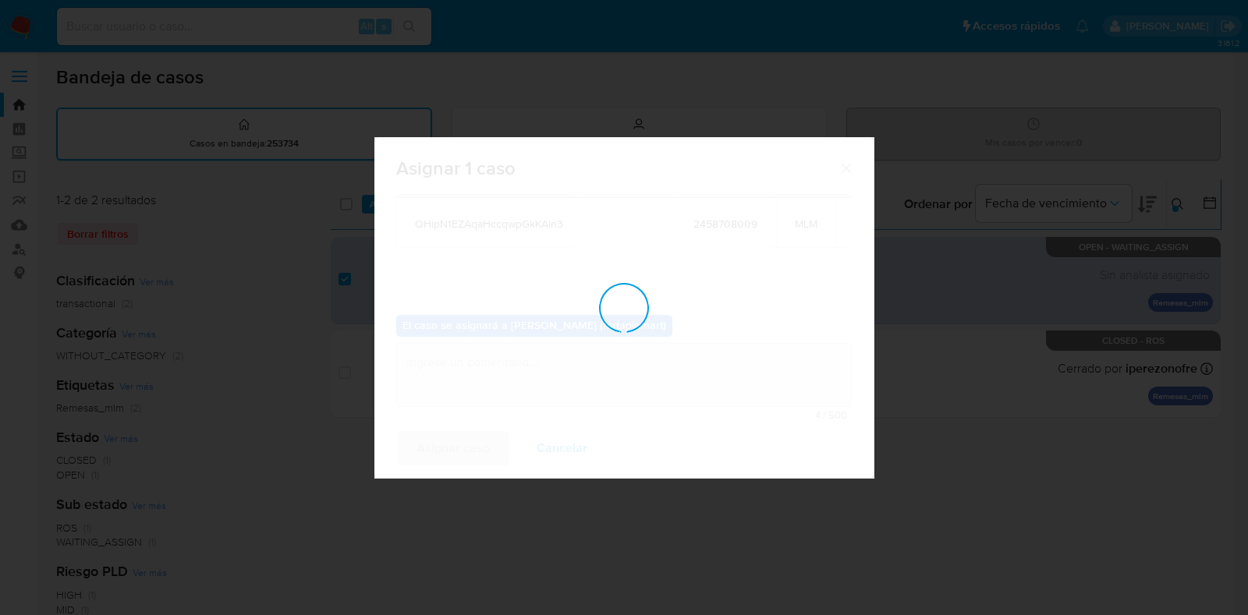
checkbox input "false"
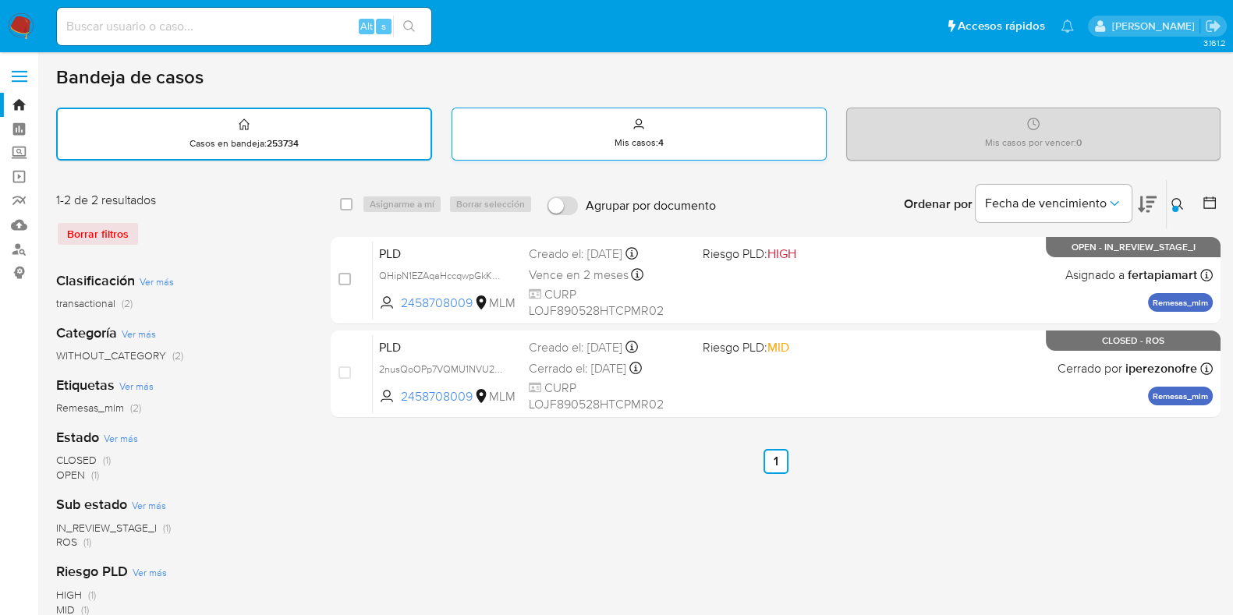
click at [616, 136] on p "Mis casos : 4" at bounding box center [638, 142] width 49 height 12
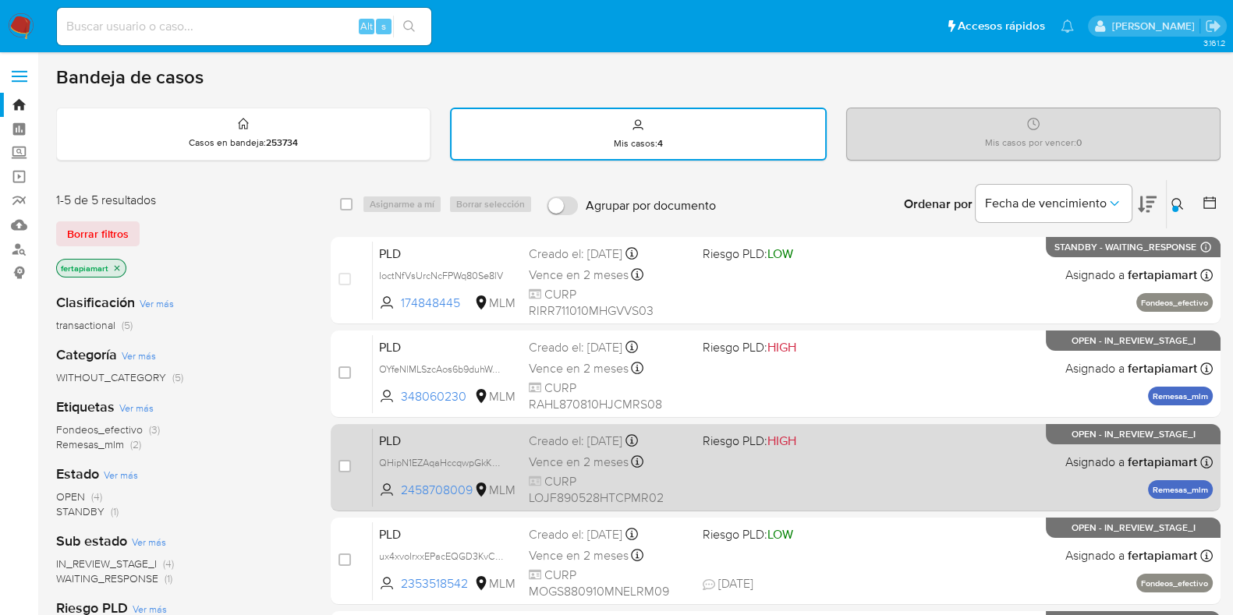
click at [496, 442] on span "PLD" at bounding box center [447, 440] width 137 height 20
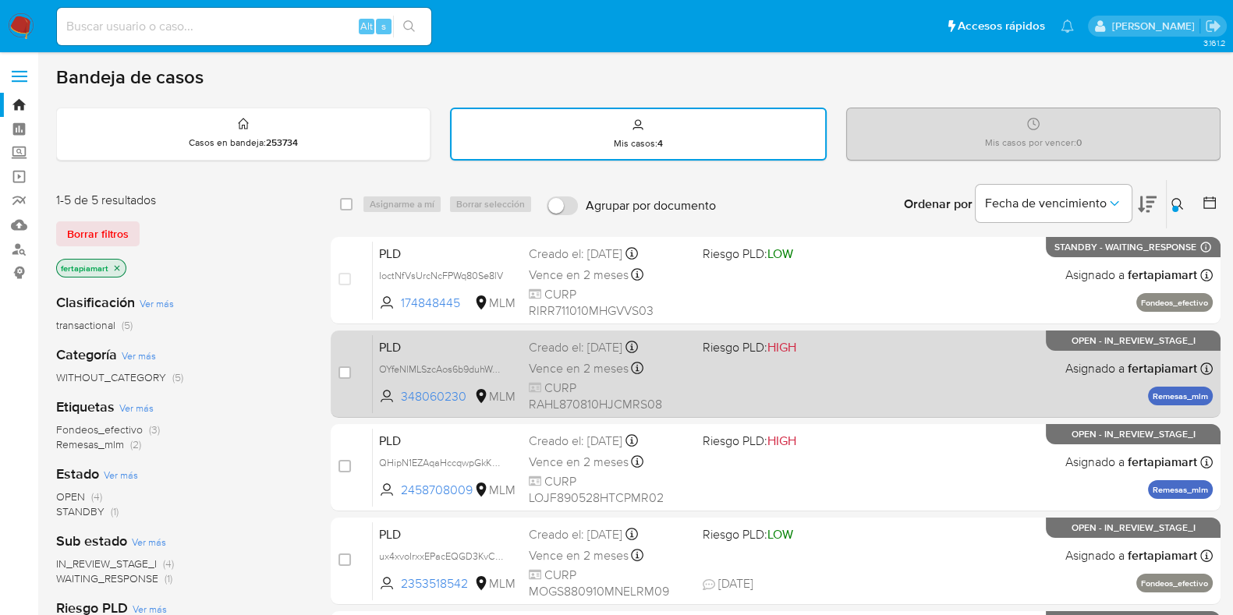
click at [529, 367] on span "Vence en 2 meses" at bounding box center [579, 368] width 100 height 17
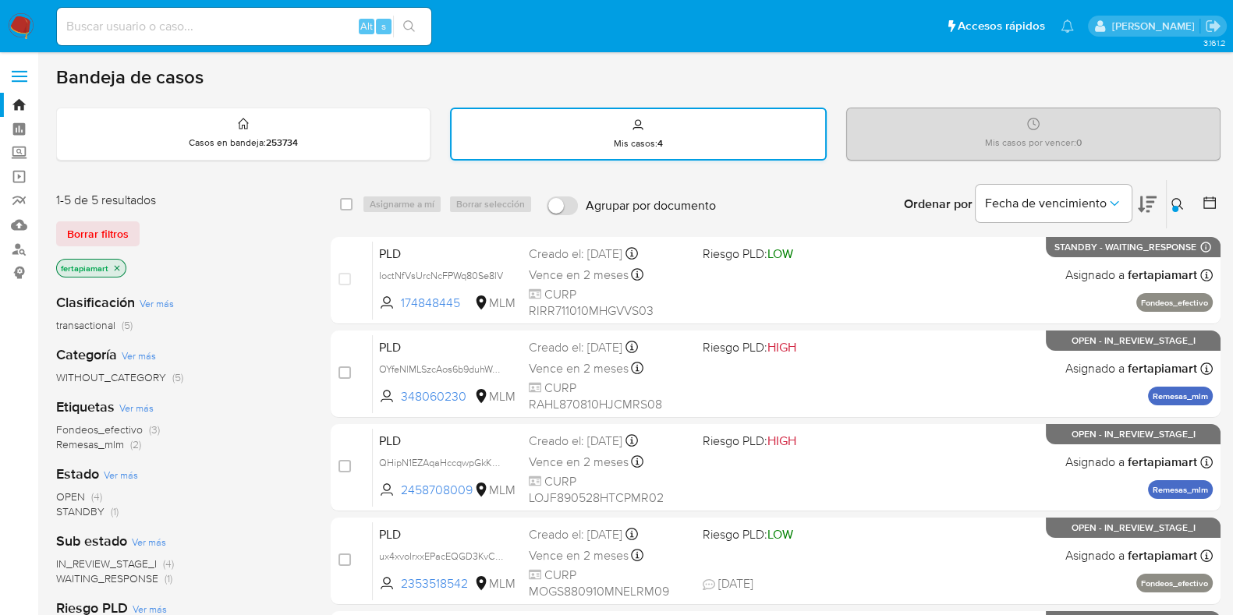
click at [607, 146] on div "Mis casos : 4" at bounding box center [638, 134] width 373 height 50
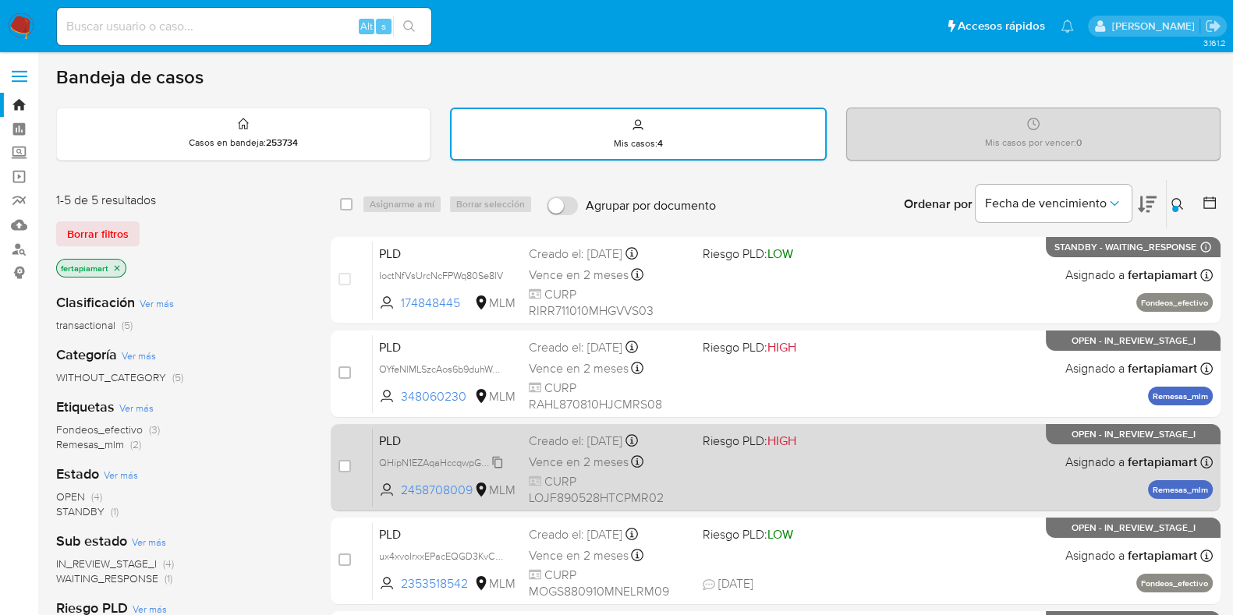
click at [444, 453] on span "QHipN1EZAqaHccqwpGkKAln3" at bounding box center [445, 461] width 133 height 17
click at [433, 438] on span "PLD" at bounding box center [447, 440] width 137 height 20
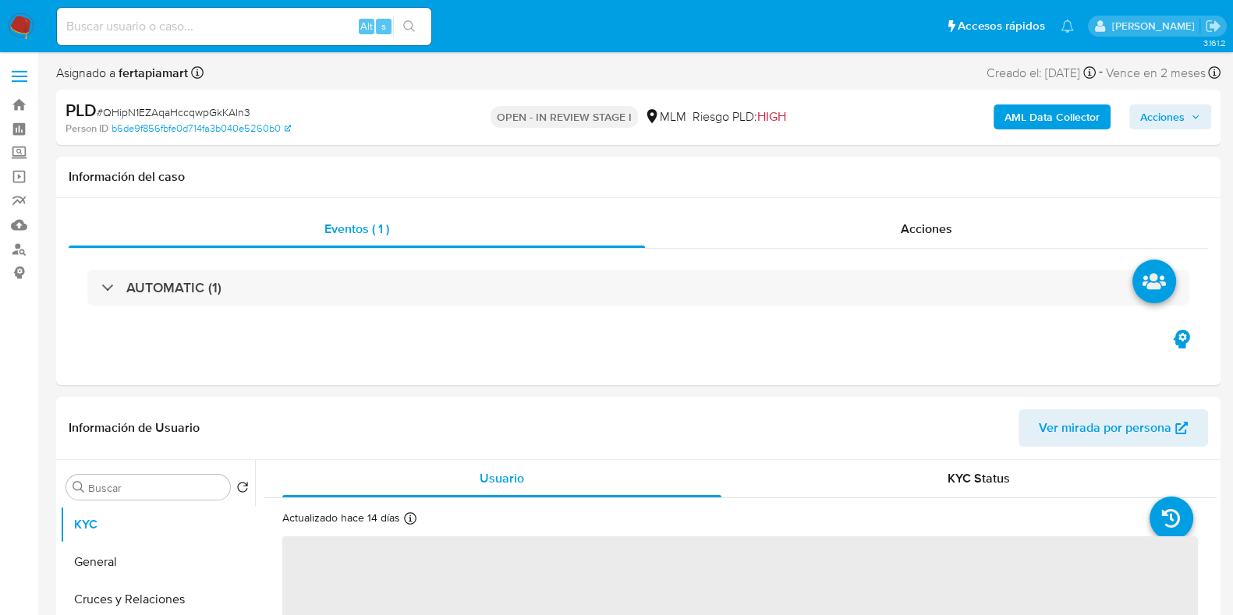
click at [496, 442] on header "Información de Usuario Ver mirada por persona" at bounding box center [638, 427] width 1139 height 37
select select "10"
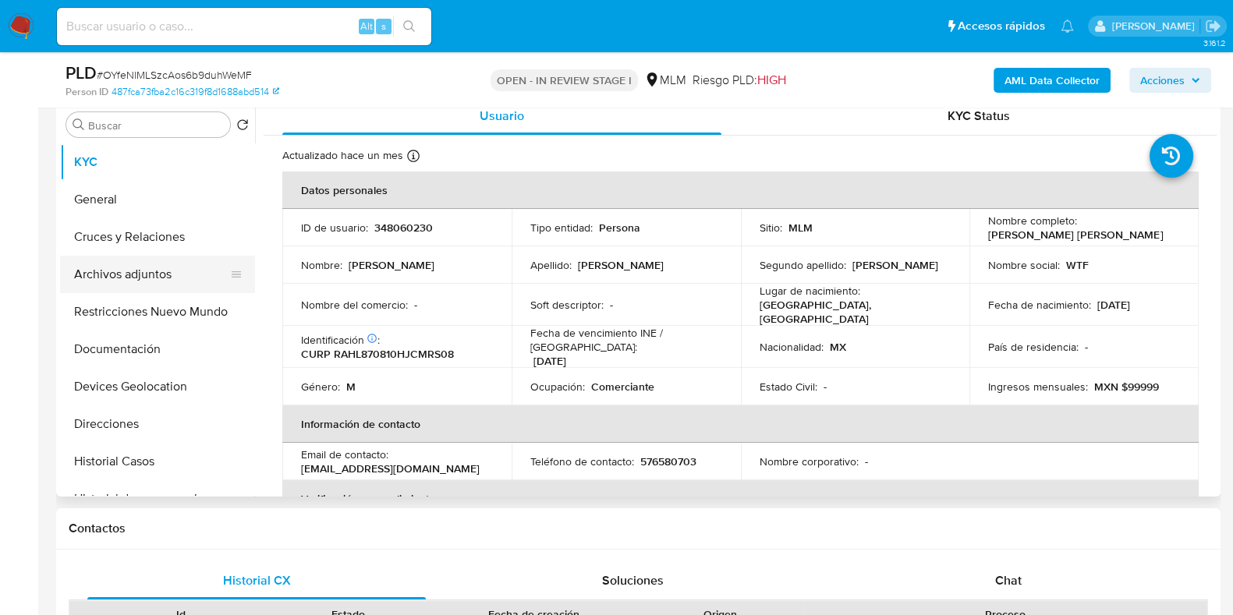
click at [151, 284] on button "Archivos adjuntos" at bounding box center [151, 274] width 182 height 37
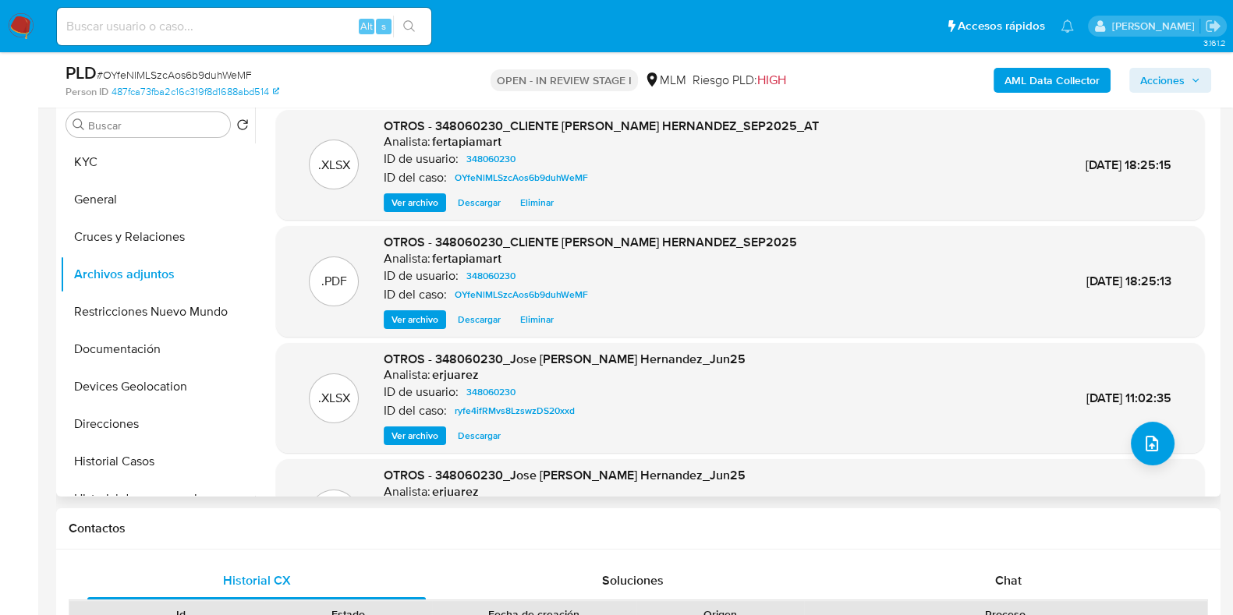
click at [1029, 161] on div ".XLSX OTROS - 348060230_CLIENTE [PERSON_NAME] HERNANDEZ_SEP2025_AT Analista: fe…" at bounding box center [740, 165] width 912 height 95
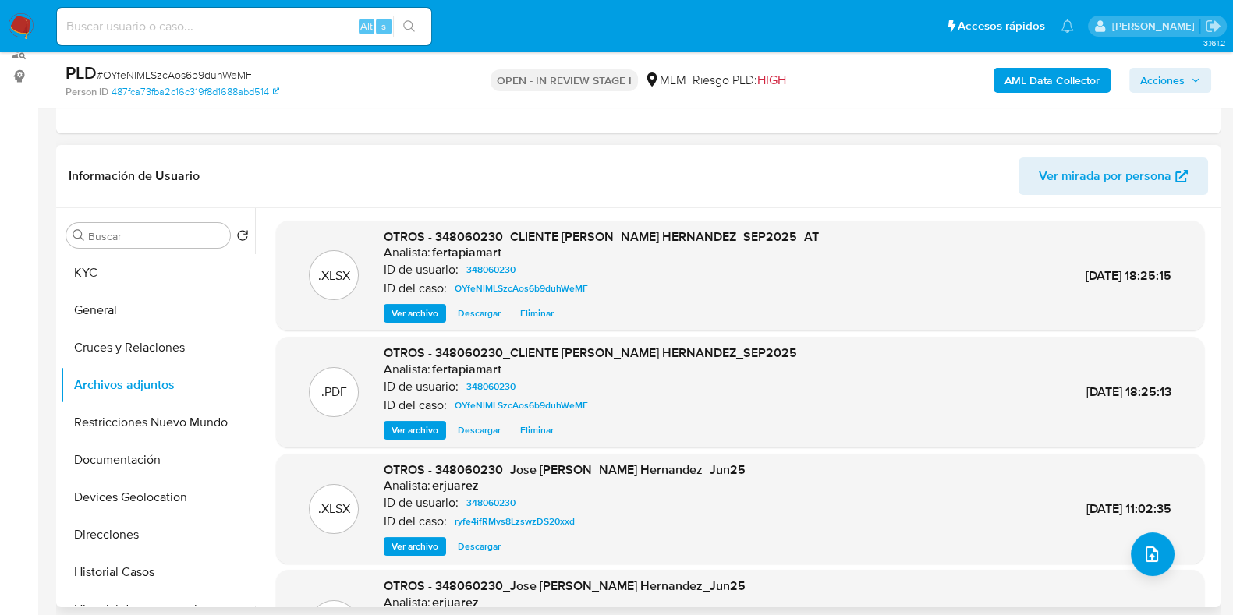
scroll to position [257, 0]
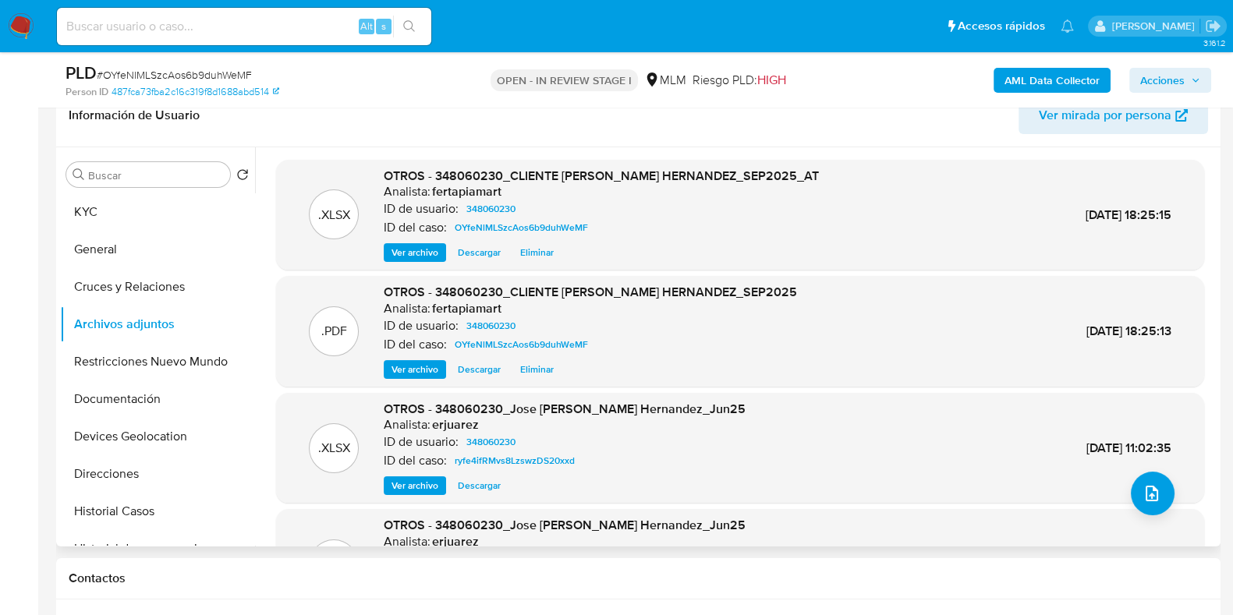
click at [533, 256] on span "Eliminar" at bounding box center [537, 253] width 34 height 16
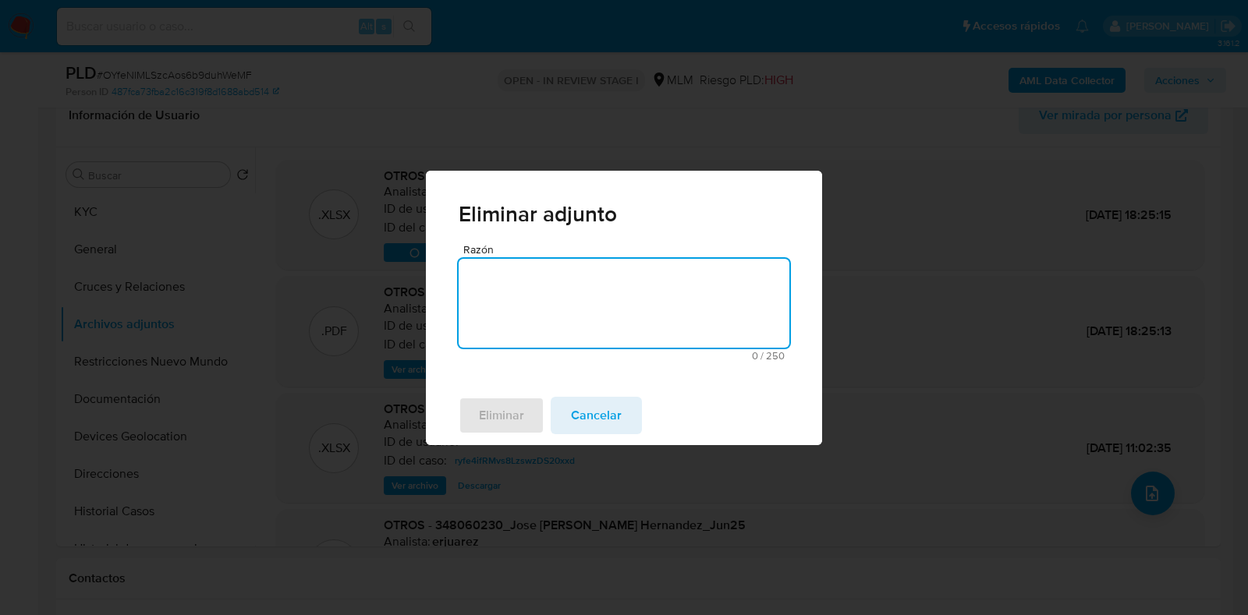
click at [585, 334] on textarea "Razón" at bounding box center [624, 303] width 331 height 89
type textarea "NOMBRE INCORRECTO"
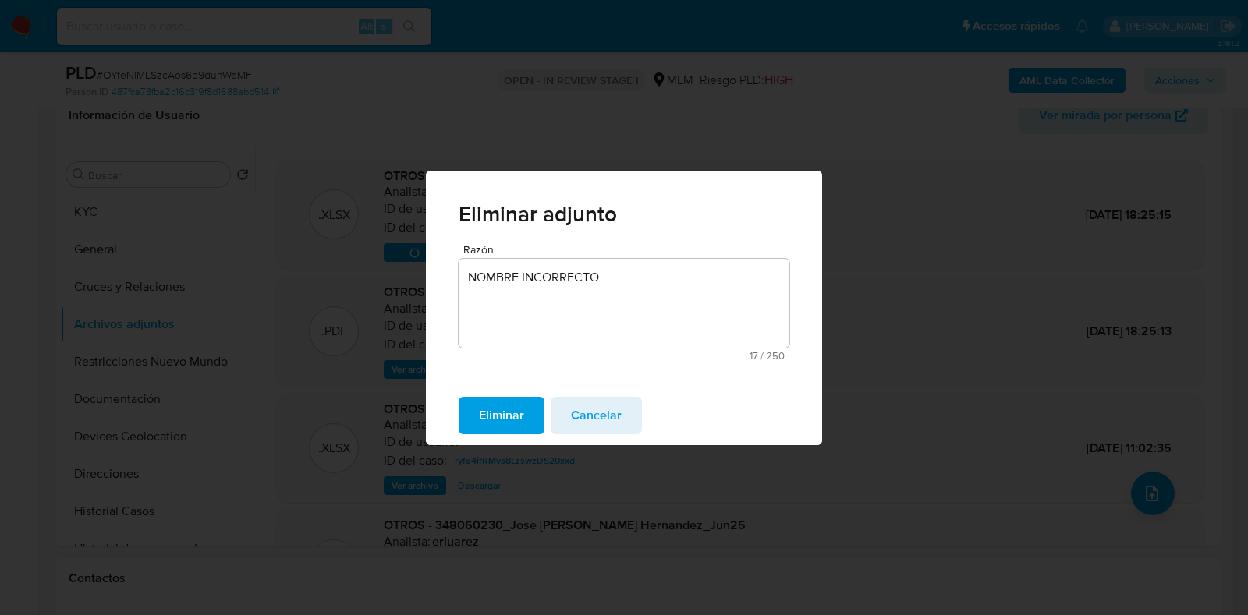
click at [490, 422] on span "Eliminar" at bounding box center [501, 415] width 45 height 34
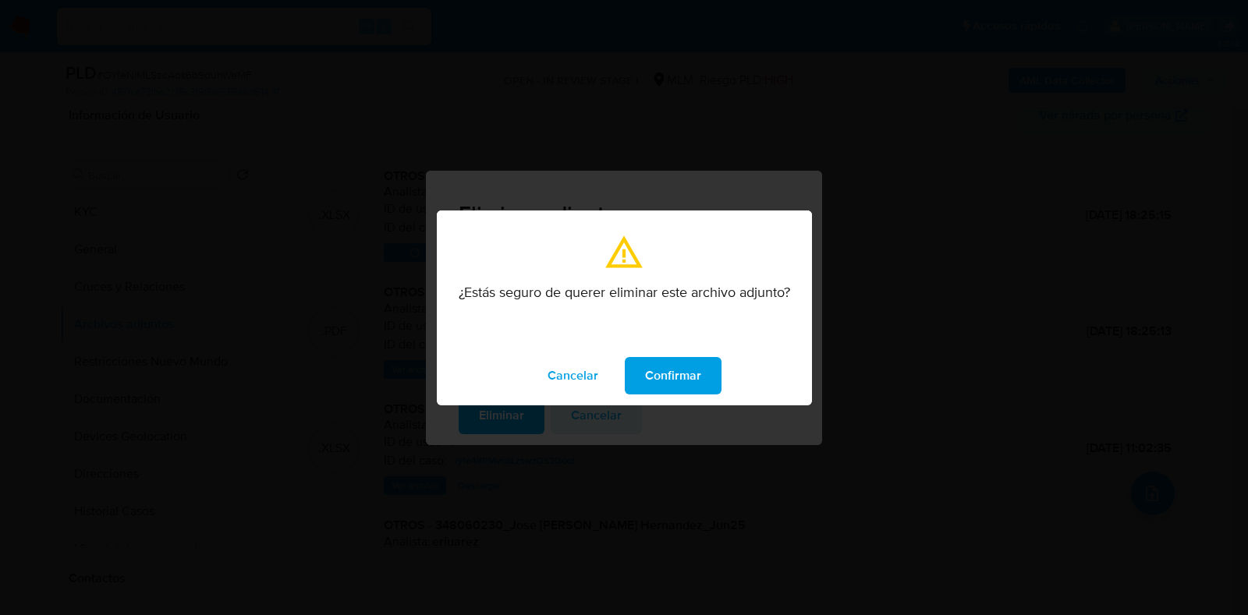
click at [657, 388] on span "Confirmar" at bounding box center [673, 376] width 56 height 34
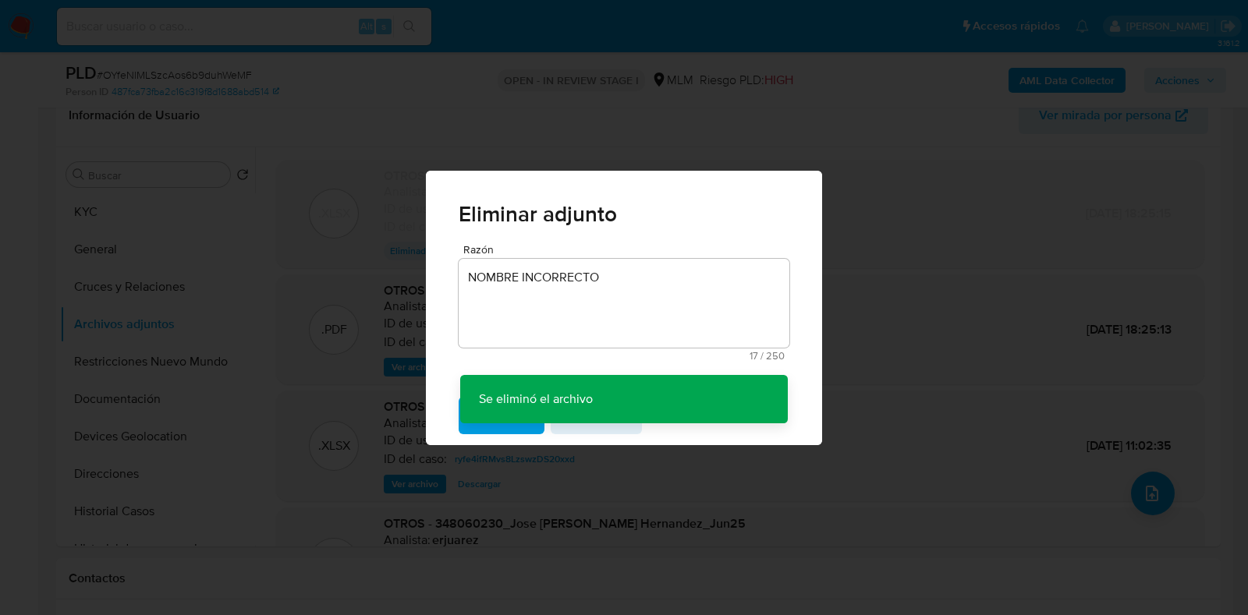
click at [908, 347] on div "Eliminar adjunto Razón NOMBRE INCORRECTO 17 / 250 233 caracteres restantes Se e…" at bounding box center [624, 307] width 1248 height 615
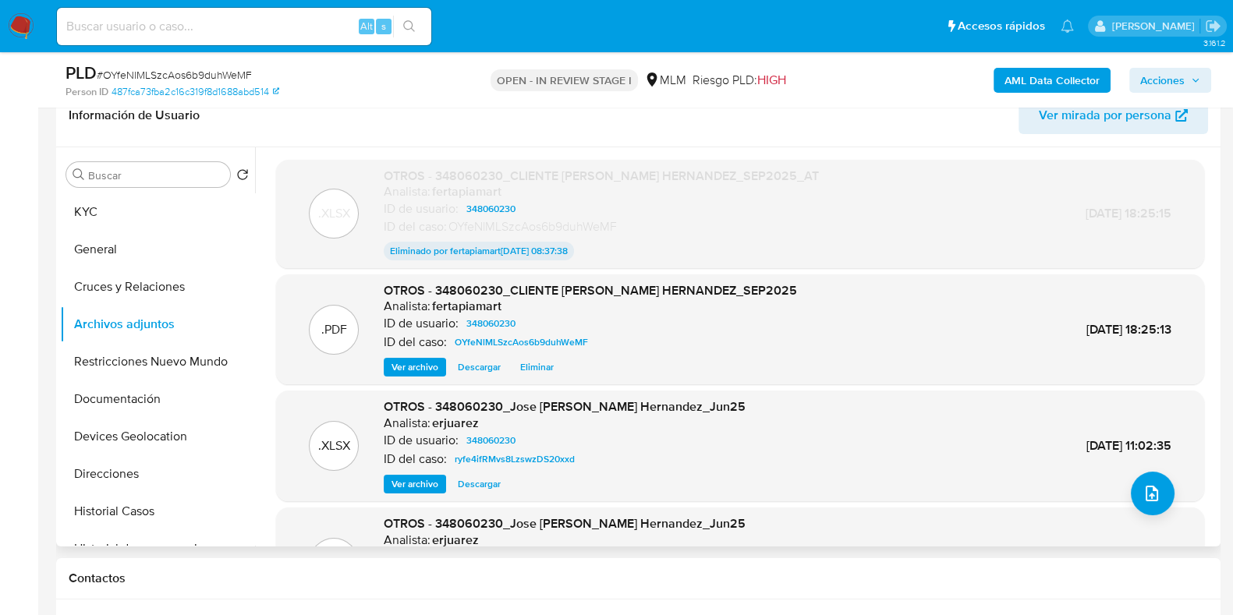
click at [624, 328] on div "ID de usuario: 348060230" at bounding box center [590, 323] width 413 height 19
click at [522, 367] on span "Eliminar" at bounding box center [537, 367] width 34 height 16
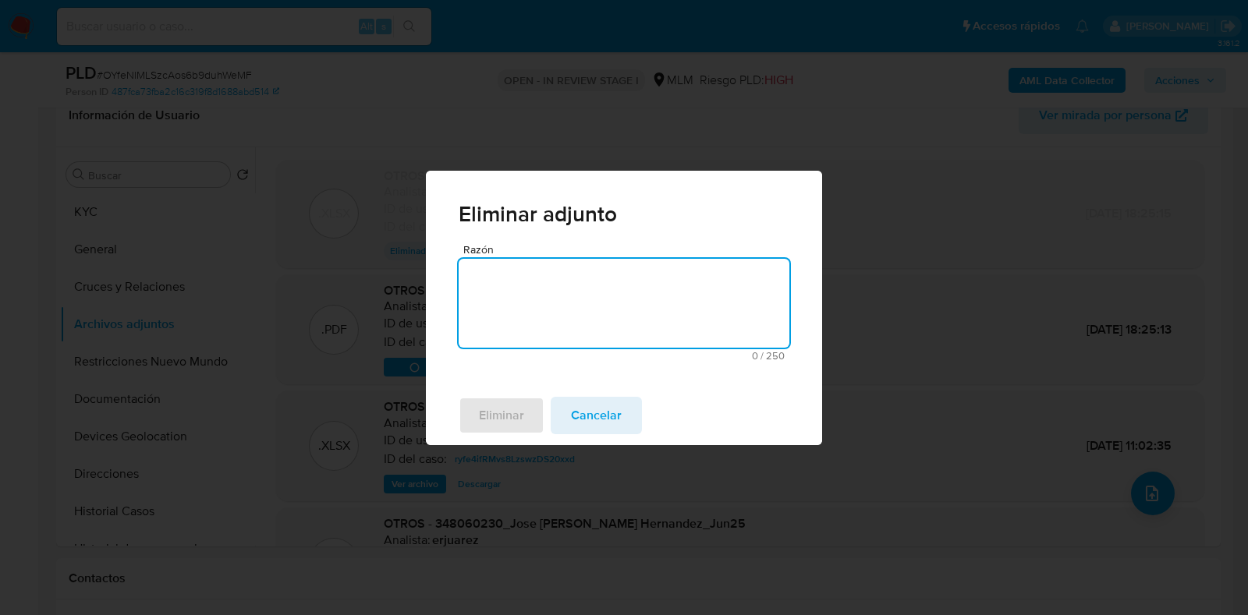
click at [532, 326] on textarea "Razón" at bounding box center [624, 303] width 331 height 89
type textarea "NOMBRE INCORRECTO"
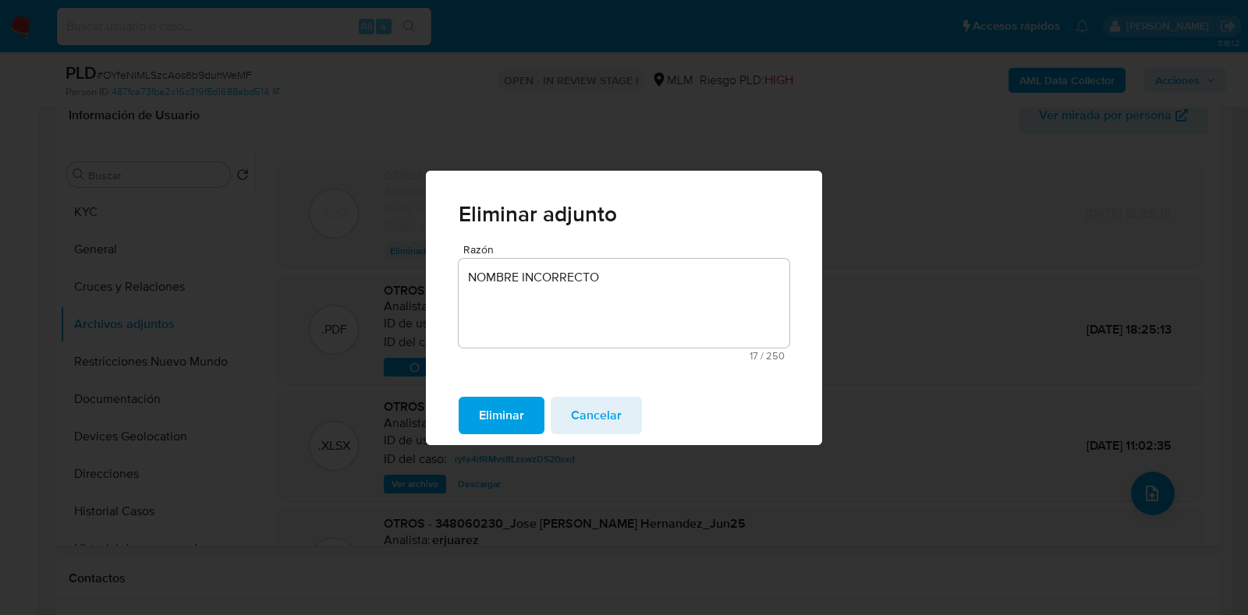
click at [490, 403] on span "Eliminar" at bounding box center [501, 415] width 45 height 34
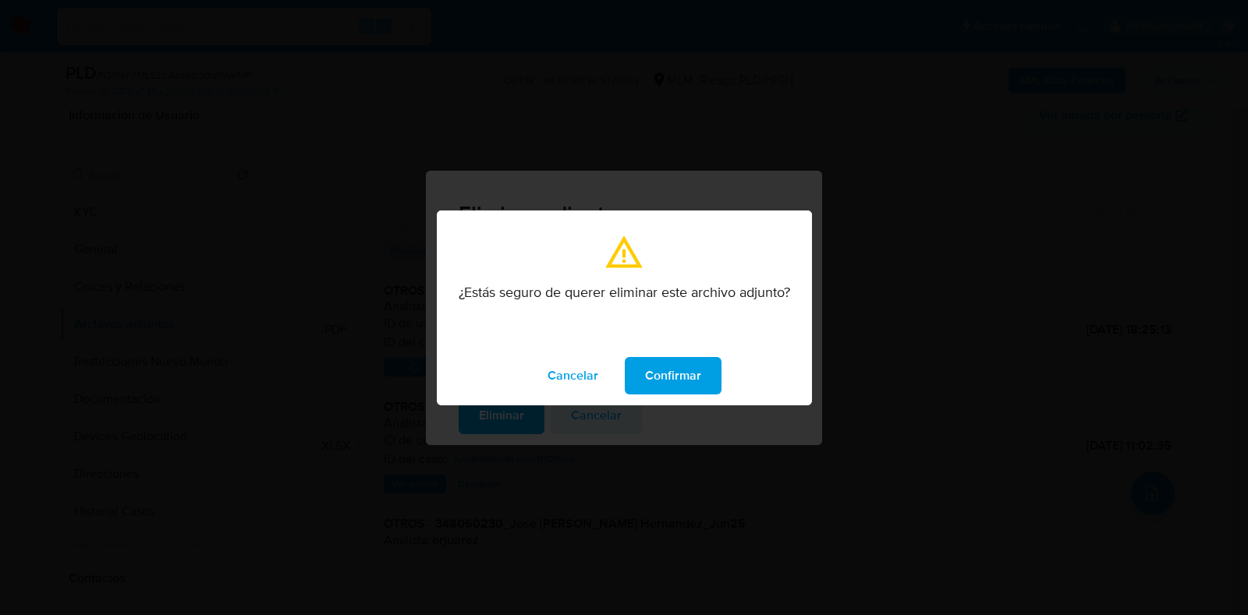
click at [667, 382] on span "Confirmar" at bounding box center [673, 376] width 56 height 34
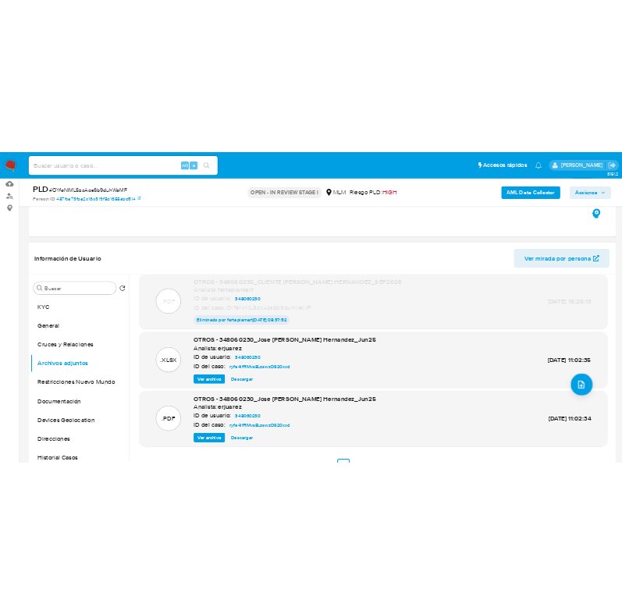
scroll to position [0, 0]
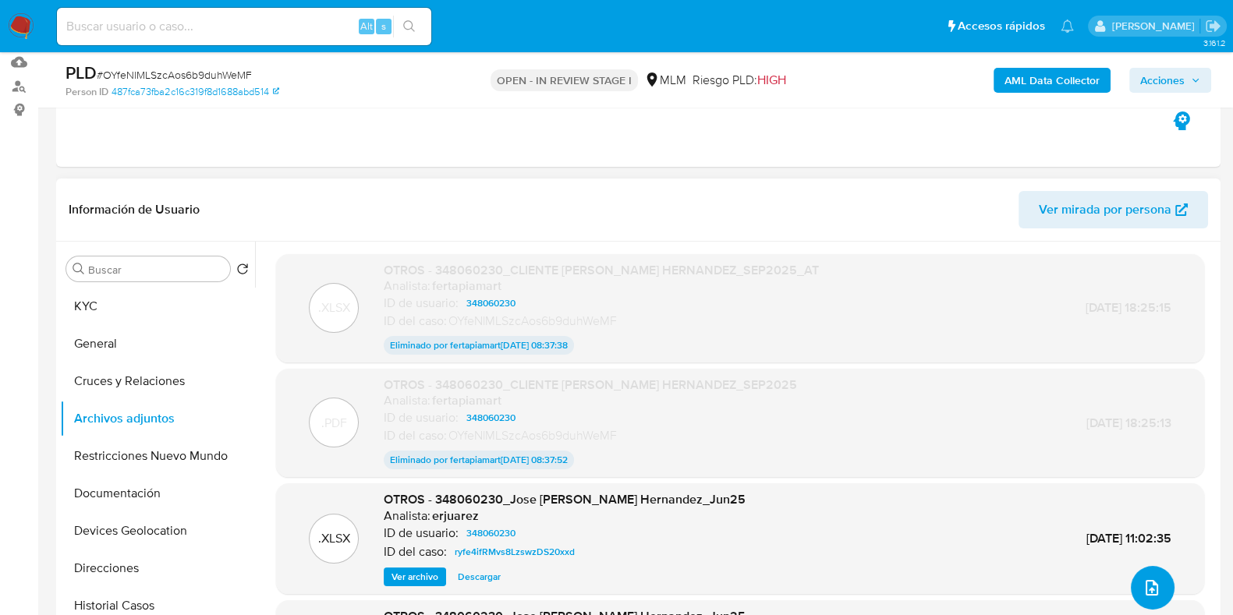
click at [1142, 590] on icon "upload-file" at bounding box center [1151, 588] width 19 height 19
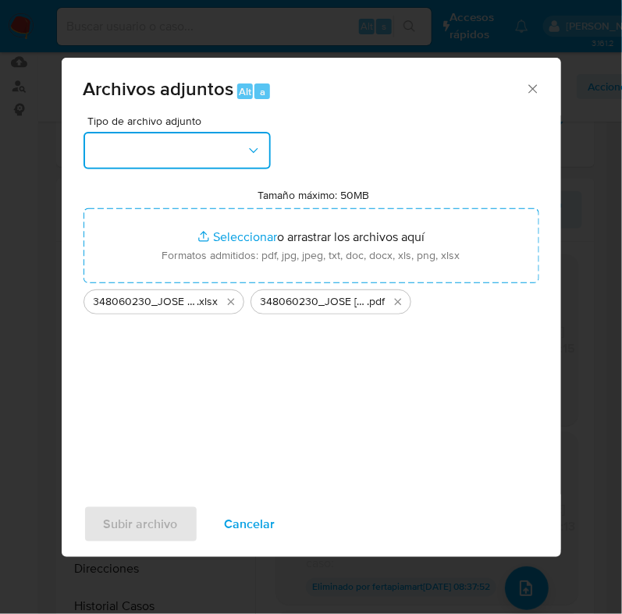
click at [234, 161] on button "button" at bounding box center [176, 150] width 187 height 37
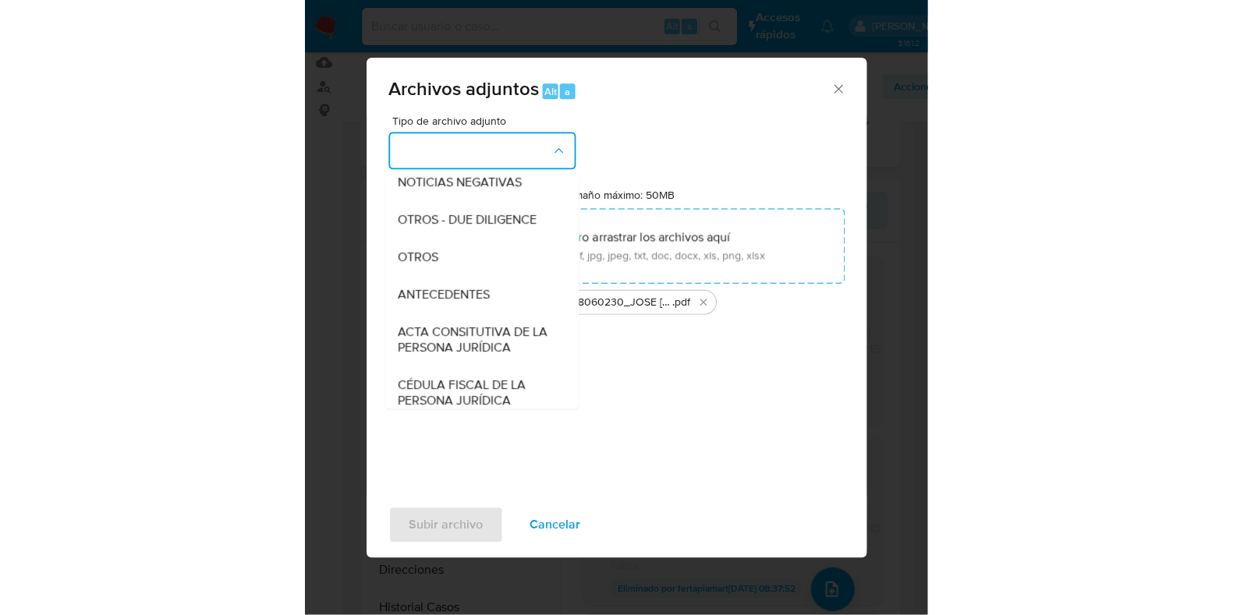
scroll to position [199, 0]
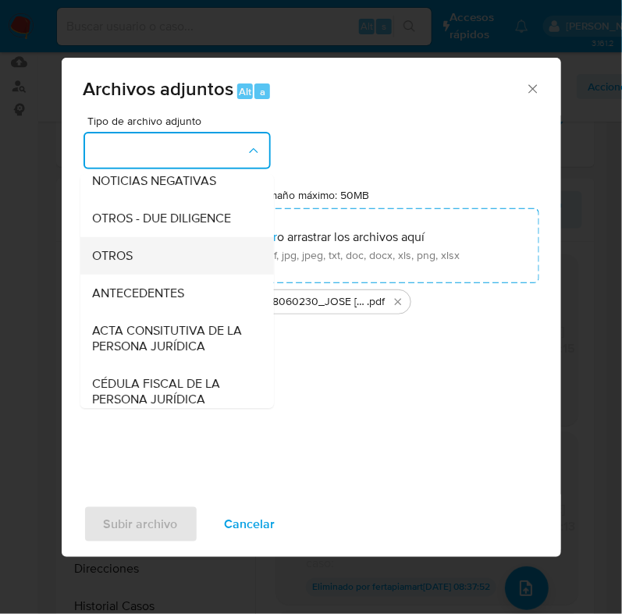
click at [163, 274] on div "OTROS" at bounding box center [171, 255] width 159 height 37
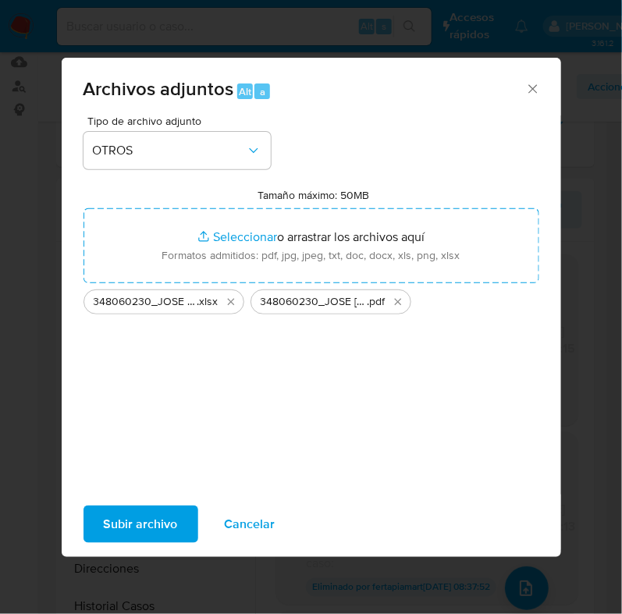
click at [204, 381] on div "Tipo de archivo adjunto OTROS Tamaño máximo: 50MB Seleccionar archivos Seleccio…" at bounding box center [310, 299] width 455 height 368
click at [137, 515] on span "Subir archivo" at bounding box center [141, 524] width 74 height 34
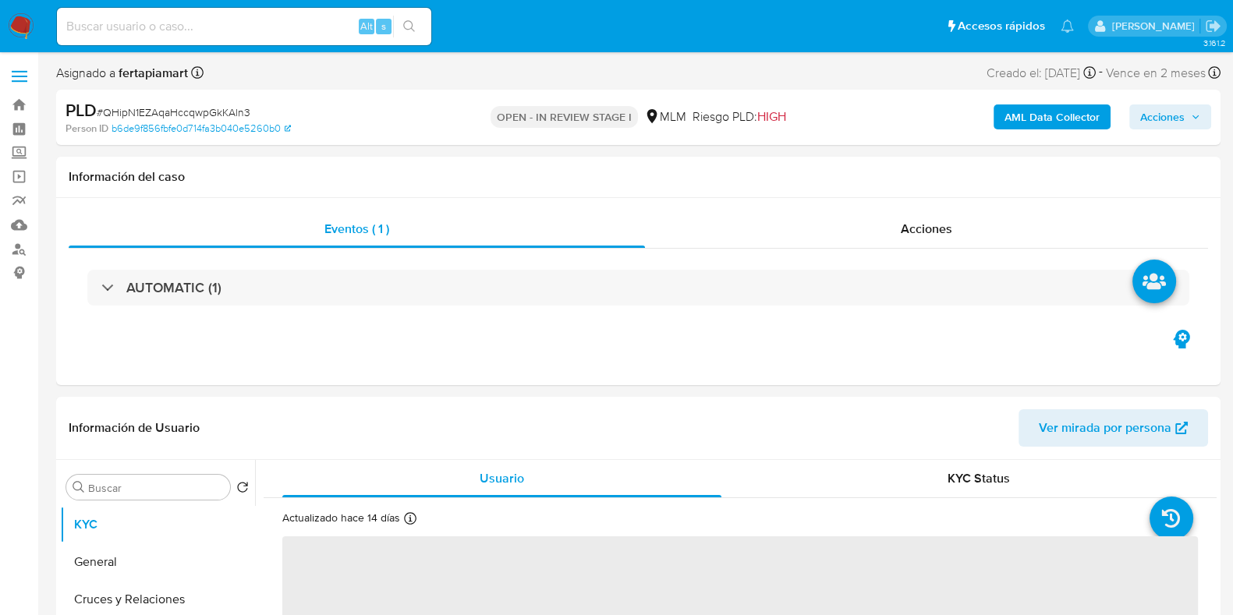
select select "10"
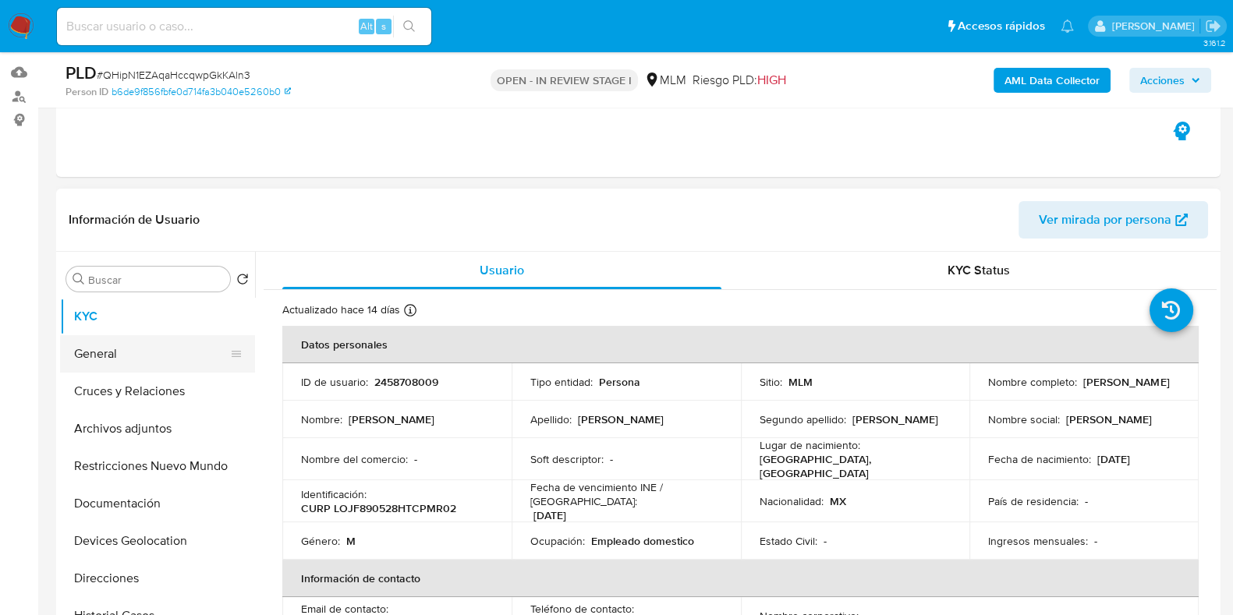
click at [177, 363] on button "General" at bounding box center [151, 353] width 182 height 37
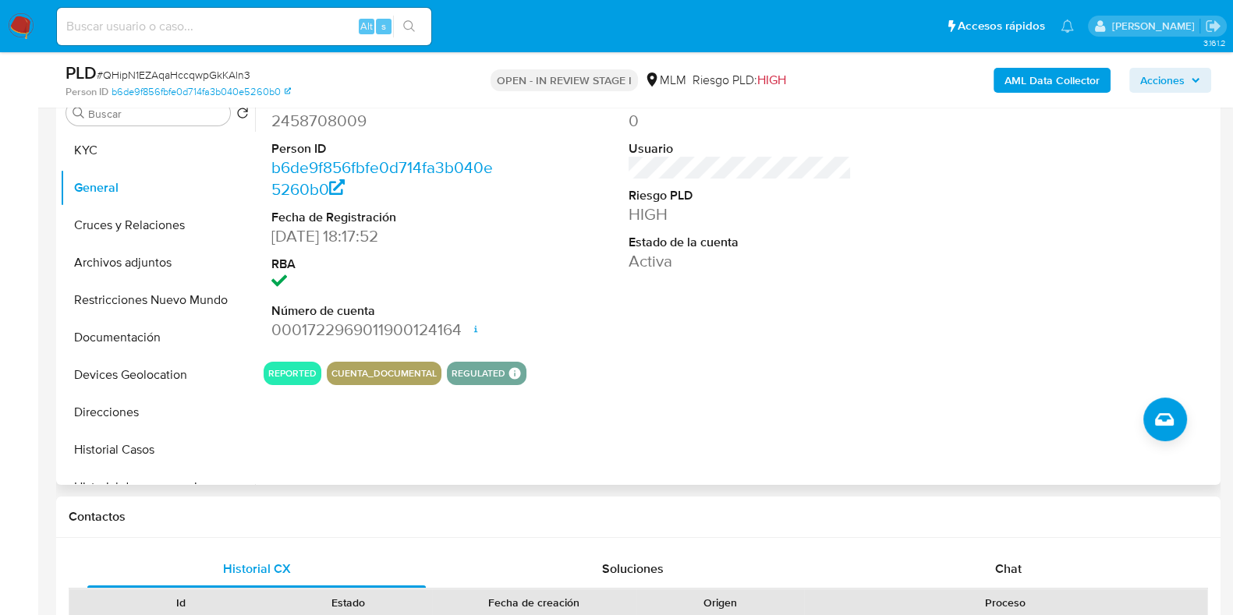
scroll to position [398, 0]
